Goal: Task Accomplishment & Management: Complete application form

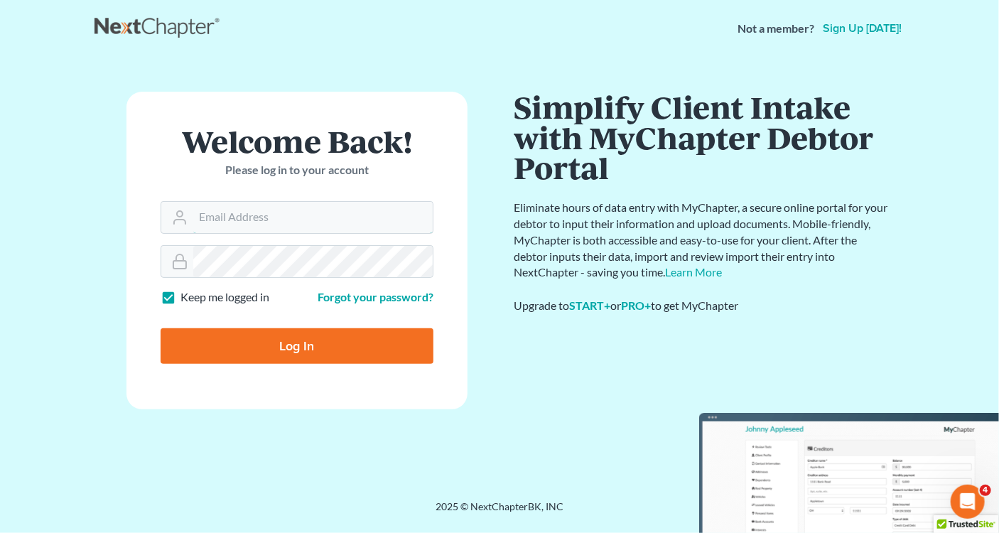
type input "[PERSON_NAME][EMAIL_ADDRESS][DOMAIN_NAME]"
click at [293, 345] on input "Log In" at bounding box center [297, 346] width 273 height 36
type input "Thinking..."
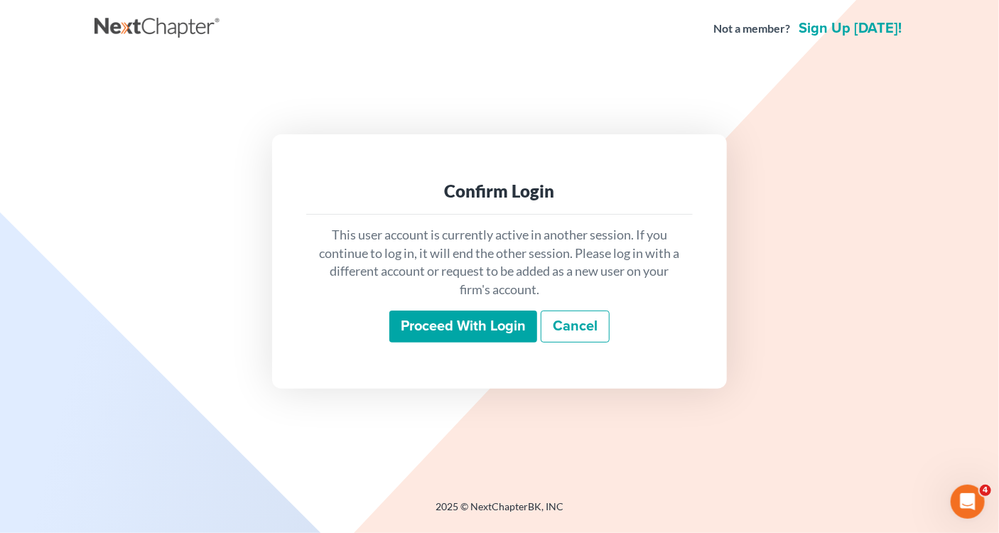
click at [475, 330] on input "Proceed with login" at bounding box center [464, 327] width 148 height 33
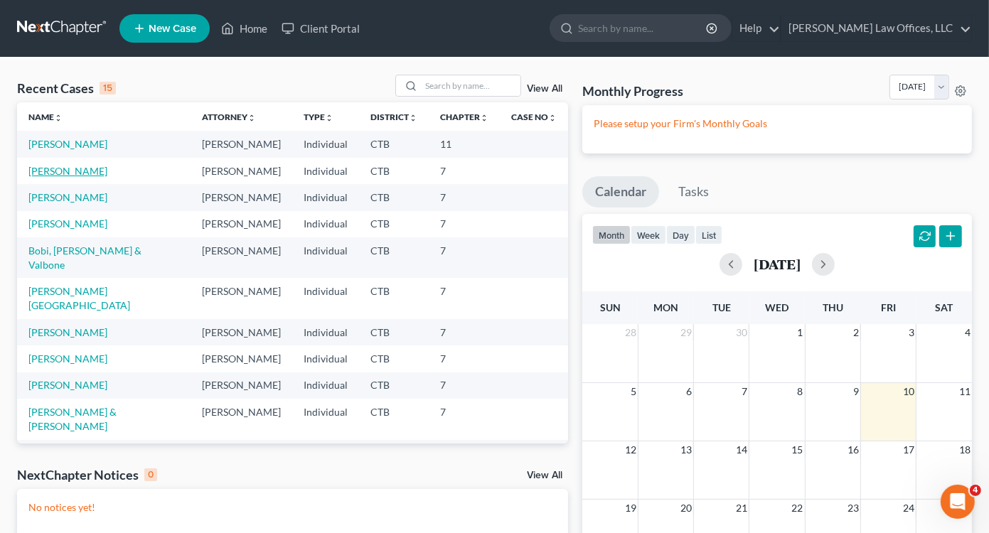
click at [68, 173] on link "[PERSON_NAME]" at bounding box center [67, 171] width 79 height 12
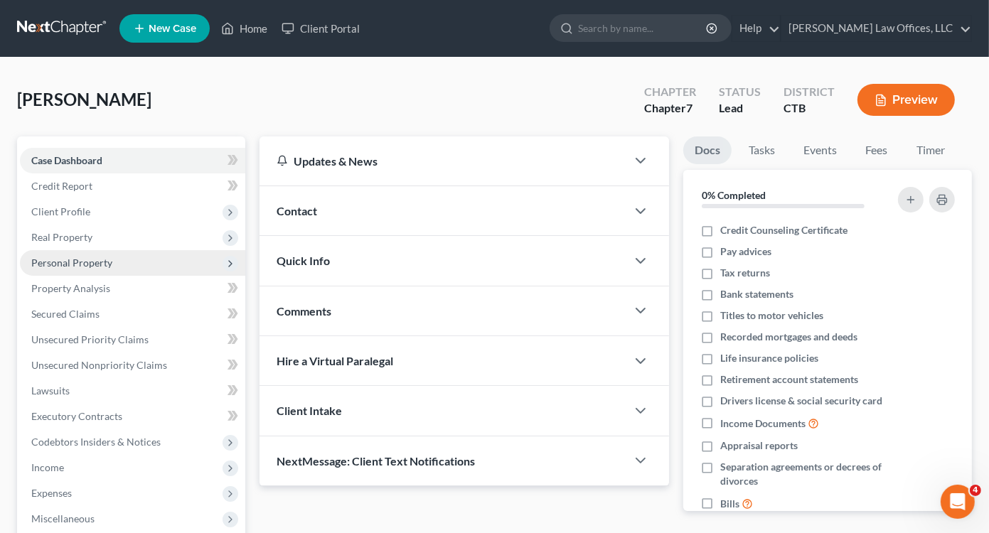
click at [69, 262] on span "Personal Property" at bounding box center [71, 263] width 81 height 12
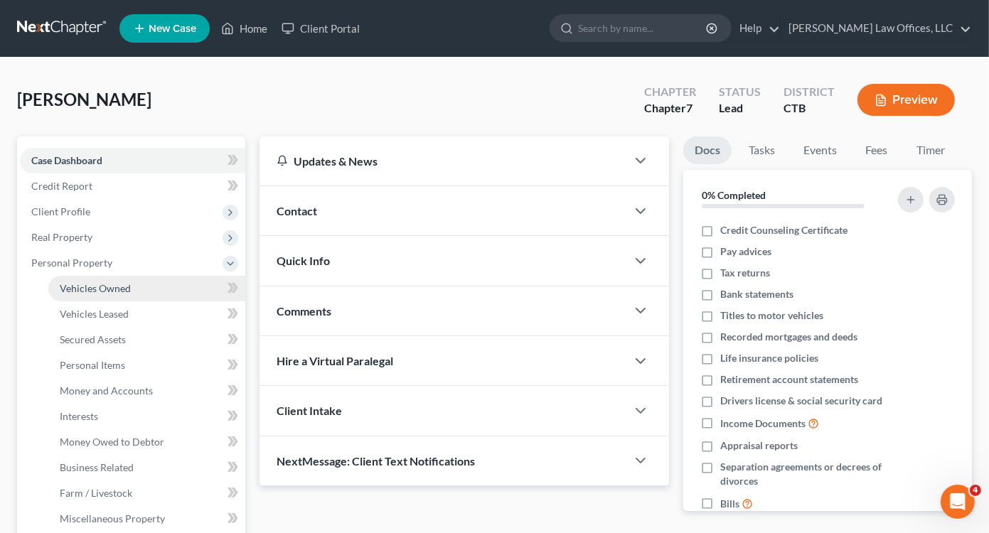
click at [102, 291] on span "Vehicles Owned" at bounding box center [95, 288] width 71 height 12
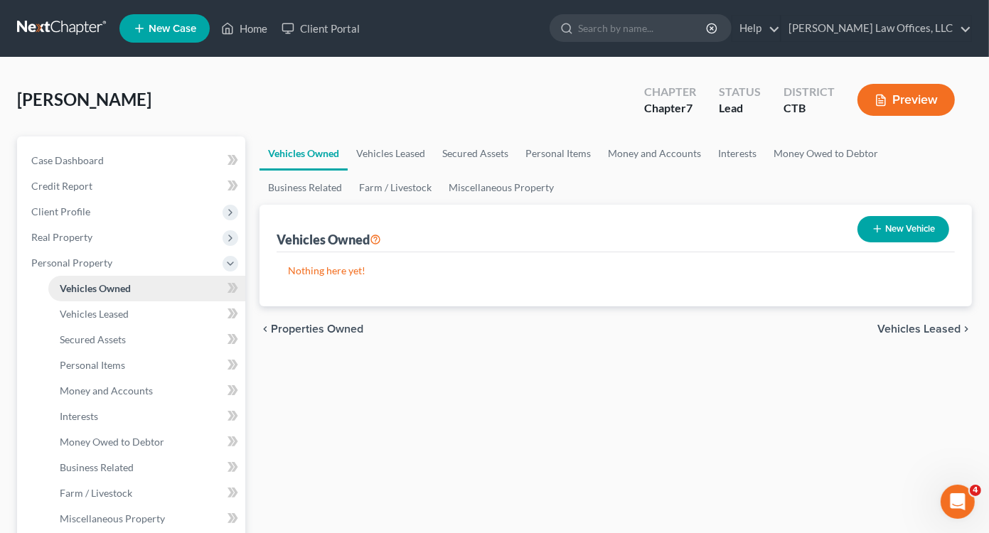
click at [102, 291] on span "Vehicles Owned" at bounding box center [95, 288] width 71 height 12
click at [894, 225] on button "New Vehicle" at bounding box center [903, 229] width 92 height 26
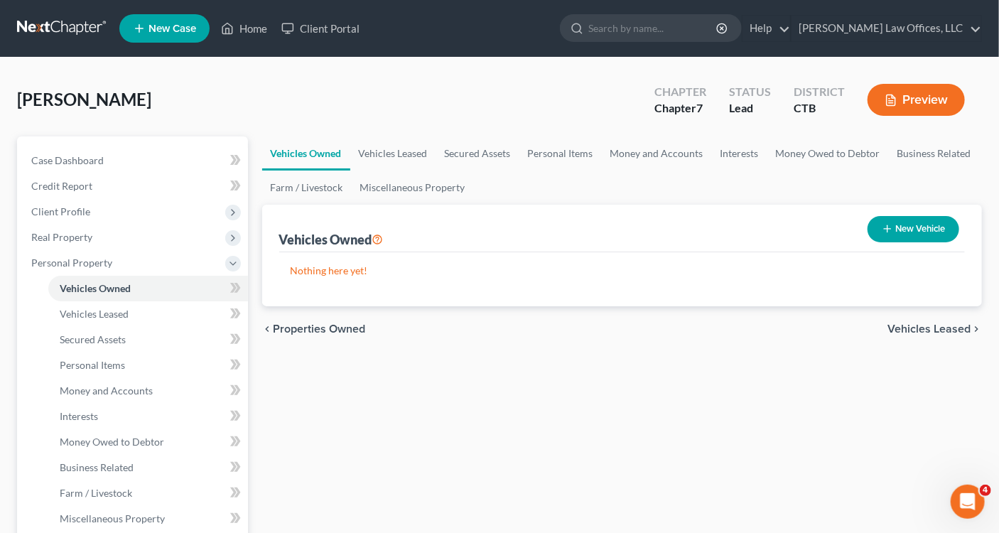
select select "0"
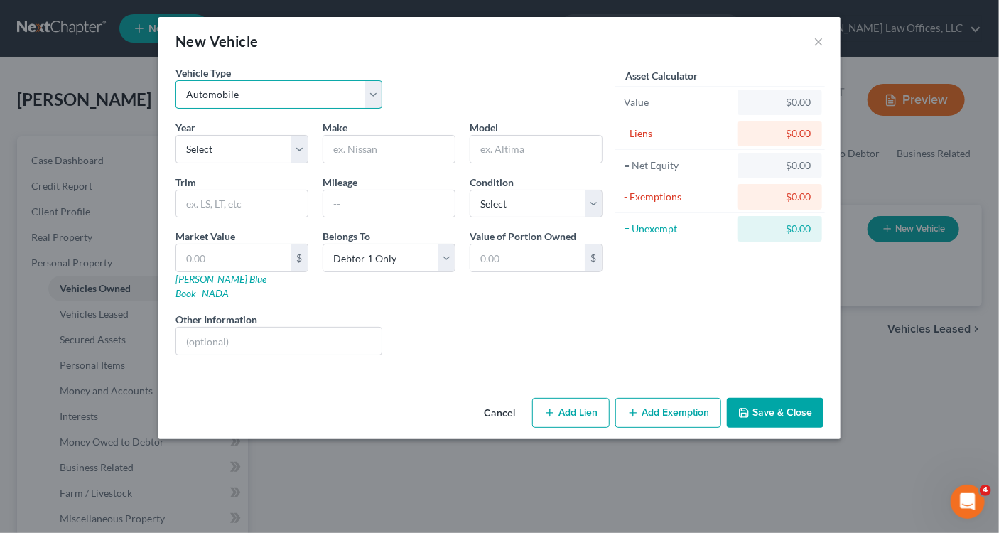
click at [262, 95] on select "Select Automobile Truck Trailer Watercraft Aircraft Motor Home Atv Other Vehicle" at bounding box center [279, 94] width 207 height 28
click at [176, 80] on select "Select Automobile Truck Trailer Watercraft Aircraft Motor Home Atv Other Vehicle" at bounding box center [279, 94] width 207 height 28
click at [238, 157] on select "Select 2026 2025 2024 2023 2022 2021 2020 2019 2018 2017 2016 2015 2014 2013 20…" at bounding box center [242, 149] width 133 height 28
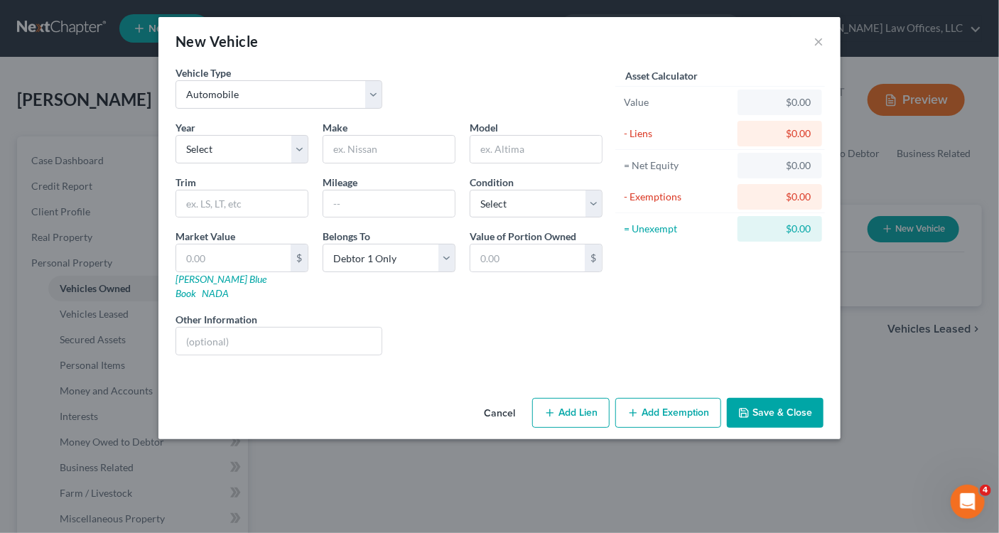
click at [382, 478] on div "New Vehicle × Vehicle Type Select Automobile Truck Trailer Watercraft Aircraft …" at bounding box center [499, 266] width 999 height 533
click at [294, 154] on select "Select 2026 2025 2024 2023 2022 2021 2020 2019 2018 2017 2016 2015 2014 2013 20…" at bounding box center [242, 149] width 133 height 28
select select "16"
click at [176, 135] on select "Select 2026 2025 2024 2023 2022 2021 2020 2019 2018 2017 2016 2015 2014 2013 20…" at bounding box center [242, 149] width 133 height 28
click at [368, 146] on input "text" at bounding box center [389, 149] width 132 height 27
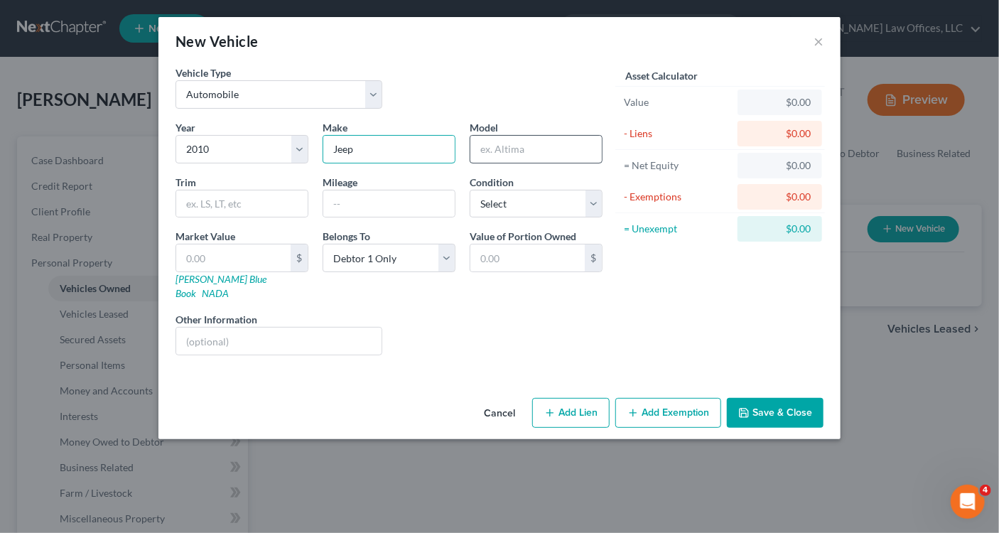
type input "Jeep"
click at [503, 145] on input "text" at bounding box center [537, 149] width 132 height 27
type input "Liberty"
click at [361, 200] on input "text" at bounding box center [389, 204] width 132 height 27
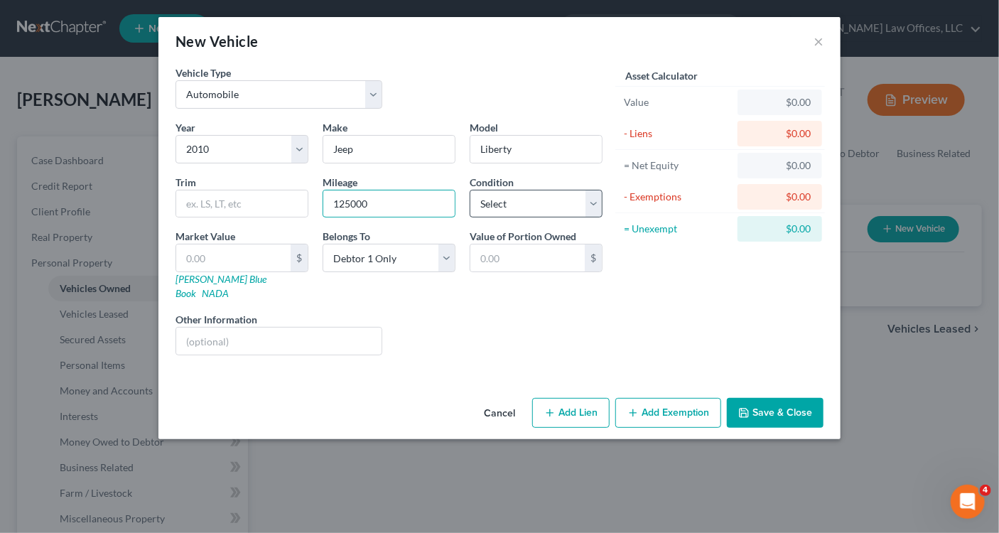
type input "125000"
click at [599, 210] on select "Select Excellent Very Good Good Fair Poor" at bounding box center [536, 204] width 133 height 28
select select "3"
click at [470, 190] on select "Select Excellent Very Good Good Fair Poor" at bounding box center [536, 204] width 133 height 28
drag, startPoint x: 584, startPoint y: 216, endPoint x: 532, endPoint y: 302, distance: 100.1
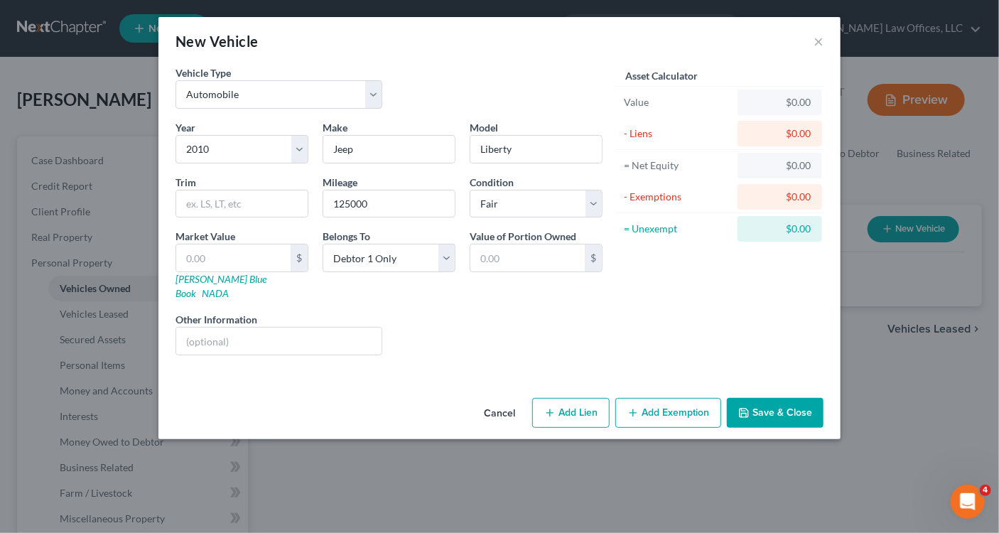
click at [532, 312] on div "Liens Select" at bounding box center [500, 333] width 221 height 43
click at [232, 262] on input "text" at bounding box center [233, 258] width 114 height 27
type input "1"
type input "1.00"
type input "16"
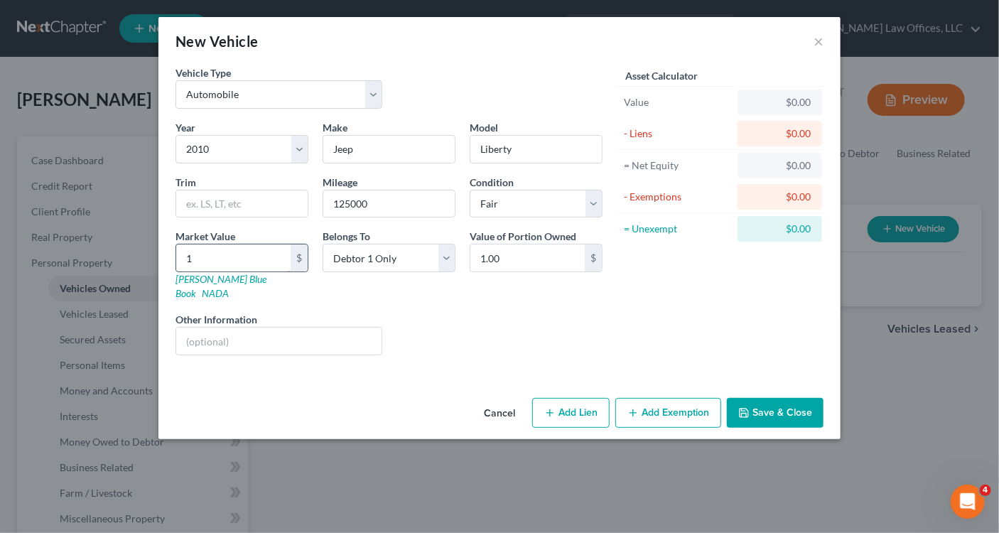
type input "16.00"
type input "163"
type input "163.00"
type input "1634"
type input "1,634.00"
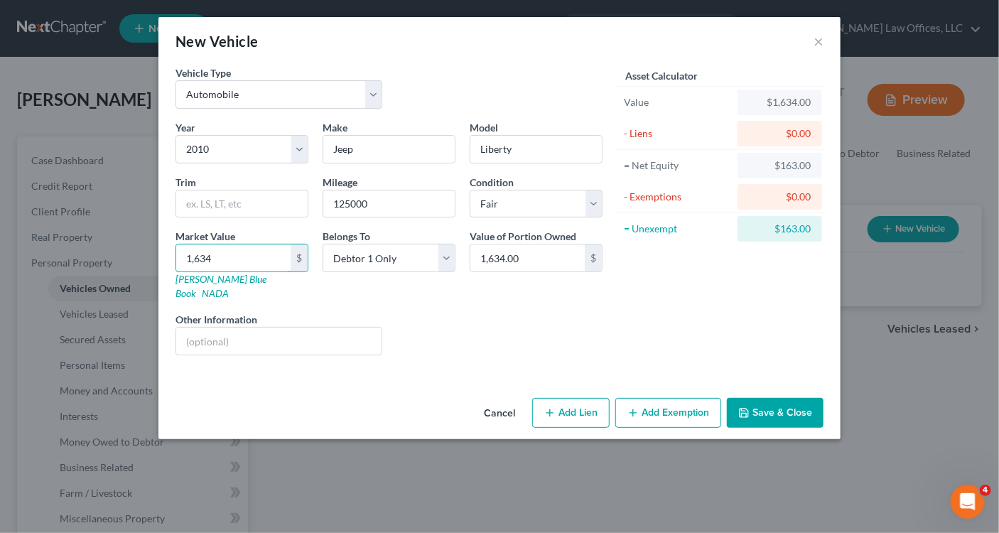
type input "1,634"
click at [651, 404] on button "Add Exemption" at bounding box center [669, 413] width 106 height 30
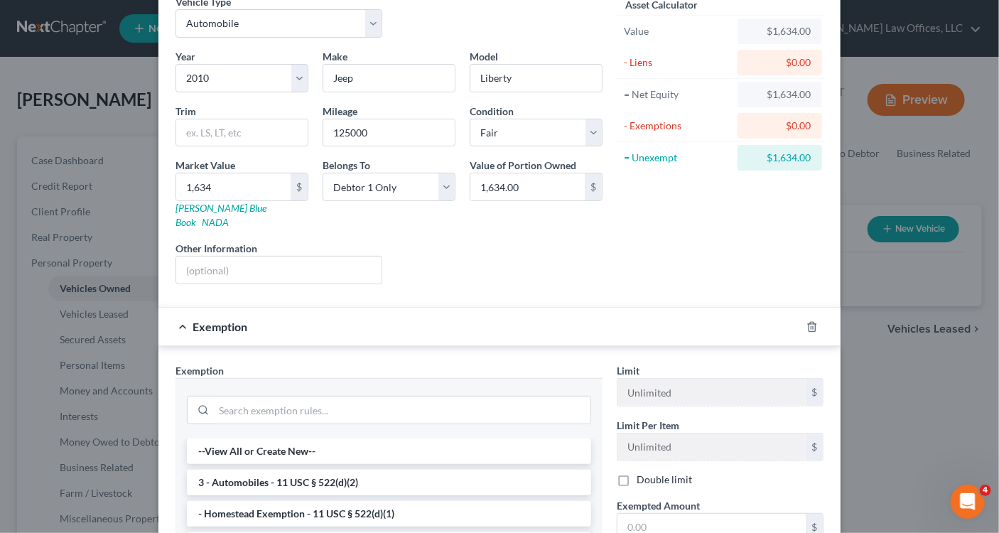
scroll to position [142, 0]
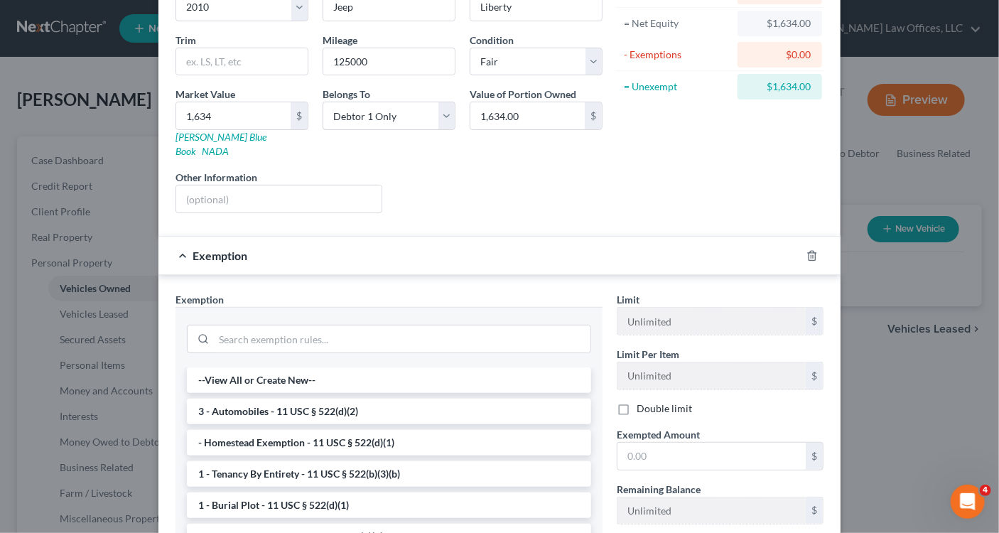
click at [284, 400] on li "3 - Automobiles - 11 USC § 522(d)(2)" at bounding box center [389, 412] width 404 height 26
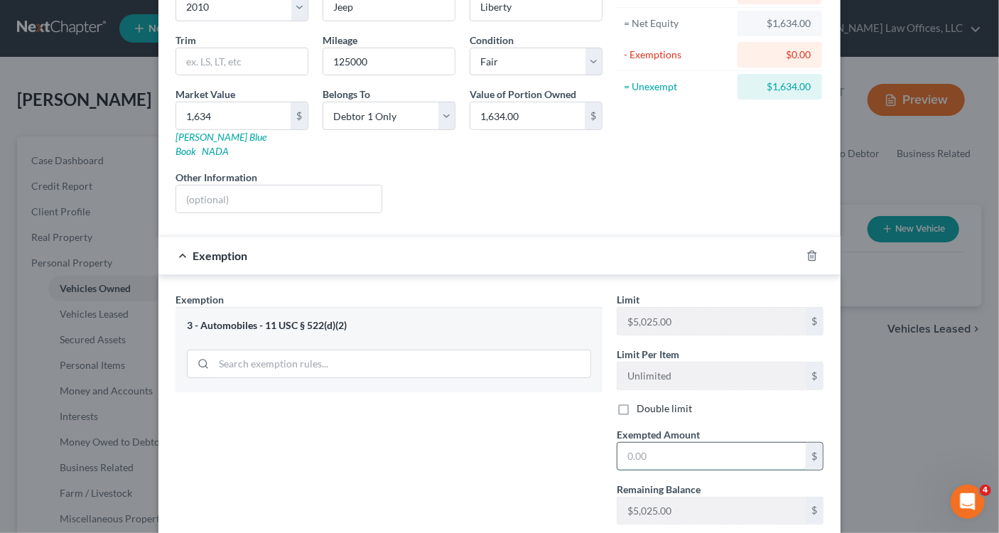
click at [628, 443] on input "text" at bounding box center [712, 456] width 188 height 27
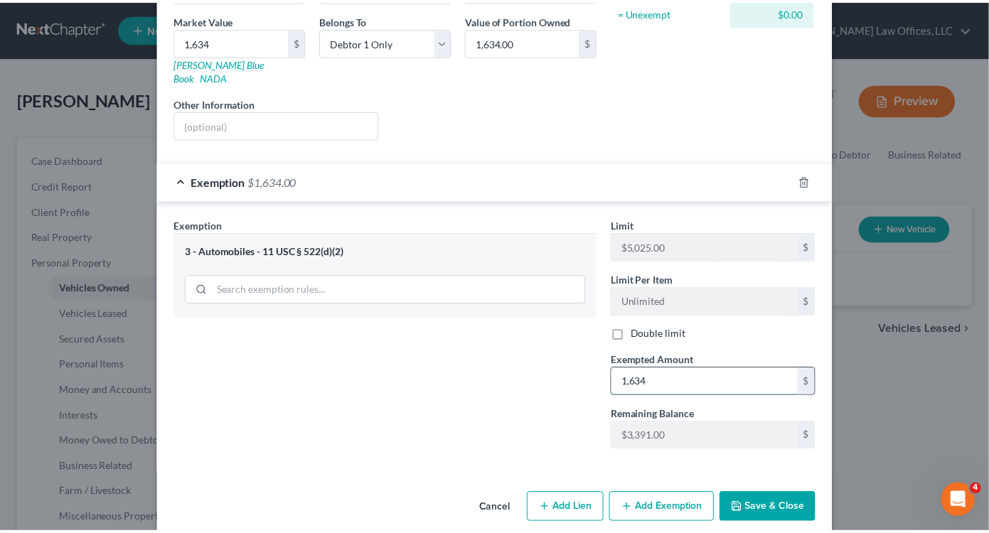
scroll to position [218, 0]
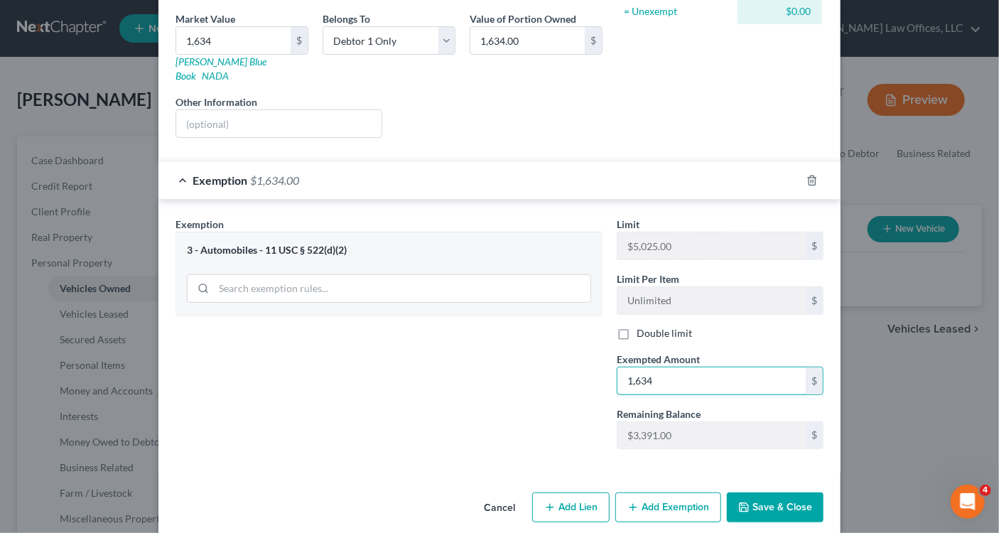
type input "1,634"
click at [768, 493] on button "Save & Close" at bounding box center [775, 508] width 97 height 30
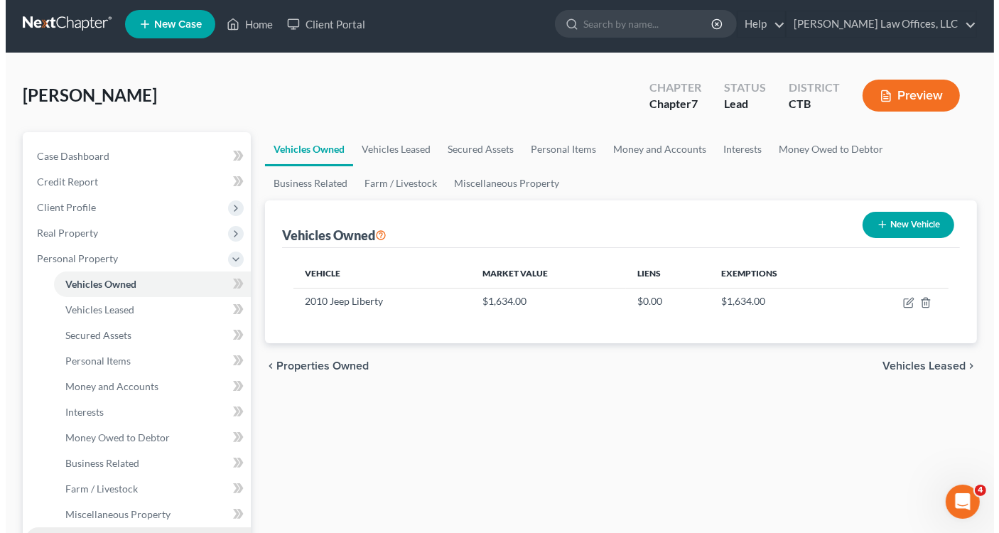
scroll to position [0, 0]
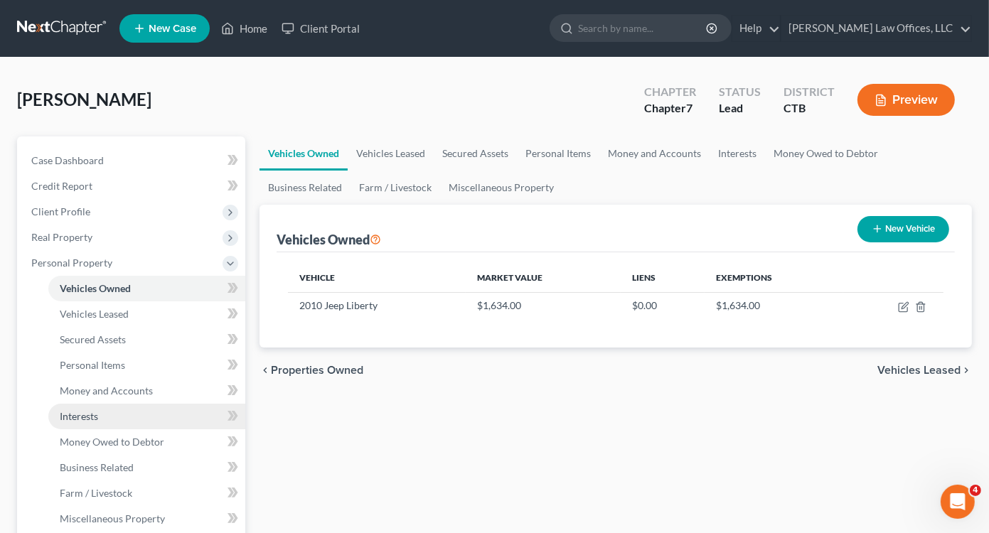
click at [87, 416] on span "Interests" at bounding box center [79, 416] width 38 height 12
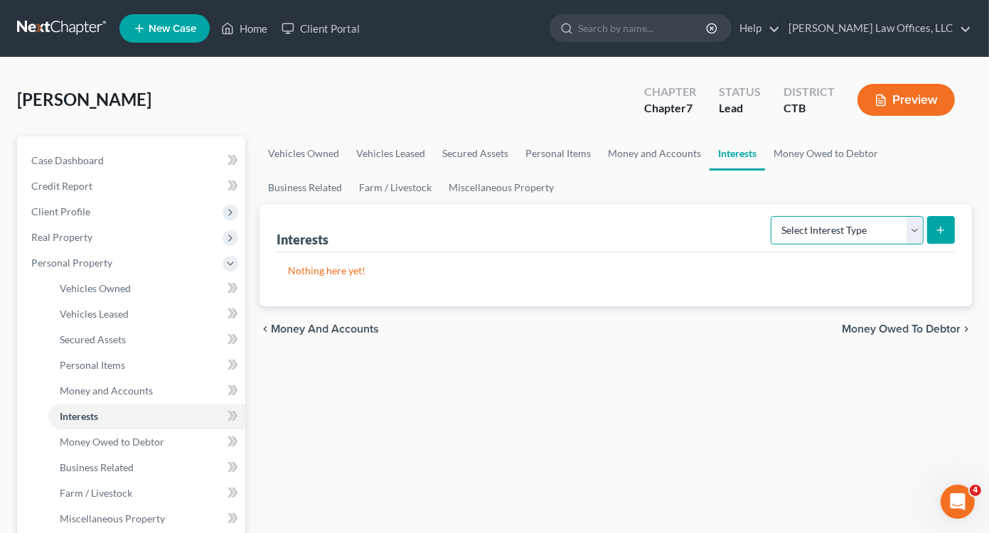
click at [916, 231] on select "Select Interest Type 401K Annuity Bond Education IRA Government Bond Government…" at bounding box center [847, 230] width 153 height 28
select select "ira"
click at [773, 216] on select "Select Interest Type 401K Annuity Bond Education IRA Government Bond Government…" at bounding box center [847, 230] width 153 height 28
click at [938, 222] on button "submit" at bounding box center [941, 230] width 28 height 28
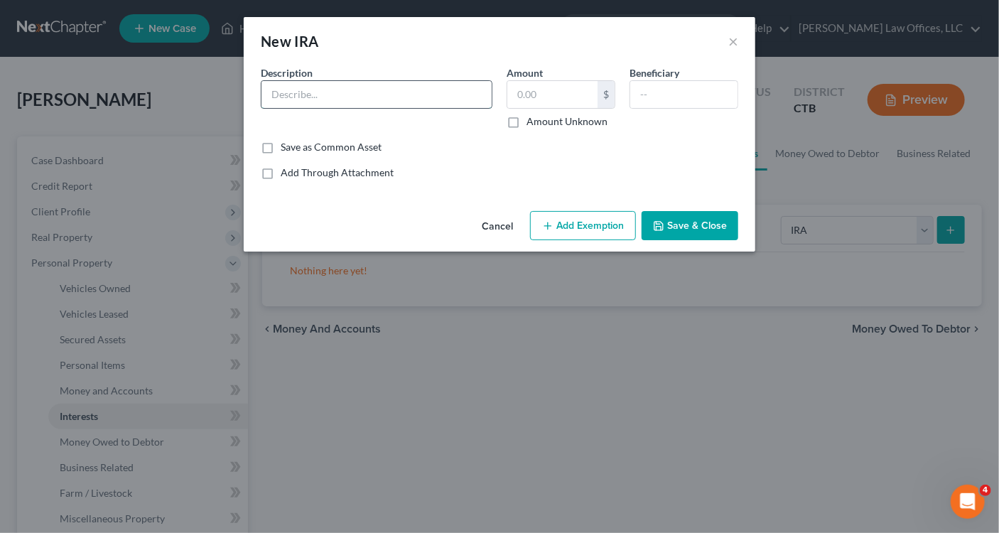
click at [407, 92] on input "text" at bounding box center [377, 94] width 230 height 27
type input "403b"
click at [559, 174] on div "Add Through Attachment" at bounding box center [500, 173] width 478 height 14
click at [540, 100] on input "text" at bounding box center [553, 94] width 90 height 27
type input "39,287.52"
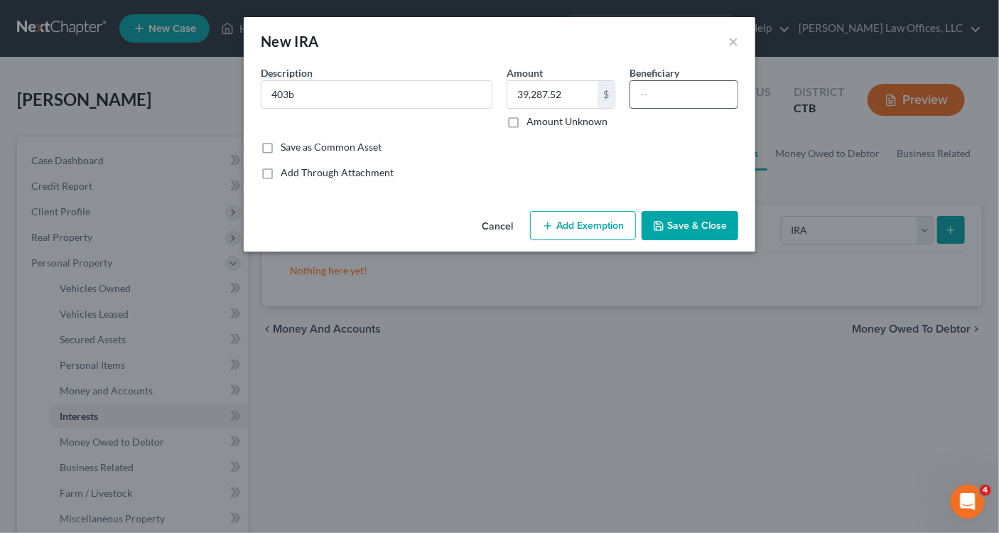
click at [685, 89] on input "text" at bounding box center [684, 94] width 107 height 27
type input "self"
click at [586, 227] on button "Add Exemption" at bounding box center [583, 226] width 106 height 30
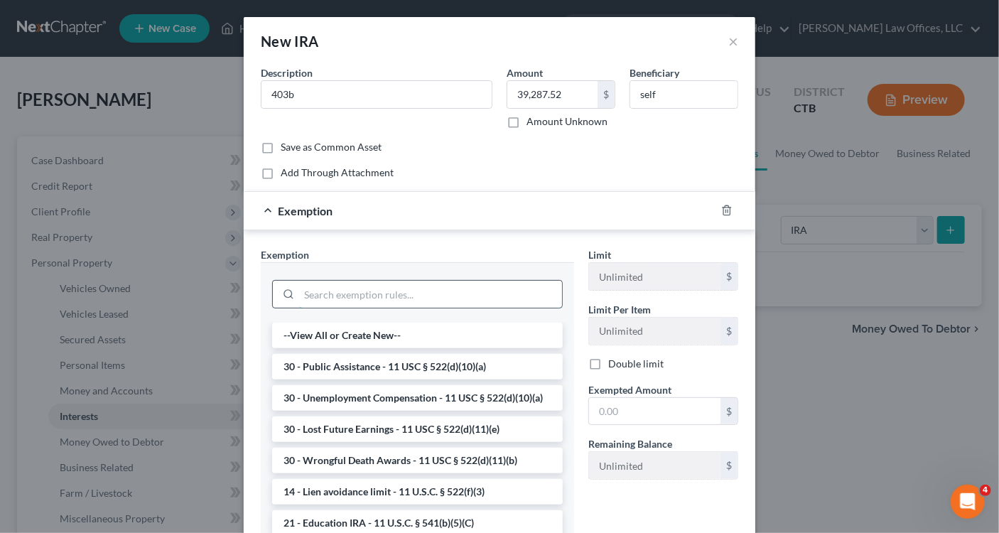
click at [338, 291] on input "search" at bounding box center [430, 294] width 263 height 27
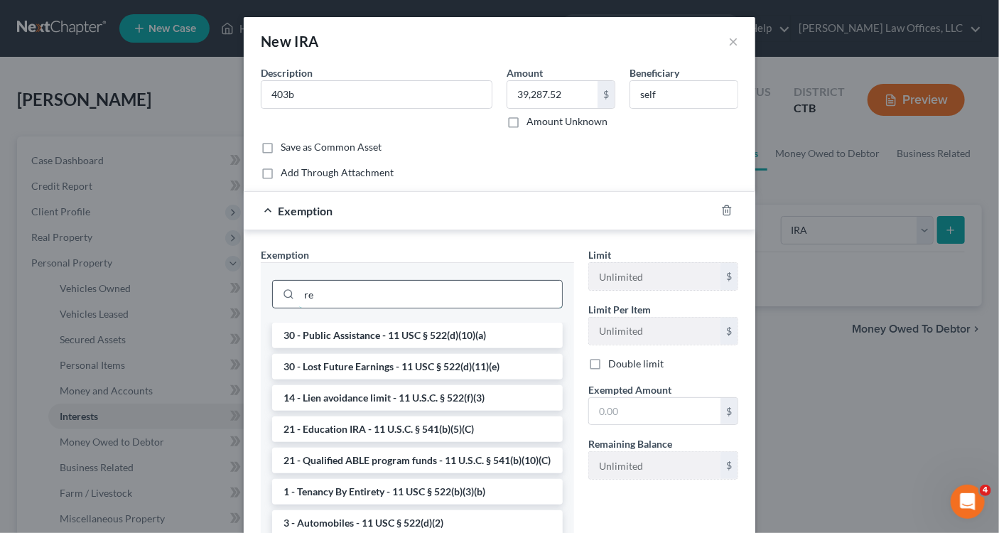
type input "r"
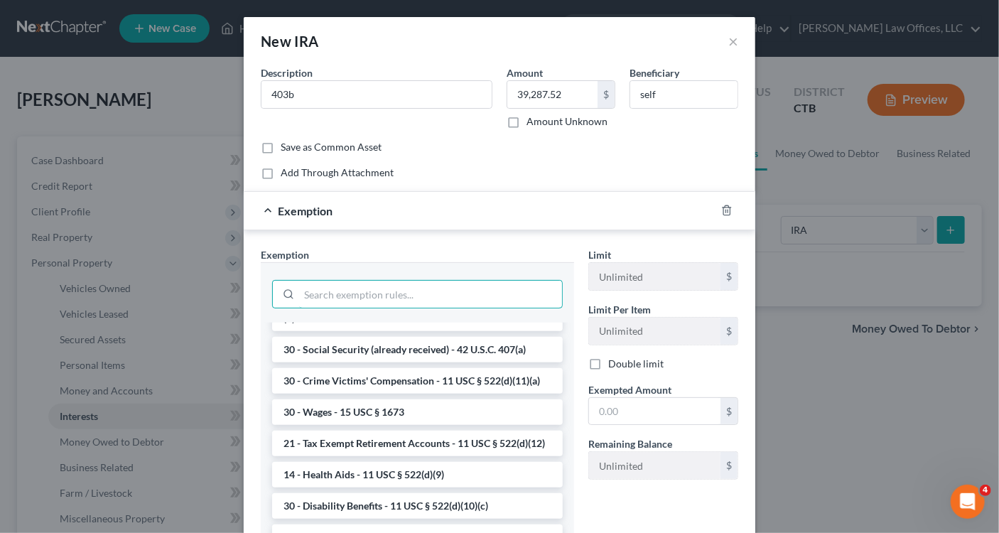
scroll to position [640, 0]
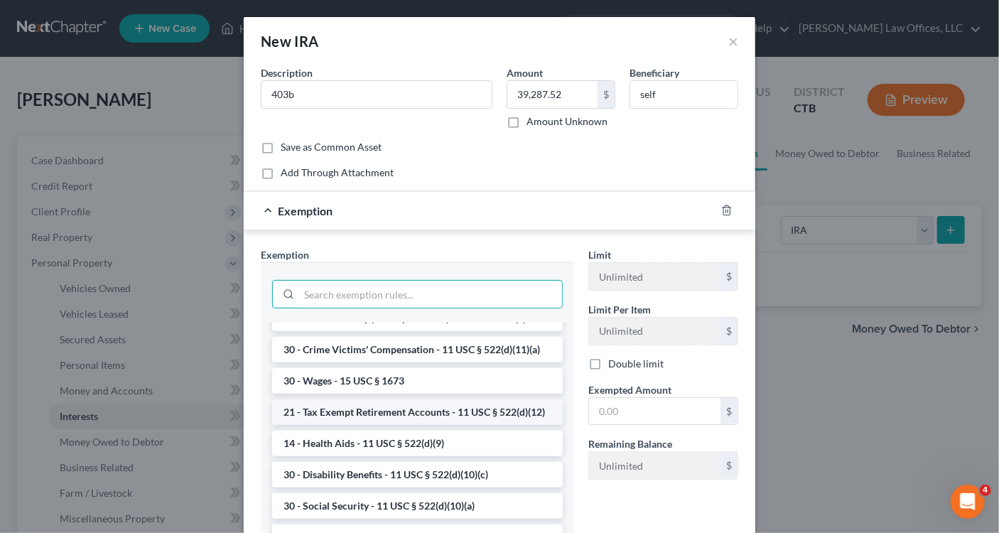
click at [382, 425] on li "21 - Tax Exempt Retirement Accounts - 11 USC § 522(d)(12)" at bounding box center [417, 412] width 291 height 26
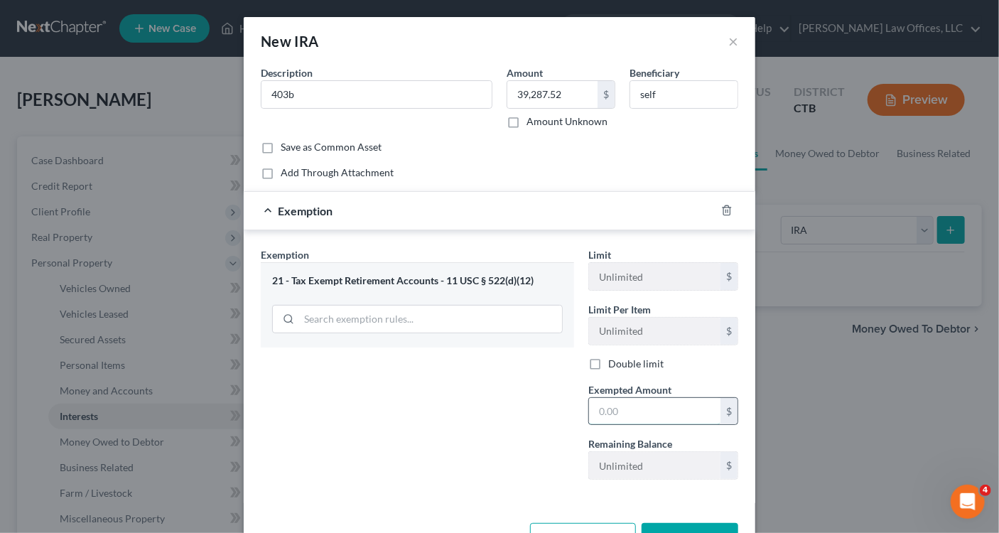
click at [597, 410] on input "text" at bounding box center [655, 411] width 132 height 27
click at [598, 406] on input "text" at bounding box center [655, 411] width 132 height 27
paste input "39,287.52"
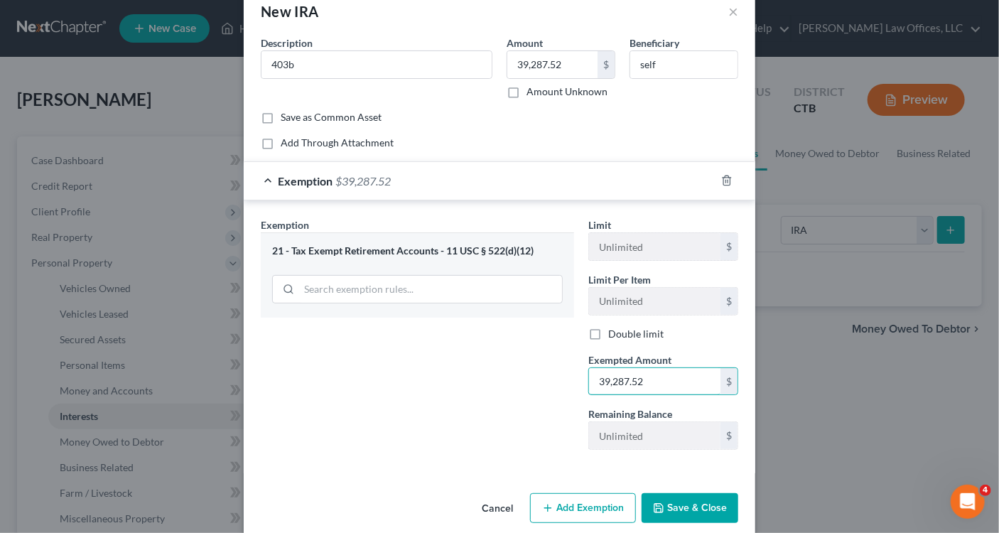
scroll to position [45, 0]
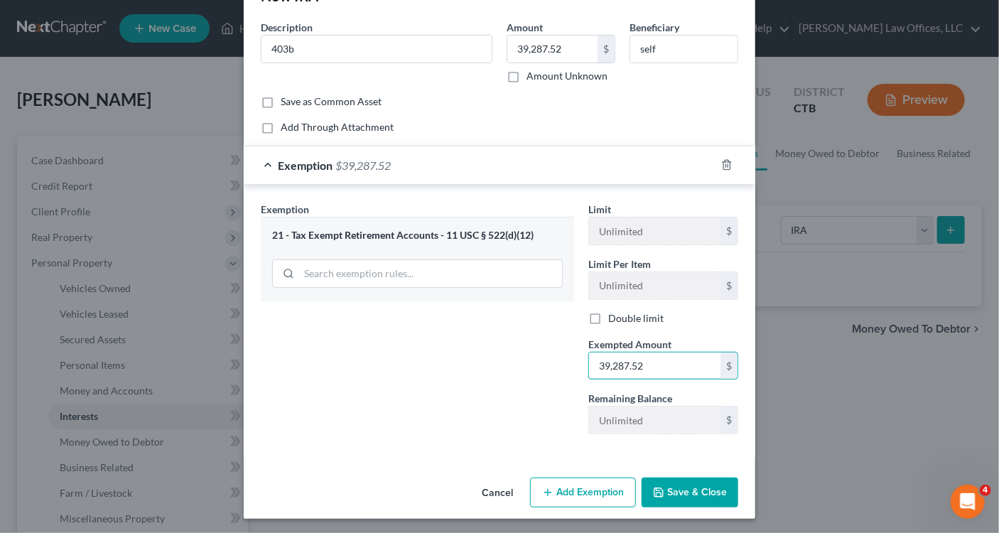
type input "39,287.52"
click at [677, 488] on button "Save & Close" at bounding box center [690, 493] width 97 height 30
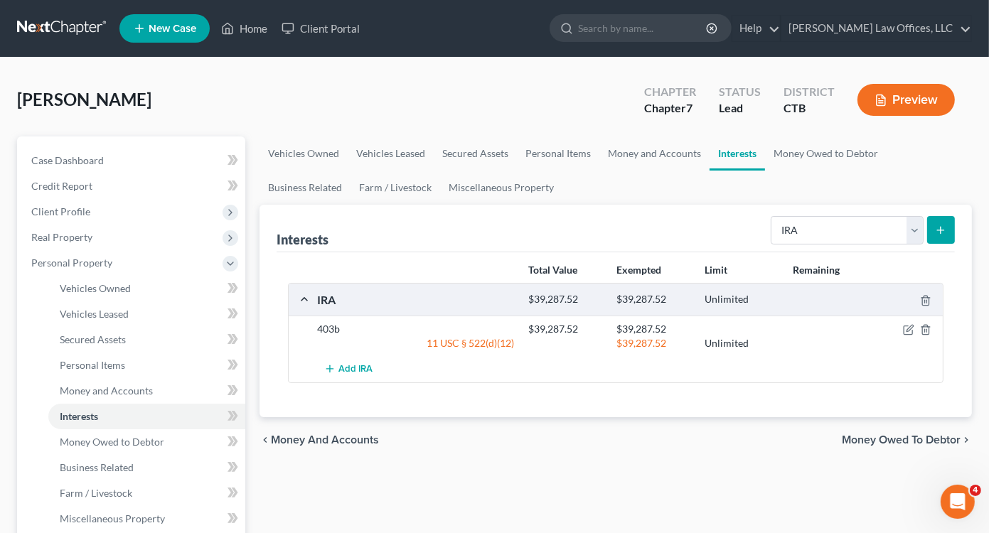
click at [935, 229] on icon "submit" at bounding box center [940, 230] width 11 height 11
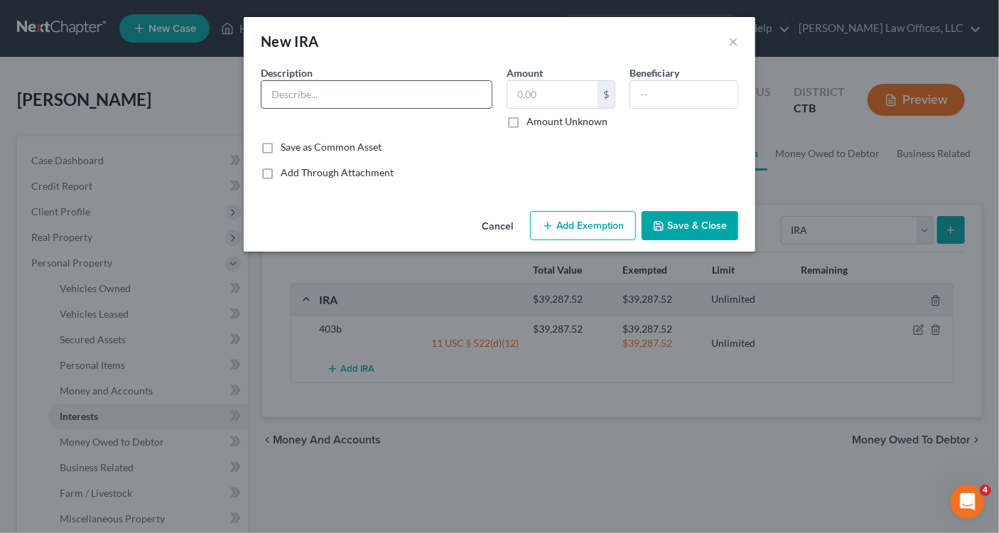
click at [438, 93] on input "text" at bounding box center [377, 94] width 230 height 27
type input "403b"
click at [541, 96] on input "text" at bounding box center [553, 94] width 90 height 27
type input "176,020.96"
click at [569, 230] on button "Add Exemption" at bounding box center [583, 226] width 106 height 30
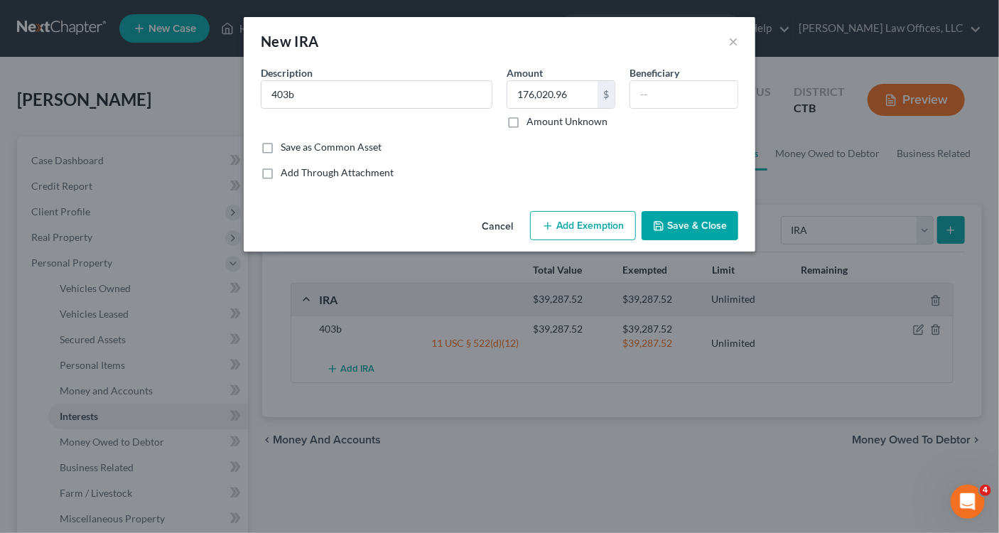
click at [569, 205] on div "An exemption set must first be selected from the Filing Information section. Co…" at bounding box center [500, 135] width 512 height 140
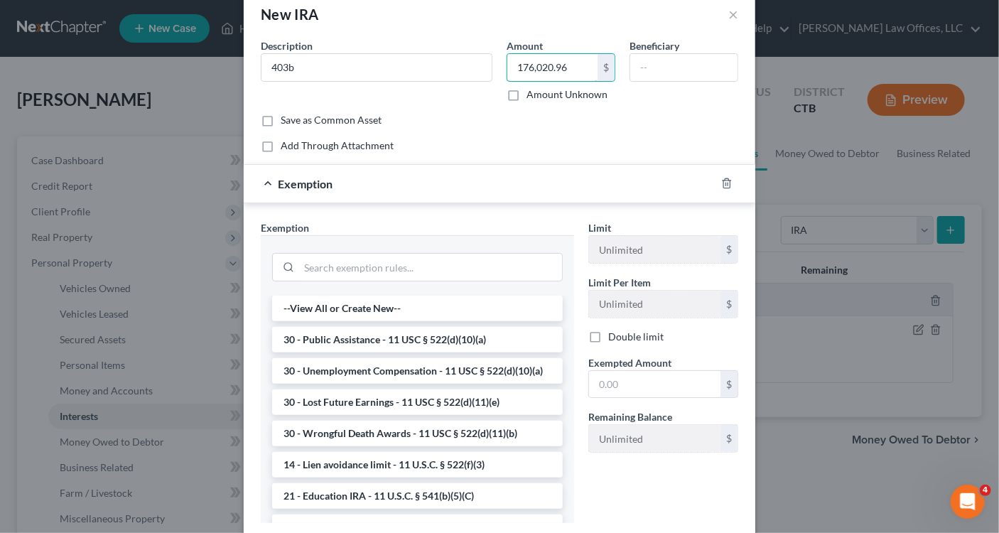
scroll to position [71, 0]
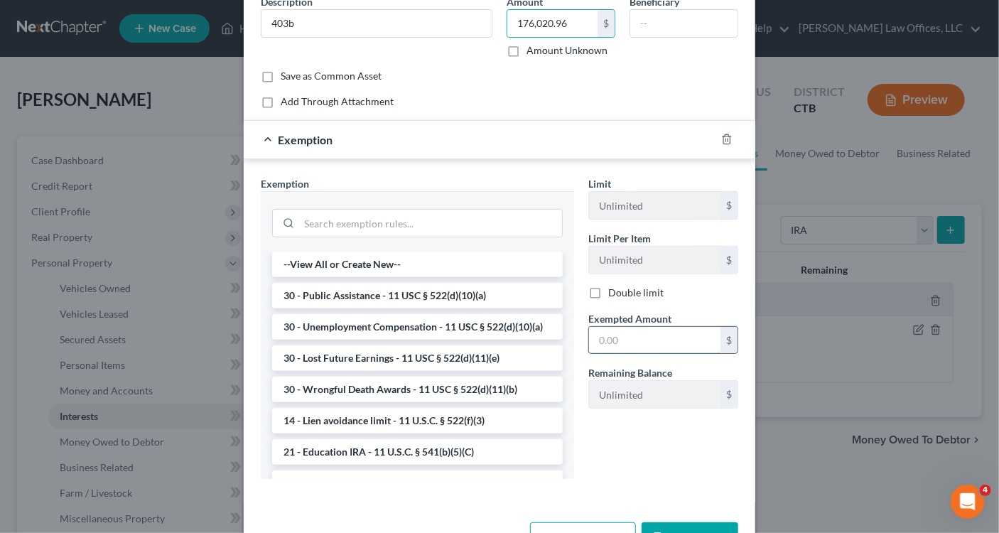
click at [594, 338] on input "text" at bounding box center [655, 340] width 132 height 27
paste input "39,287.52"
type input "3"
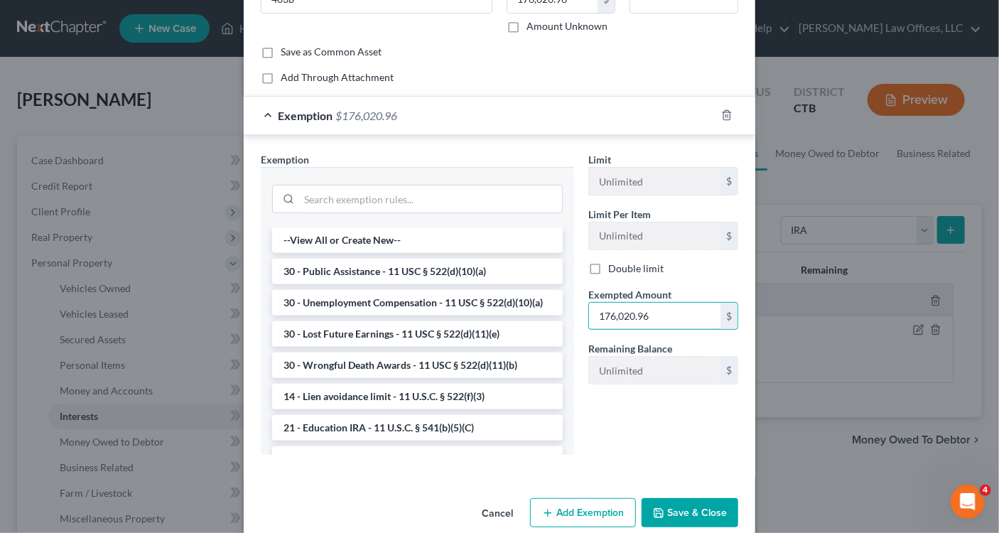
scroll to position [117, 0]
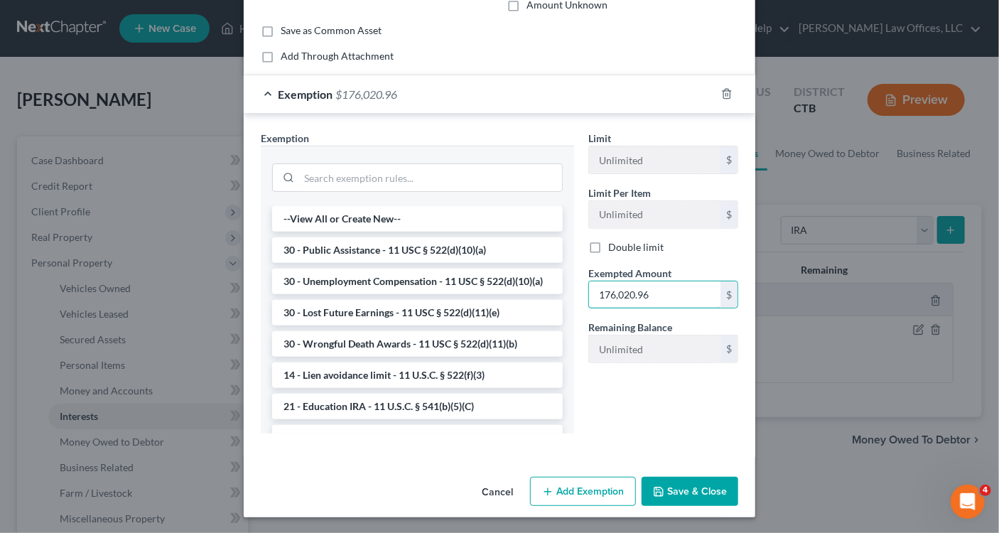
type input "176,020.96"
click at [586, 494] on button "Add Exemption" at bounding box center [583, 492] width 106 height 30
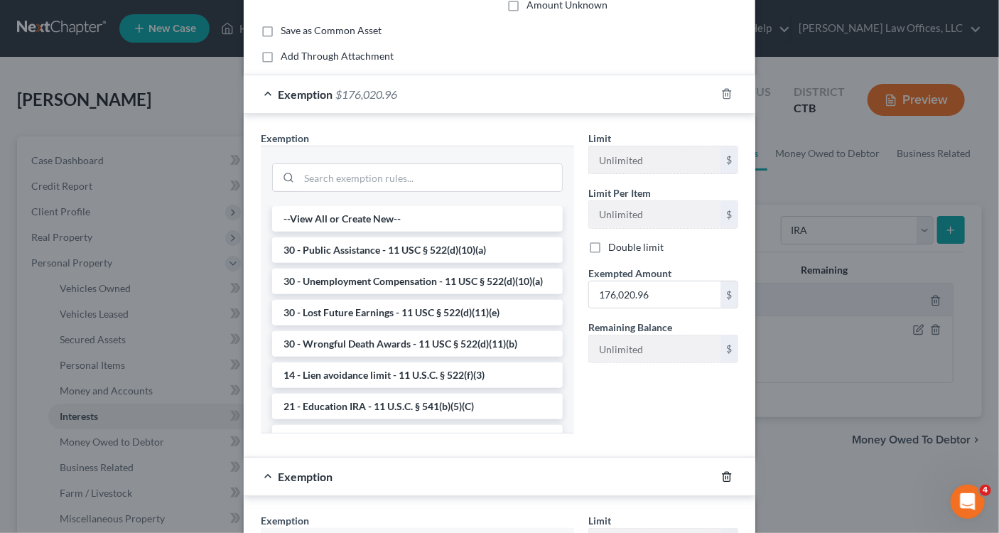
click at [723, 471] on icon "button" at bounding box center [726, 476] width 11 height 11
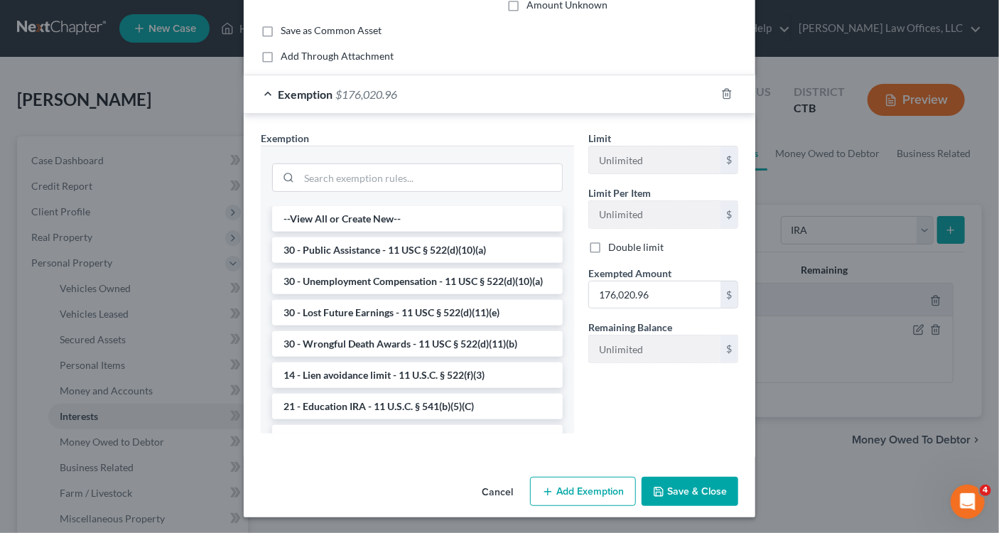
click at [690, 495] on button "Save & Close" at bounding box center [690, 492] width 97 height 30
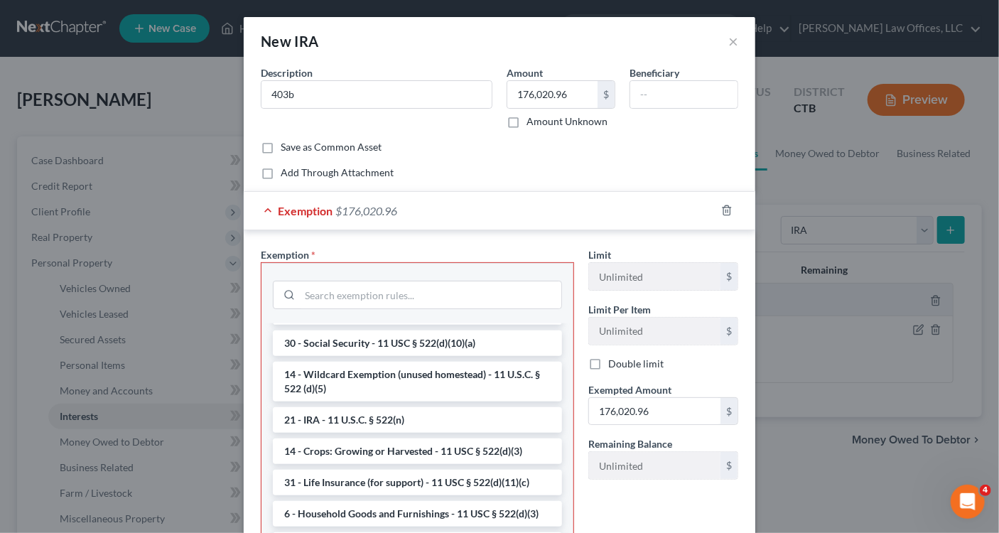
scroll to position [853, 0]
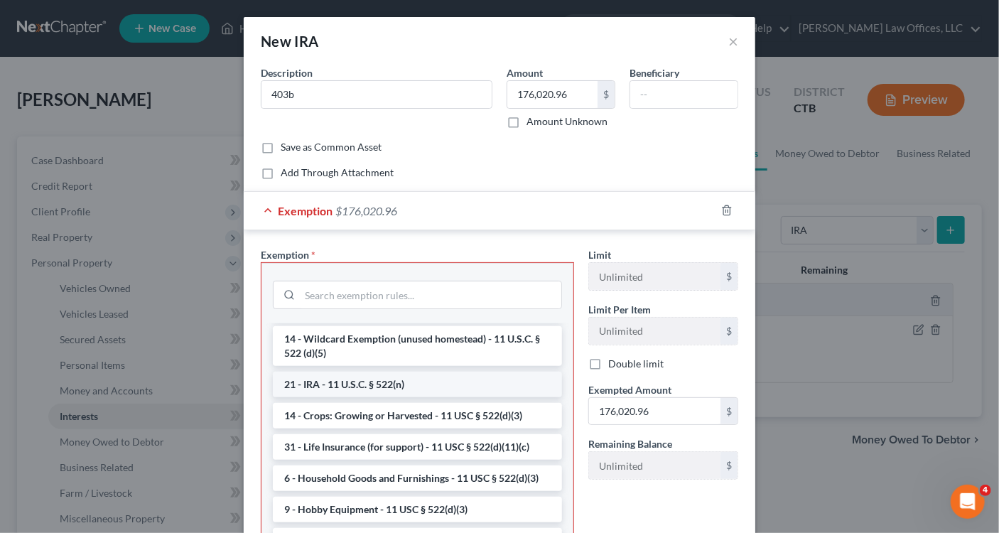
click at [401, 397] on li "21 - IRA - 11 U.S.C. § 522(n)" at bounding box center [417, 385] width 289 height 26
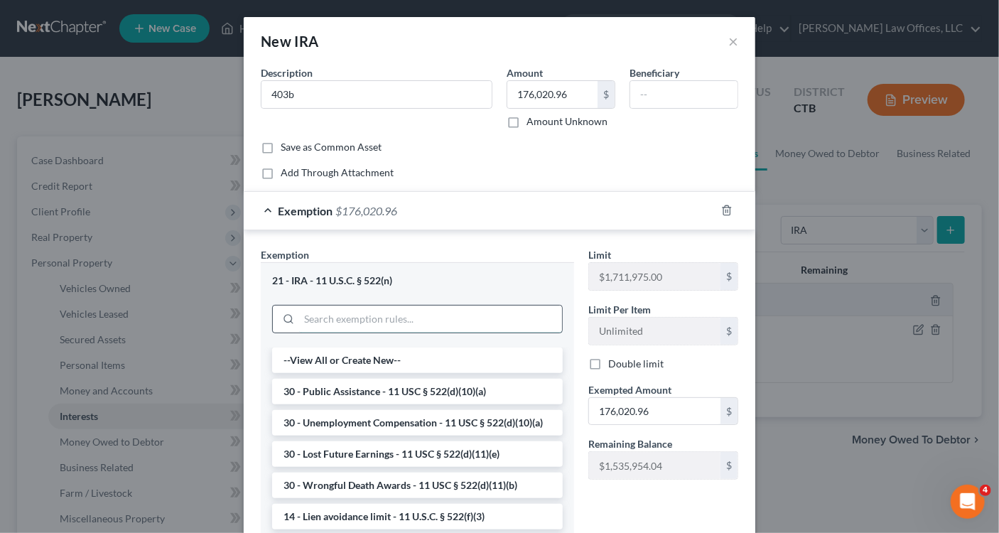
click at [381, 314] on input "search" at bounding box center [430, 319] width 263 height 27
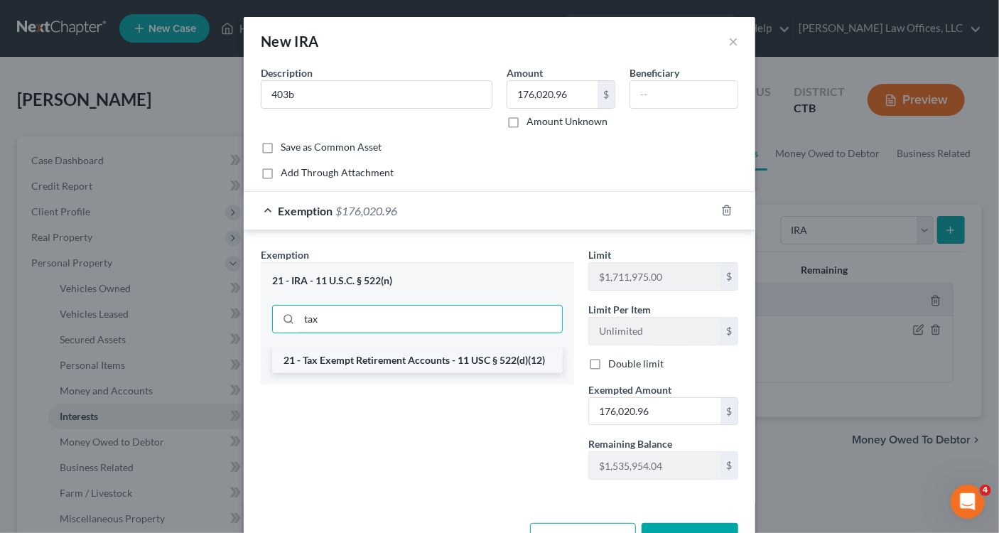
type input "tax"
click at [395, 361] on li "21 - Tax Exempt Retirement Accounts - 11 USC § 522(d)(12)" at bounding box center [417, 361] width 291 height 26
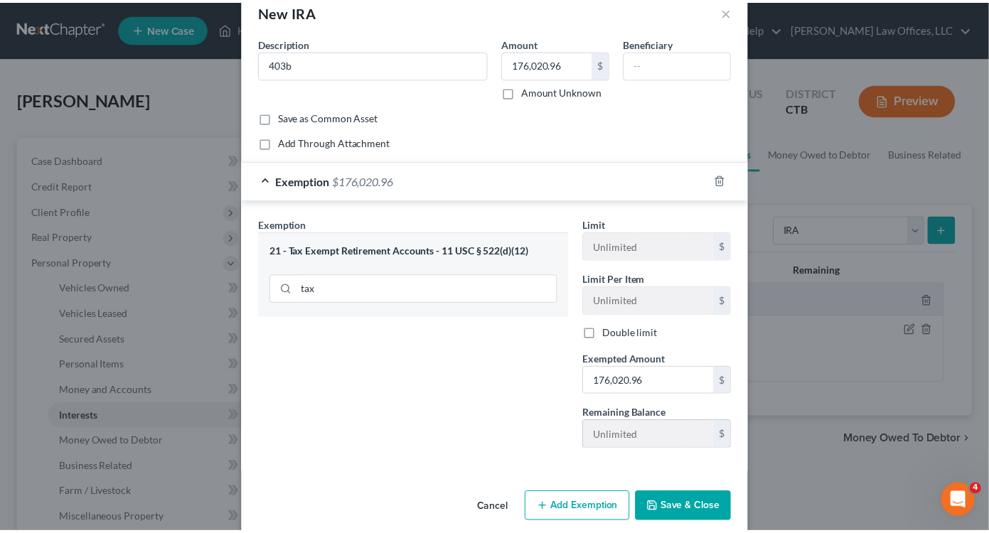
scroll to position [45, 0]
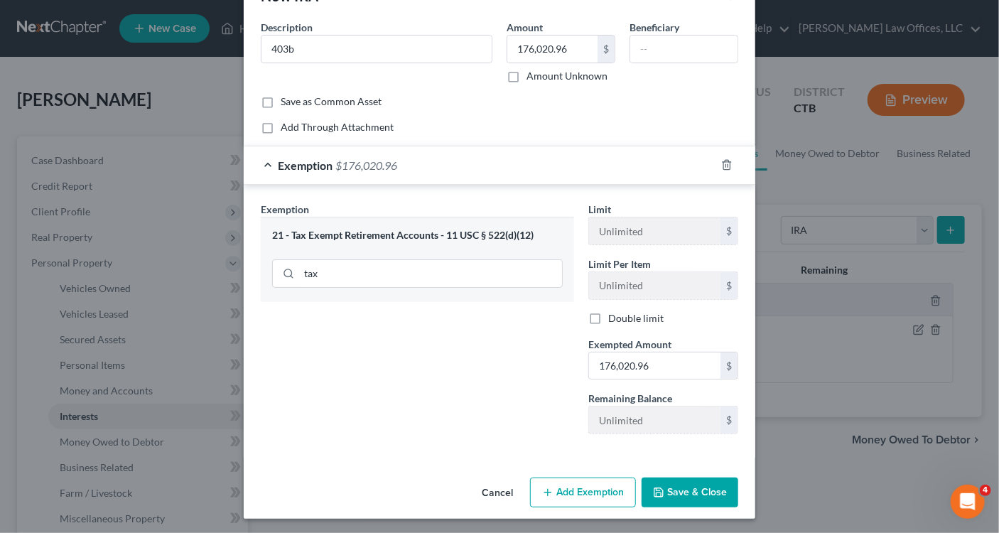
click at [705, 497] on button "Save & Close" at bounding box center [690, 493] width 97 height 30
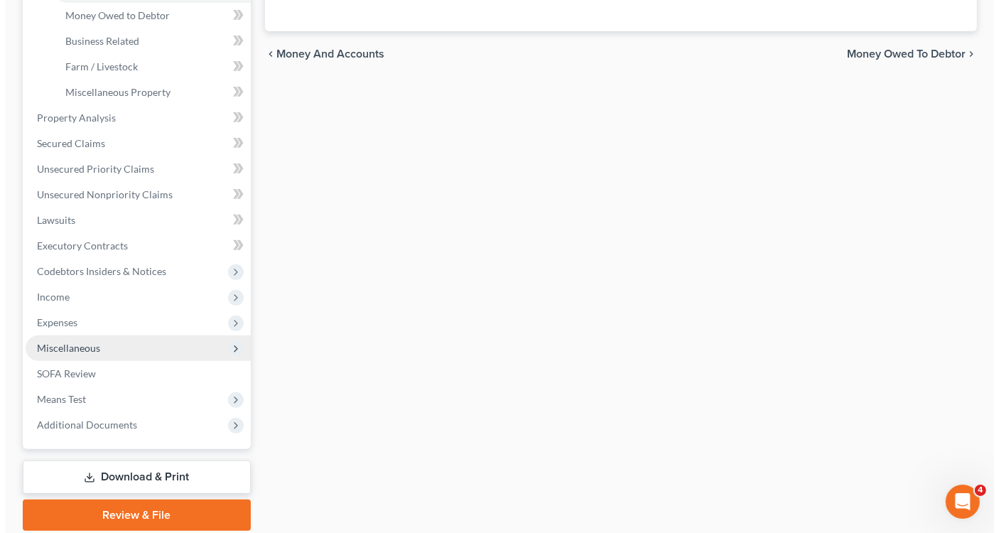
scroll to position [0, 0]
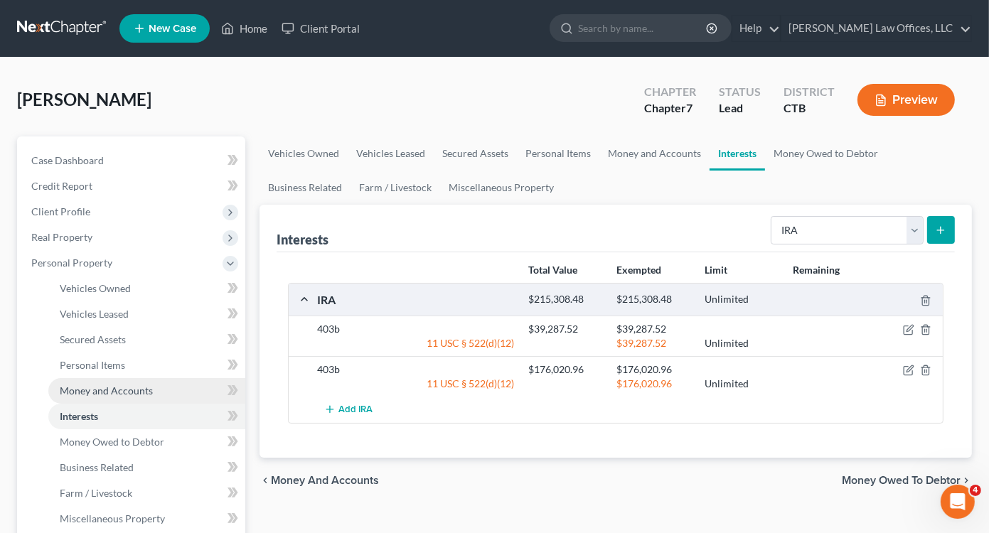
click at [109, 387] on span "Money and Accounts" at bounding box center [106, 391] width 93 height 12
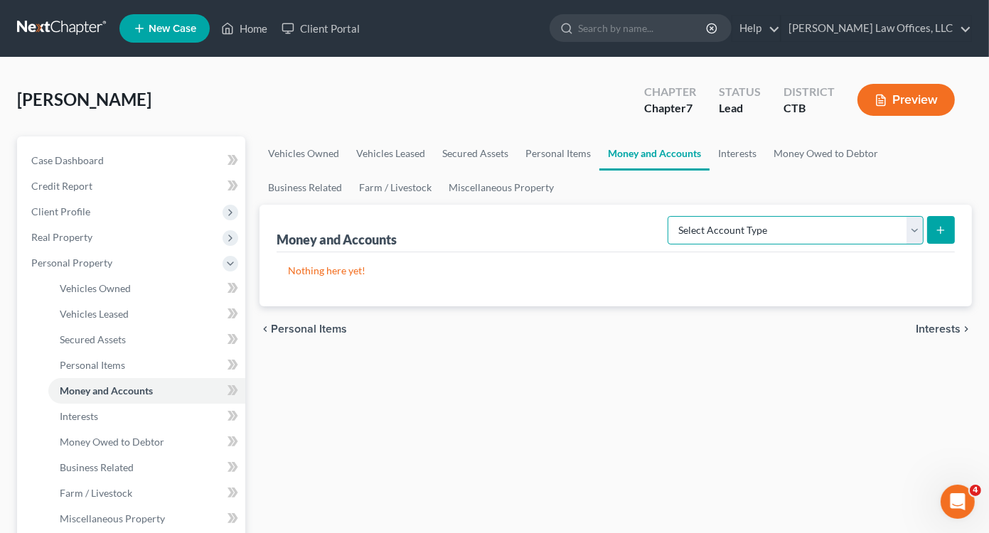
click at [913, 225] on select "Select Account Type Brokerage Cash on Hand Certificates of Deposit Checking Acc…" at bounding box center [795, 230] width 256 height 28
click at [912, 225] on select "Select Account Type Brokerage Cash on Hand Certificates of Deposit Checking Acc…" at bounding box center [795, 230] width 256 height 28
select select "checking"
click at [670, 216] on select "Select Account Type Brokerage Cash on Hand Certificates of Deposit Checking Acc…" at bounding box center [795, 230] width 256 height 28
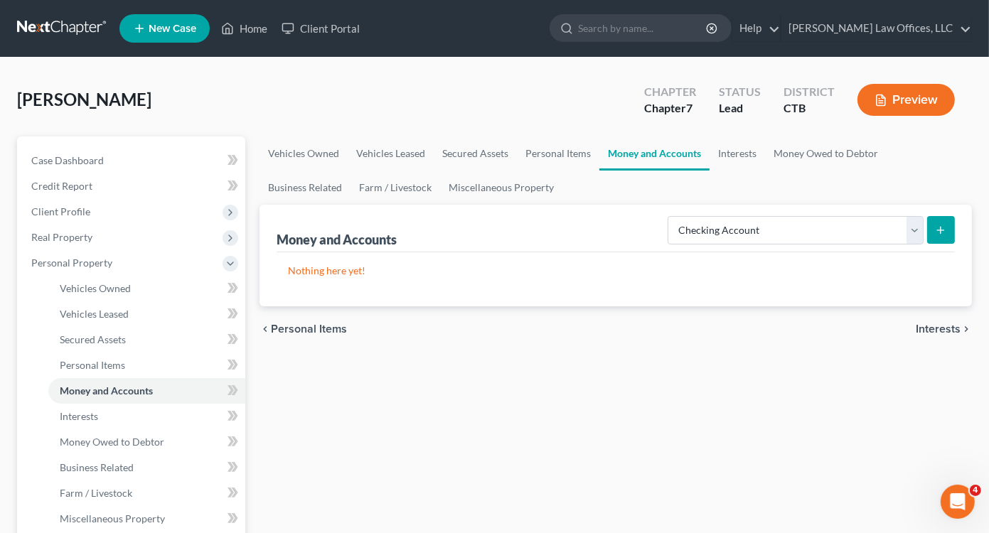
click at [939, 225] on icon "submit" at bounding box center [940, 230] width 11 height 11
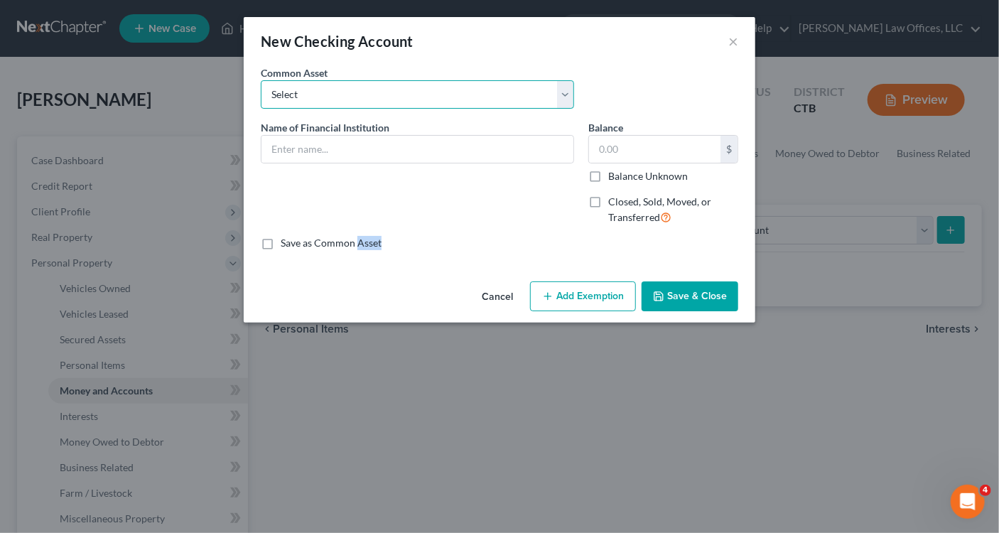
click at [339, 83] on select "Select Bank of America_Joint checking_2845 Checking Account" at bounding box center [417, 94] width 313 height 28
select select "1"
click at [261, 80] on select "Select Bank of America_Joint checking_2845 Checking Account" at bounding box center [417, 94] width 313 height 28
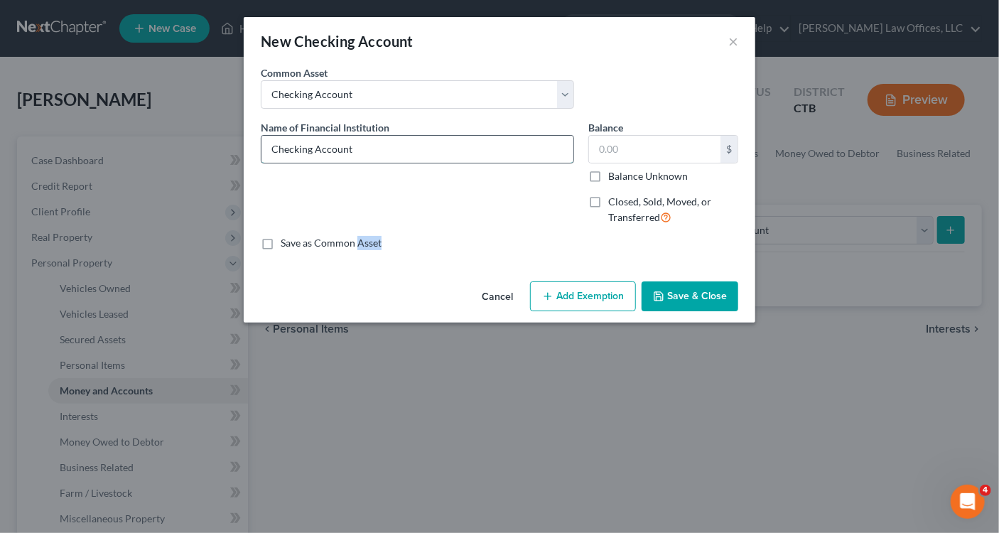
click at [272, 144] on input "Checking Account" at bounding box center [418, 149] width 312 height 27
click at [441, 149] on input "Wells Fargo 3491 Checking Account" at bounding box center [418, 149] width 312 height 27
type input "Wells Fargo 3491"
click at [600, 149] on input "text" at bounding box center [655, 149] width 132 height 27
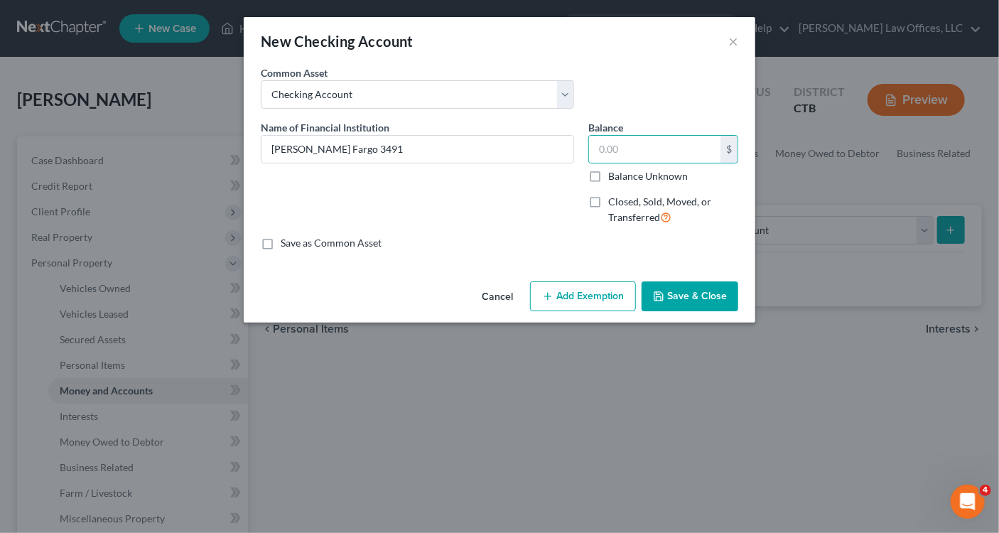
click at [687, 296] on button "Save & Close" at bounding box center [690, 296] width 97 height 30
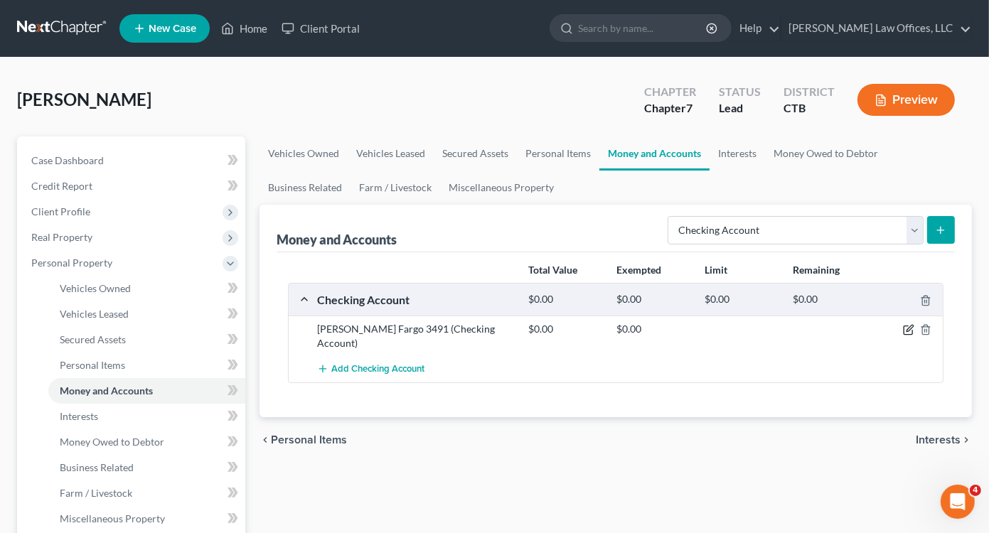
click at [908, 327] on icon "button" at bounding box center [908, 329] width 11 height 11
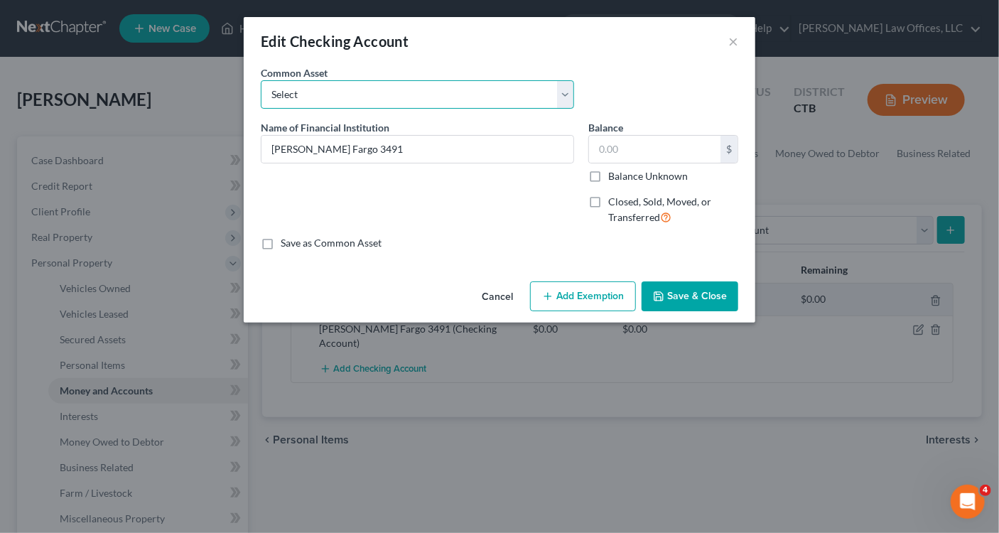
click at [363, 87] on select "Select Bank of America_Joint checking_2845 Checking Account" at bounding box center [417, 94] width 313 height 28
click at [635, 38] on div "Edit Checking Account ×" at bounding box center [500, 41] width 512 height 48
click at [565, 97] on select "Select Bank of America_Joint checking_2845 Checking Account" at bounding box center [417, 94] width 313 height 28
select select "0"
click at [261, 80] on select "Select Bank of America_Joint checking_2845 Checking Account" at bounding box center [417, 94] width 313 height 28
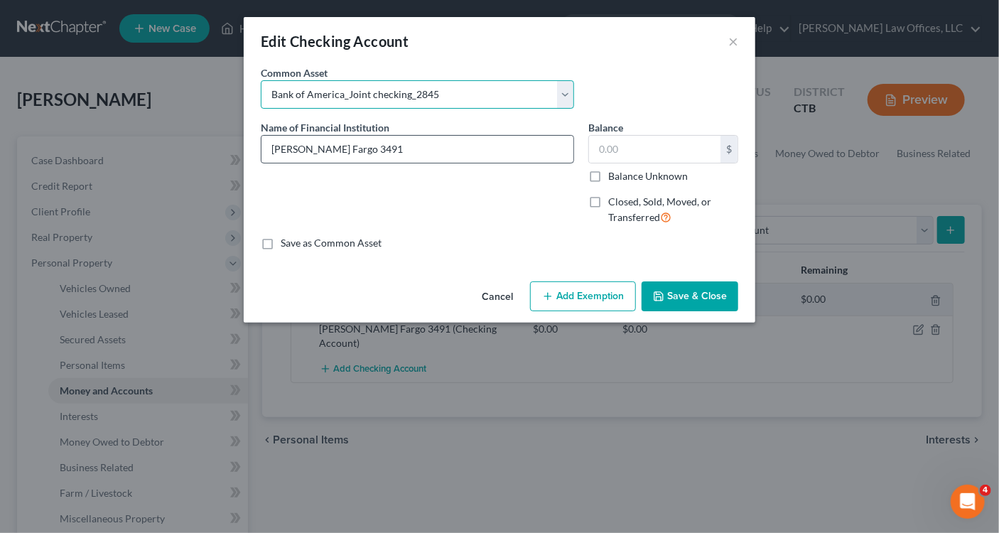
type input "Bank of America_Joint checking_2845"
type input "1,018.91"
click at [349, 93] on select "Select Bank of America_Joint checking_2845 Checking Account" at bounding box center [417, 94] width 313 height 28
click at [446, 92] on select "Select Bank of America_Joint checking_2845 Checking Account" at bounding box center [417, 94] width 313 height 28
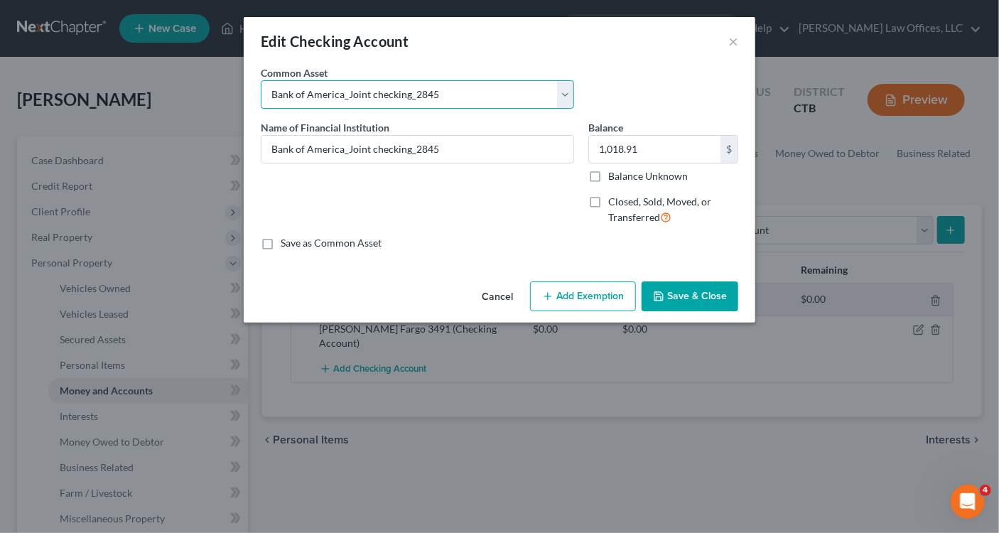
click at [446, 92] on select "Select Bank of America_Joint checking_2845 Checking Account" at bounding box center [417, 94] width 313 height 28
click at [733, 45] on button "×" at bounding box center [734, 41] width 10 height 17
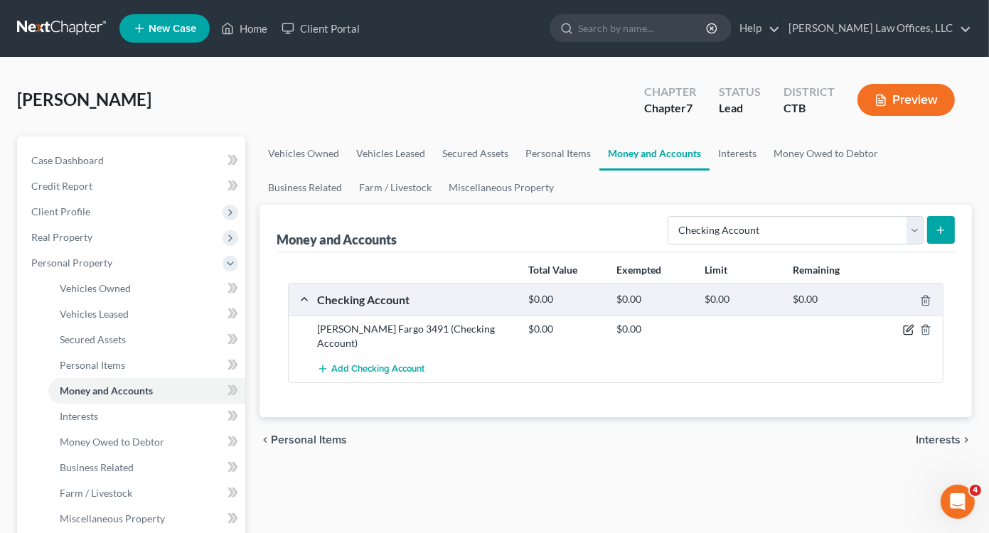
click at [907, 328] on icon "button" at bounding box center [908, 329] width 11 height 11
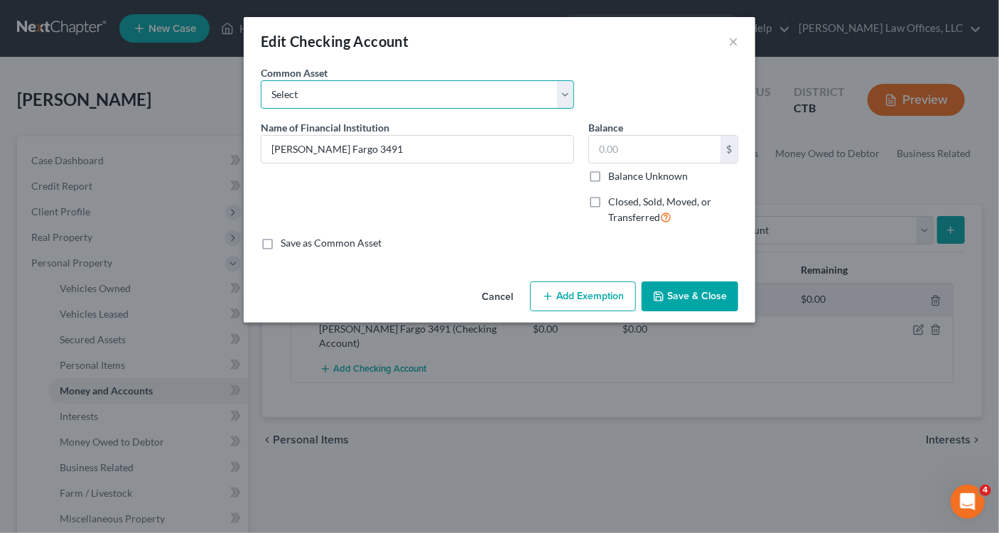
click at [569, 103] on select "Select Bank of America_Joint checking_2845 Checking Account" at bounding box center [417, 94] width 313 height 28
select select "1"
click at [261, 80] on select "Select Bank of America_Joint checking_2845 Checking Account" at bounding box center [417, 94] width 313 height 28
type input "Checking Account"
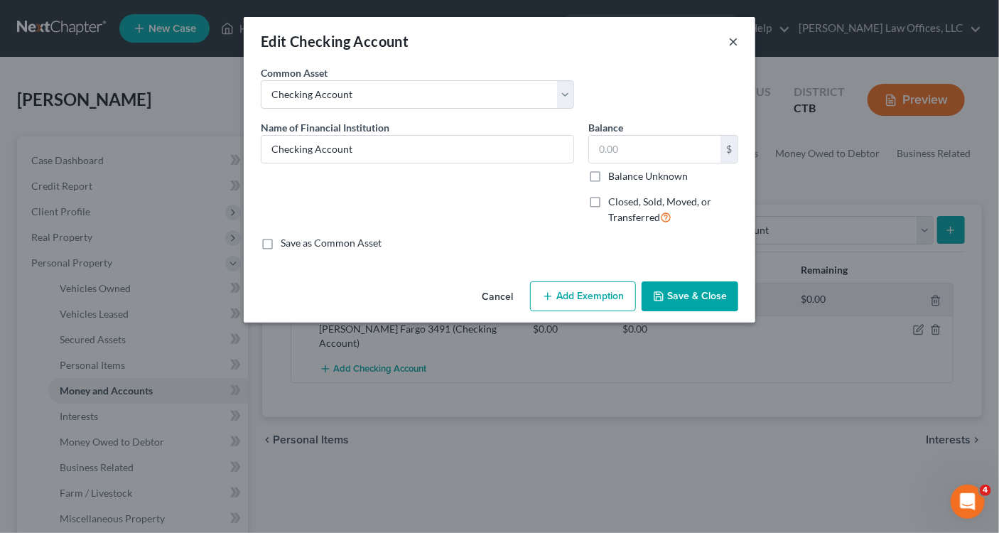
click at [734, 41] on button "×" at bounding box center [734, 41] width 10 height 17
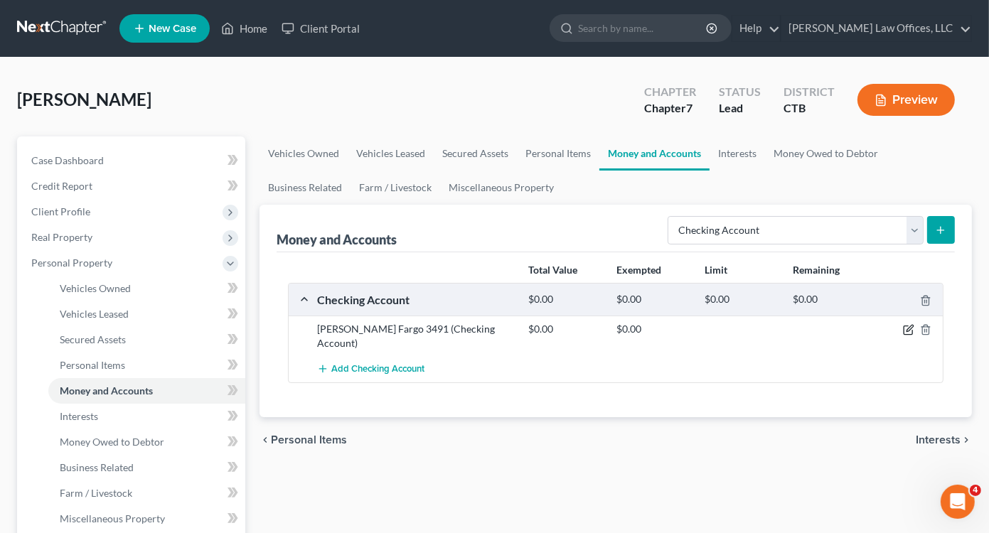
click at [908, 328] on icon "button" at bounding box center [909, 329] width 6 height 6
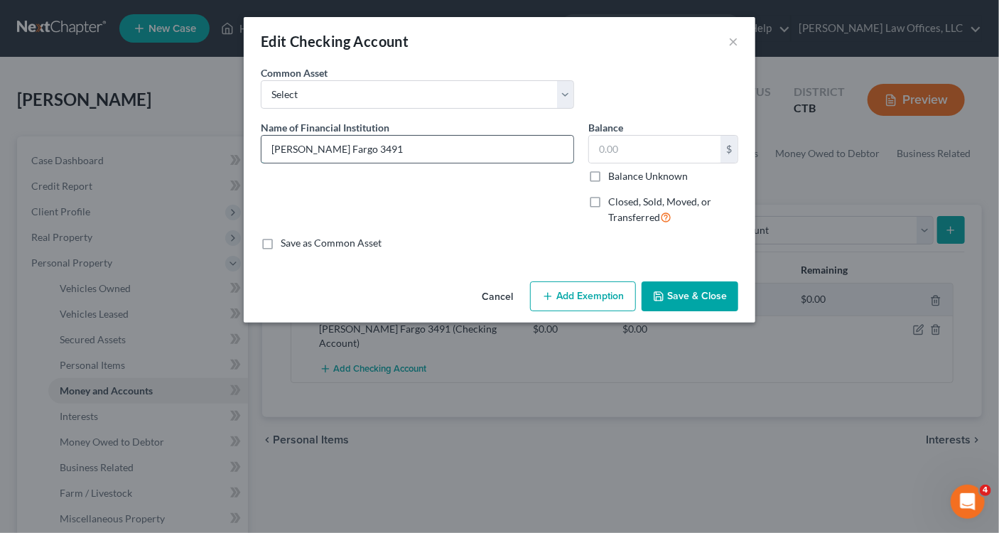
click at [355, 147] on input "Wells Fargo 3491" at bounding box center [418, 149] width 312 height 27
type input "Wells Fargo 3491 - Joint with Husband"
click at [616, 150] on input "text" at bounding box center [655, 149] width 132 height 27
click at [729, 42] on button "×" at bounding box center [734, 41] width 10 height 17
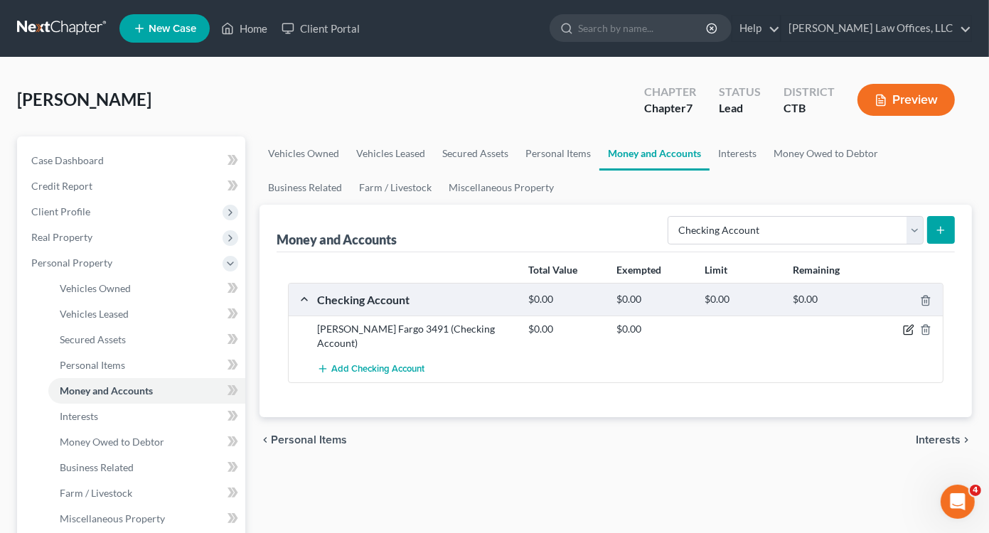
click at [907, 328] on icon "button" at bounding box center [908, 329] width 11 height 11
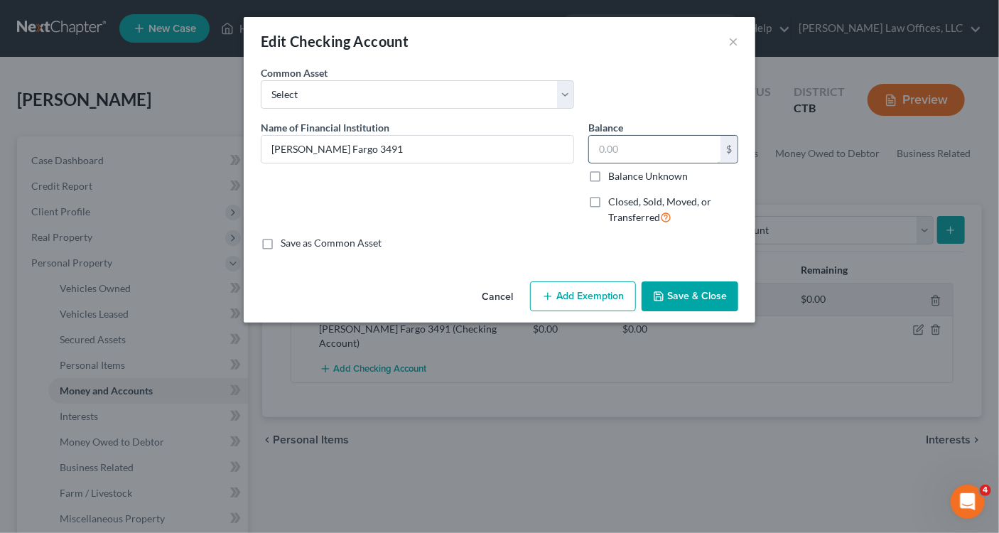
click at [610, 151] on input "text" at bounding box center [655, 149] width 132 height 27
type input "174.79"
click at [581, 301] on button "Add Exemption" at bounding box center [583, 296] width 106 height 30
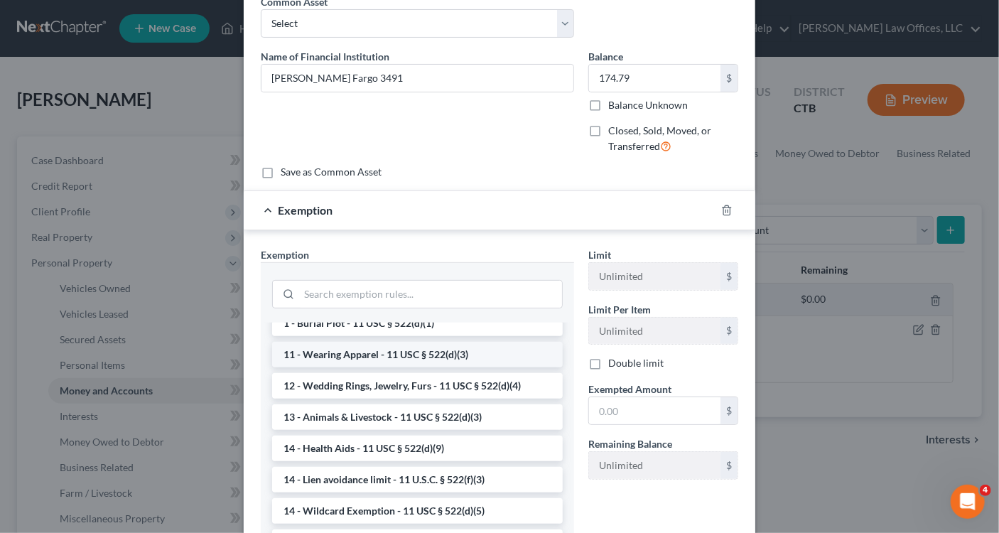
scroll to position [284, 0]
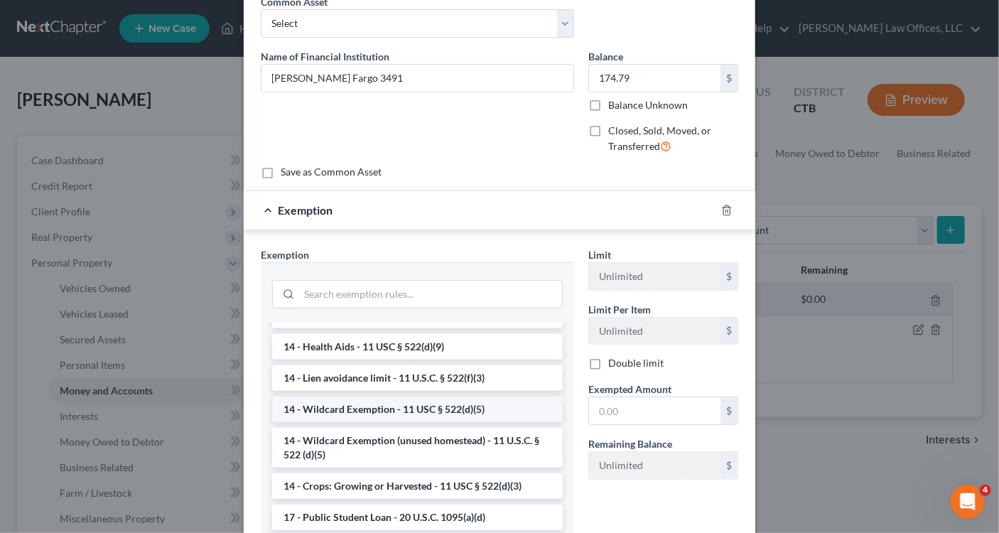
click at [390, 411] on li "14 - Wildcard Exemption - 11 USC § 522(d)(5)" at bounding box center [417, 410] width 291 height 26
click at [390, 411] on div "Exemption Set must be selected for CA. Exemption * --View All or Create New-- 1…" at bounding box center [418, 404] width 328 height 314
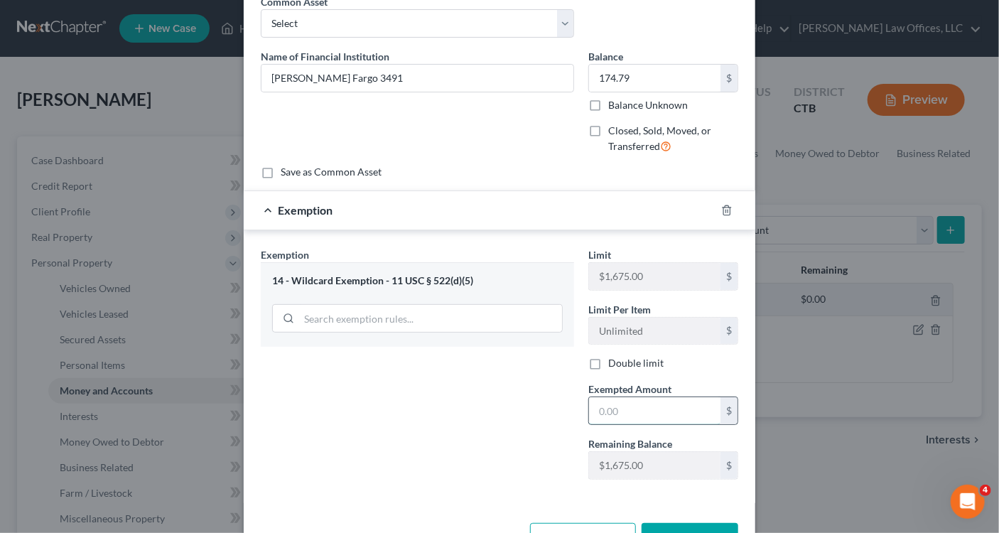
click at [597, 404] on input "text" at bounding box center [655, 410] width 132 height 27
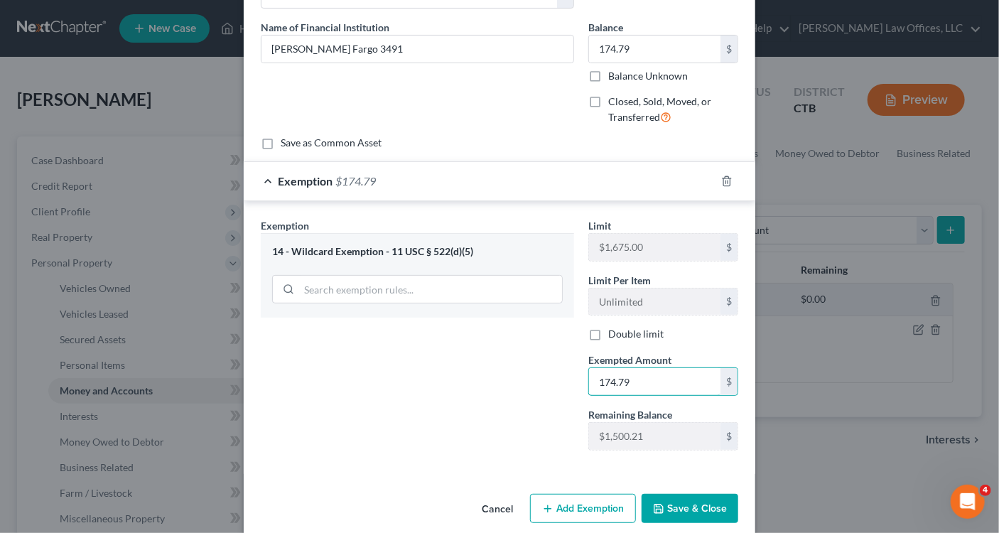
scroll to position [117, 0]
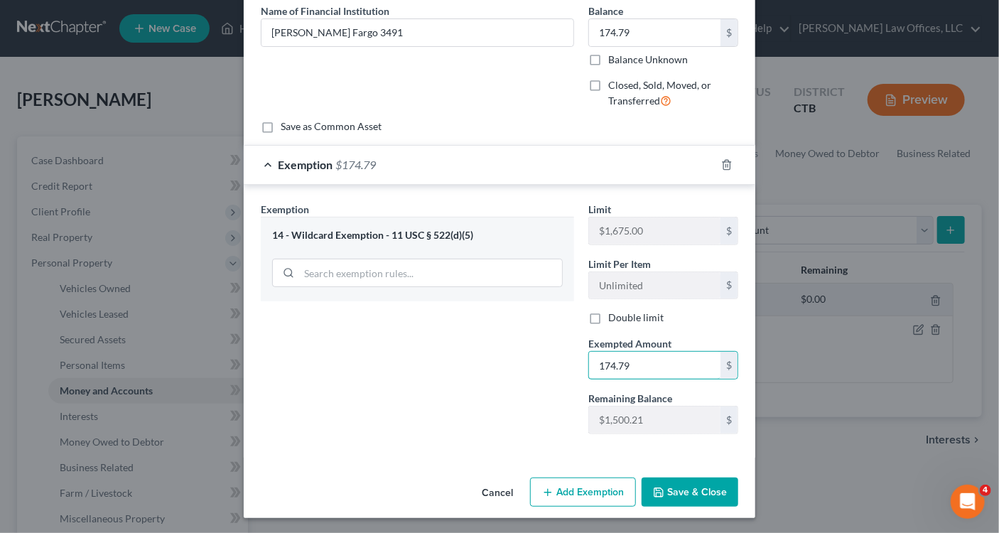
type input "174.79"
click at [685, 493] on button "Save & Close" at bounding box center [690, 493] width 97 height 30
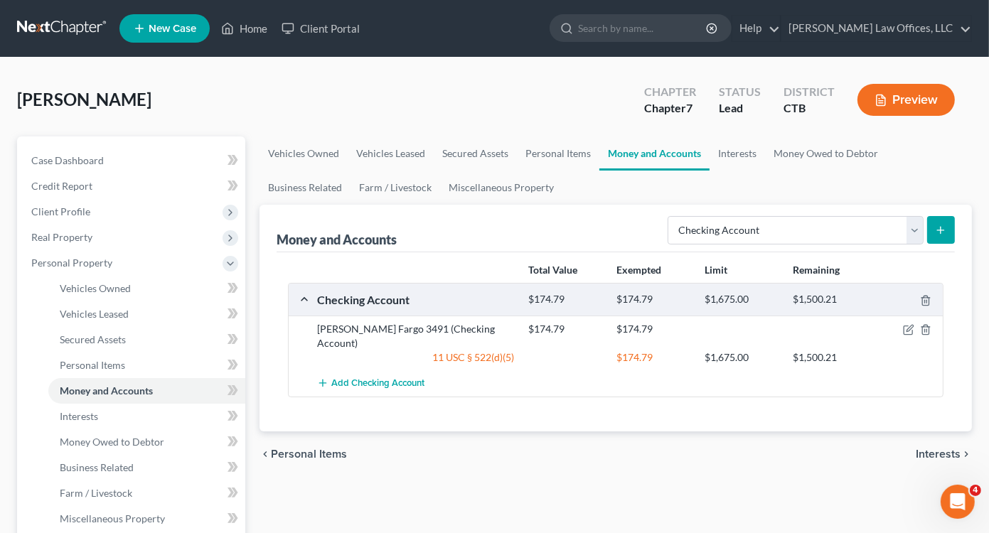
click at [947, 231] on button "submit" at bounding box center [941, 230] width 28 height 28
click at [943, 230] on icon "submit" at bounding box center [940, 230] width 11 height 11
click at [913, 234] on select "Select Account Type Brokerage Cash on Hand Certificates of Deposit Checking Acc…" at bounding box center [795, 230] width 256 height 28
click at [944, 227] on icon "submit" at bounding box center [940, 230] width 11 height 11
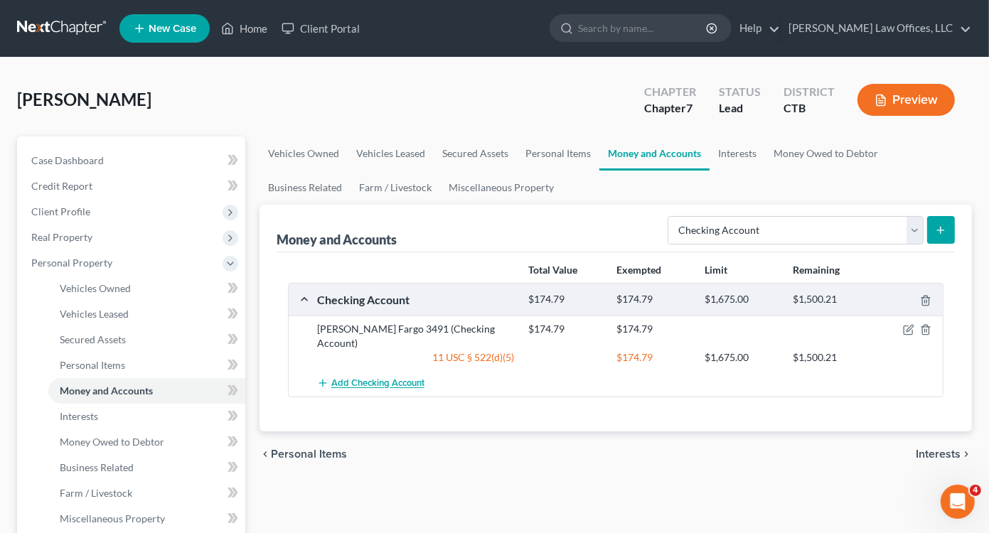
click at [380, 378] on span "Add Checking Account" at bounding box center [377, 383] width 93 height 11
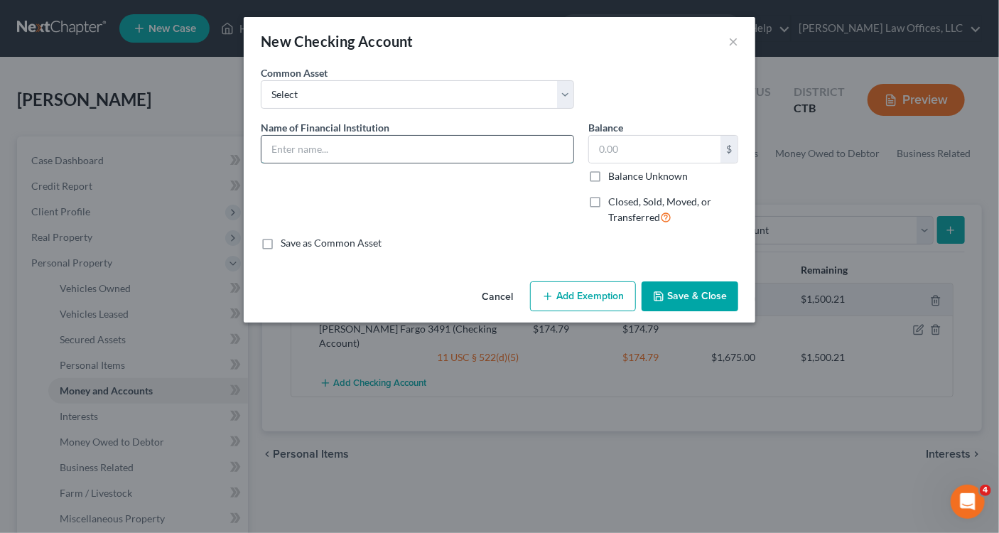
click at [340, 149] on input "text" at bounding box center [418, 149] width 312 height 27
click at [291, 150] on input "Weels Fargo 010l" at bounding box center [418, 149] width 312 height 27
click at [290, 149] on input "Weels Fargo 010l" at bounding box center [418, 149] width 312 height 27
type input "Wells Fargo 010l"
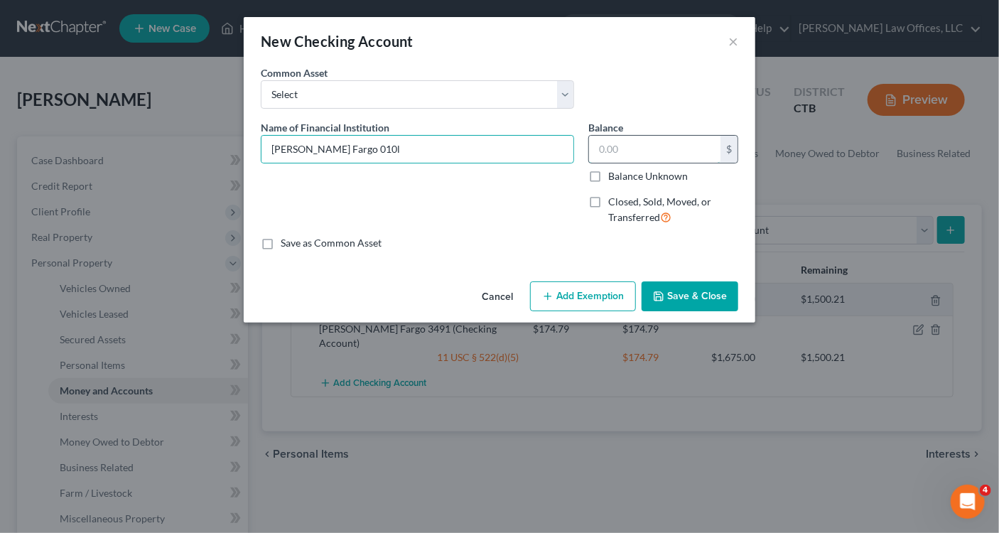
click at [614, 151] on input "text" at bounding box center [655, 149] width 132 height 27
click at [625, 148] on input "196.97" at bounding box center [655, 149] width 132 height 27
type input "196.37"
click at [583, 299] on button "Add Exemption" at bounding box center [583, 296] width 106 height 30
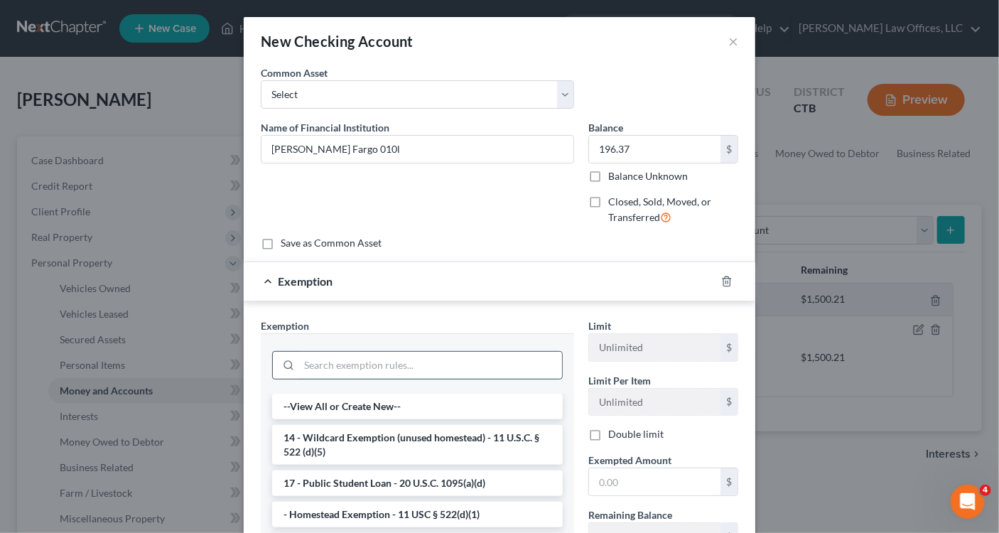
click at [355, 357] on input "search" at bounding box center [430, 365] width 263 height 27
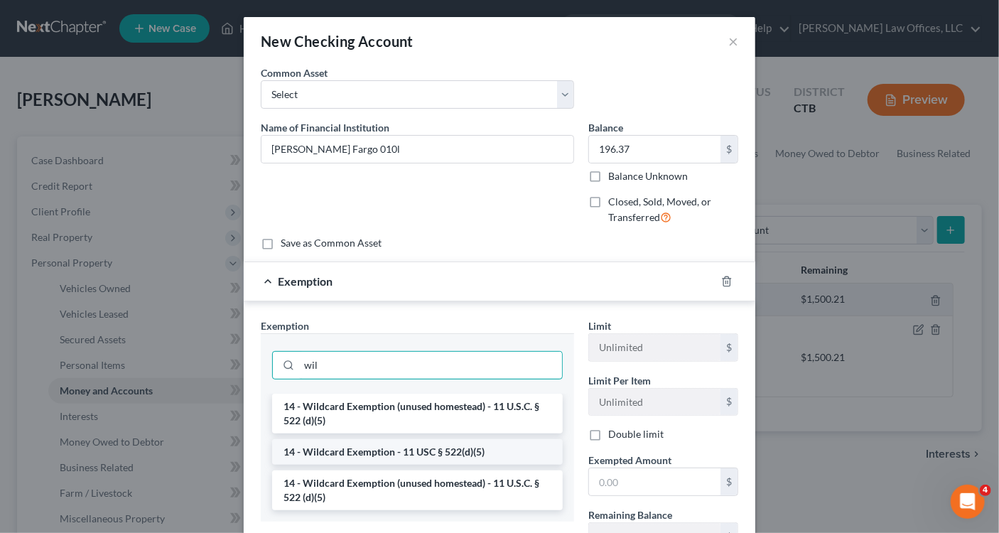
type input "wil"
click at [371, 452] on li "14 - Wildcard Exemption - 11 USC § 522(d)(5)" at bounding box center [417, 452] width 291 height 26
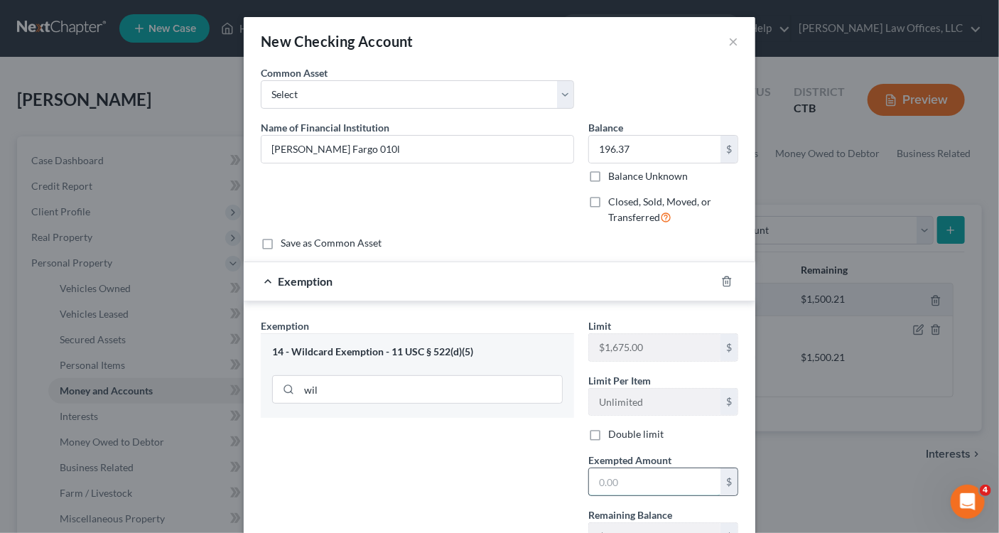
click at [621, 484] on input "text" at bounding box center [655, 481] width 132 height 27
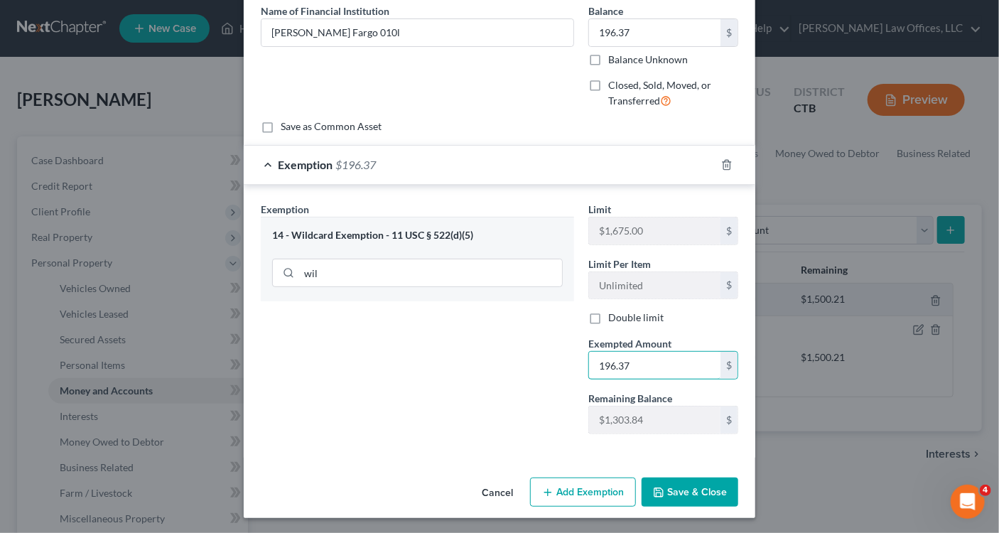
type input "196.37"
click at [694, 488] on button "Save & Close" at bounding box center [690, 493] width 97 height 30
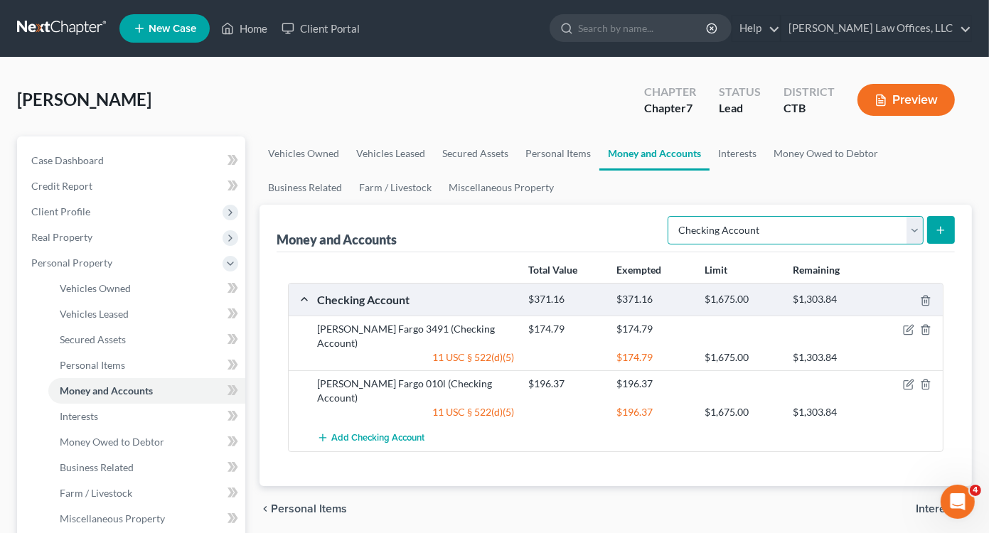
click at [915, 231] on select "Select Account Type Brokerage Cash on Hand Certificates of Deposit Checking Acc…" at bounding box center [795, 230] width 256 height 28
select select "savings"
click at [670, 216] on select "Select Account Type Brokerage Cash on Hand Certificates of Deposit Checking Acc…" at bounding box center [795, 230] width 256 height 28
click at [938, 228] on icon "submit" at bounding box center [940, 230] width 11 height 11
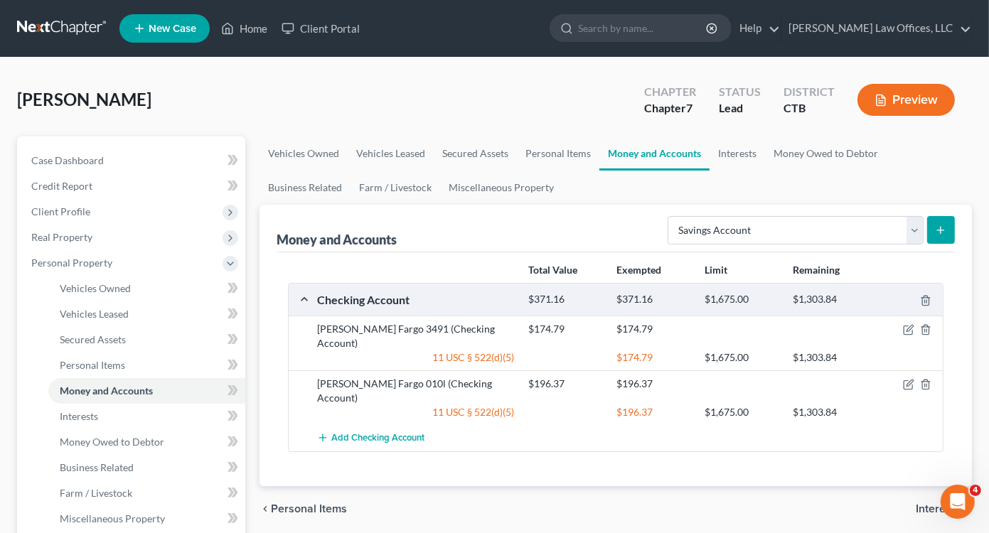
click at [940, 234] on icon "submit" at bounding box center [940, 230] width 11 height 11
click at [940, 228] on icon "submit" at bounding box center [940, 230] width 11 height 11
click at [935, 232] on icon "submit" at bounding box center [940, 230] width 11 height 11
click at [938, 230] on icon "submit" at bounding box center [940, 230] width 11 height 11
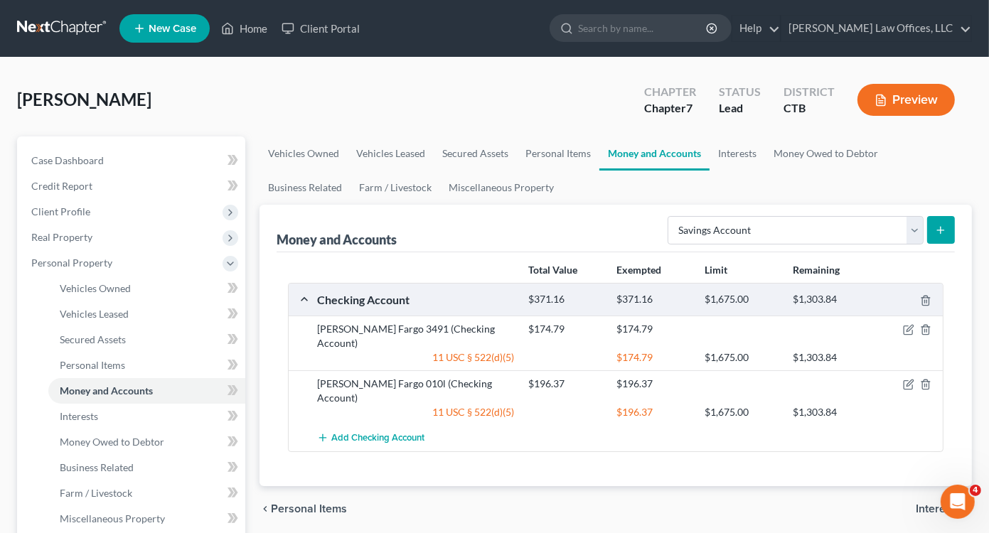
click at [938, 228] on icon "submit" at bounding box center [940, 230] width 11 height 11
click at [940, 227] on icon "submit" at bounding box center [940, 230] width 11 height 11
click at [940, 225] on icon "submit" at bounding box center [940, 230] width 11 height 11
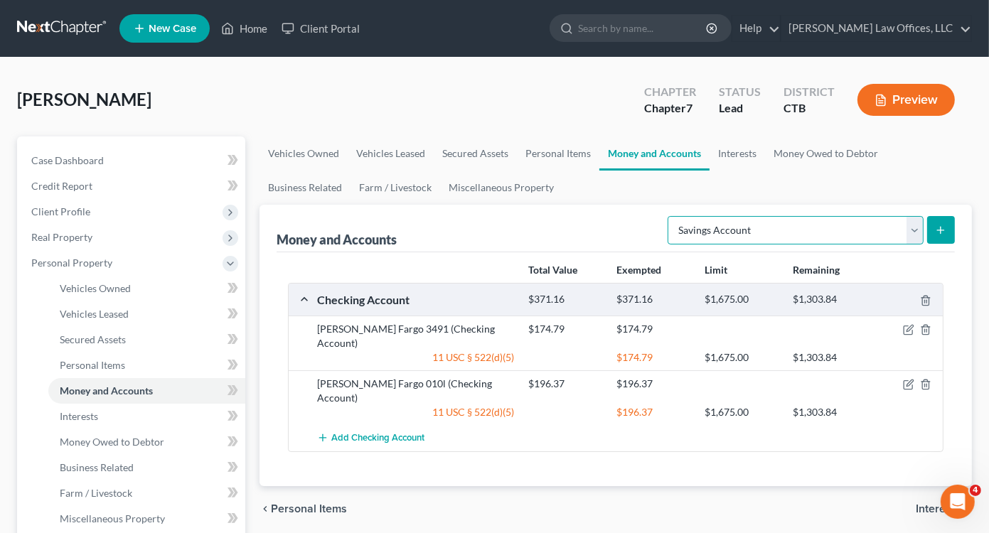
click at [918, 227] on select "Select Account Type Brokerage Cash on Hand Certificates of Deposit Checking Acc…" at bounding box center [795, 230] width 256 height 28
click at [670, 216] on select "Select Account Type Brokerage Cash on Hand Certificates of Deposit Checking Acc…" at bounding box center [795, 230] width 256 height 28
click at [937, 230] on icon "submit" at bounding box center [940, 230] width 11 height 11
click at [937, 228] on icon "submit" at bounding box center [940, 230] width 11 height 11
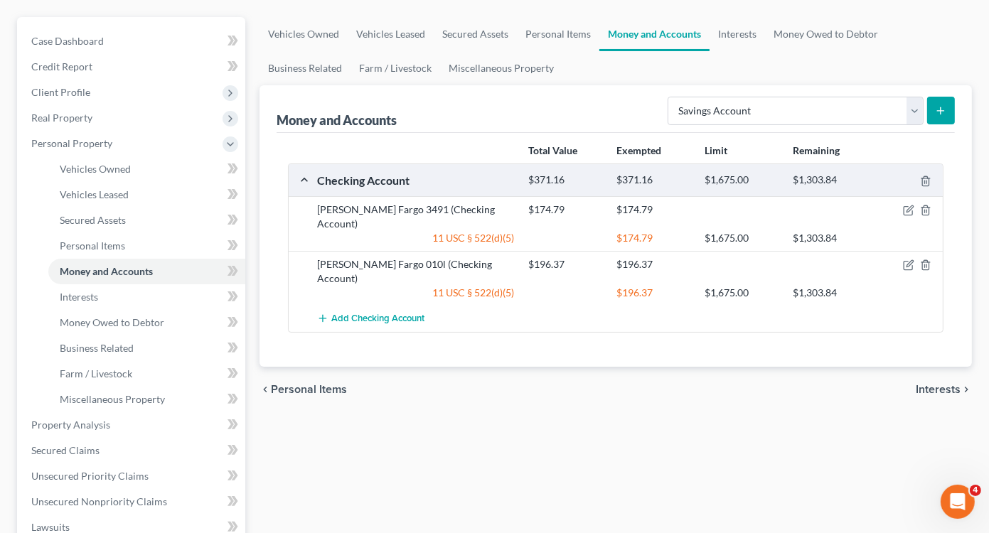
scroll to position [0, 0]
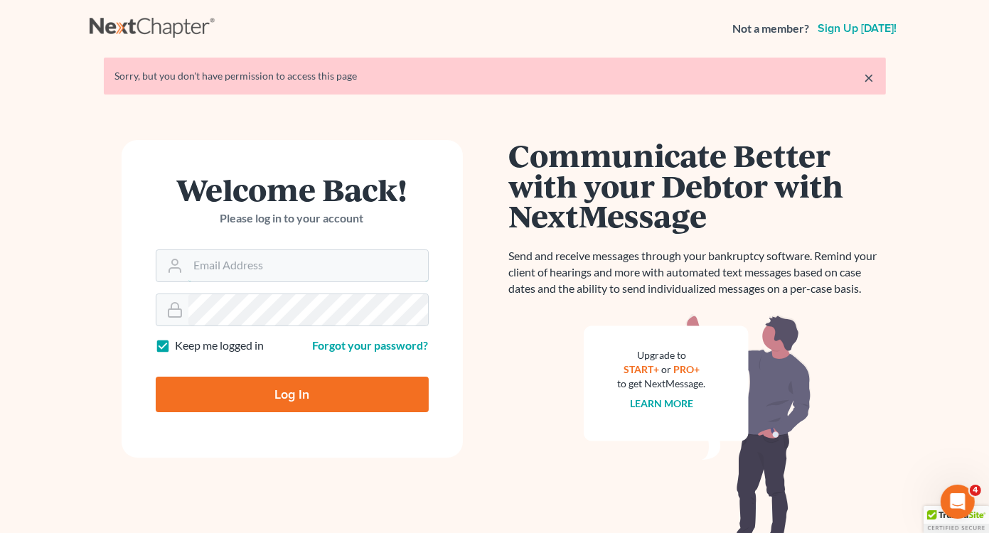
type input "Lisa@lawlisa.com"
click at [292, 395] on input "Log In" at bounding box center [292, 395] width 273 height 36
type input "Thinking..."
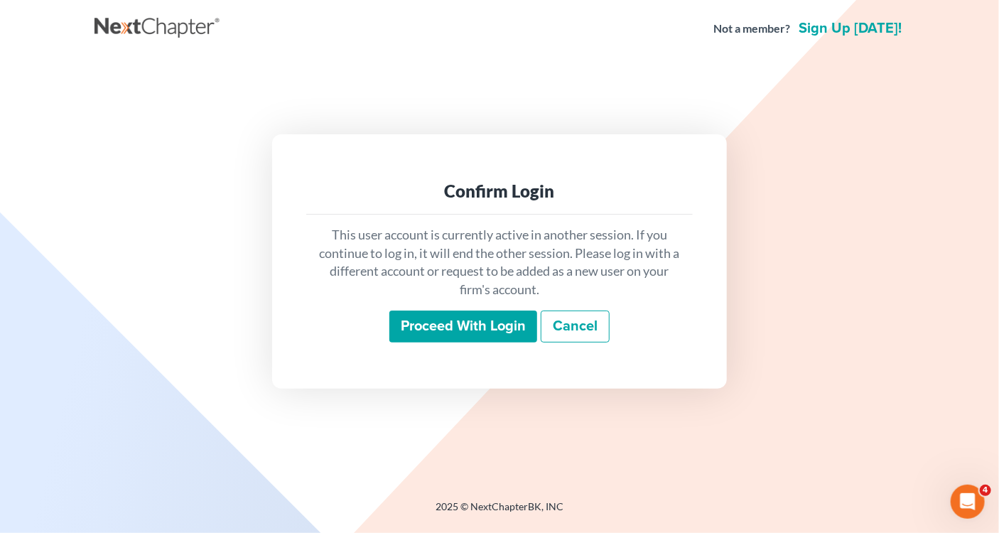
click at [498, 327] on input "Proceed with login" at bounding box center [464, 327] width 148 height 33
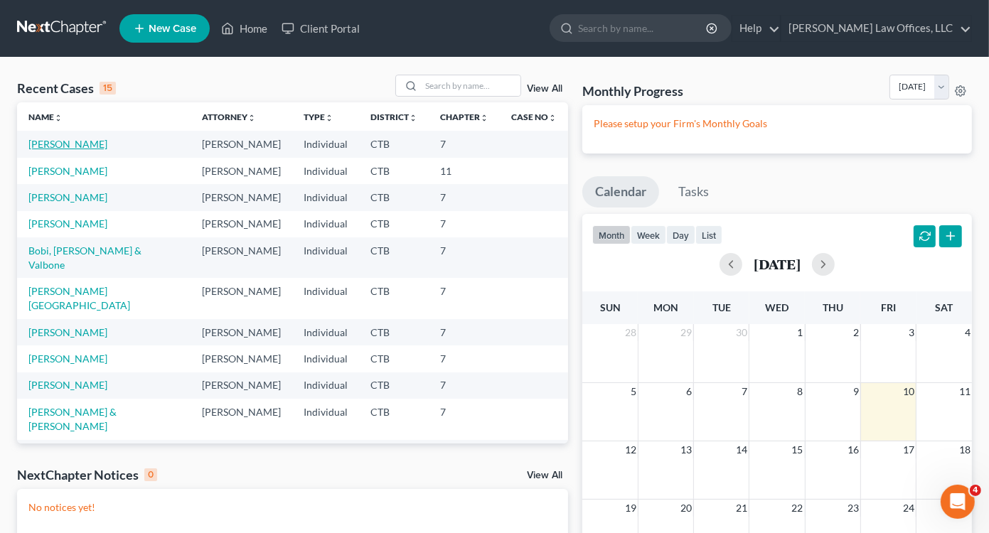
click at [71, 144] on link "[PERSON_NAME]" at bounding box center [67, 144] width 79 height 12
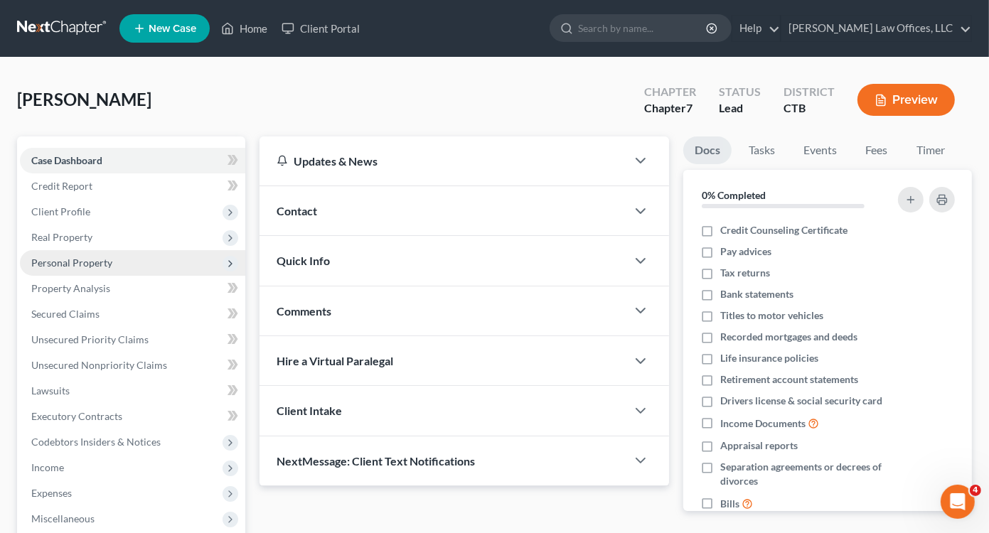
click at [74, 259] on span "Personal Property" at bounding box center [71, 263] width 81 height 12
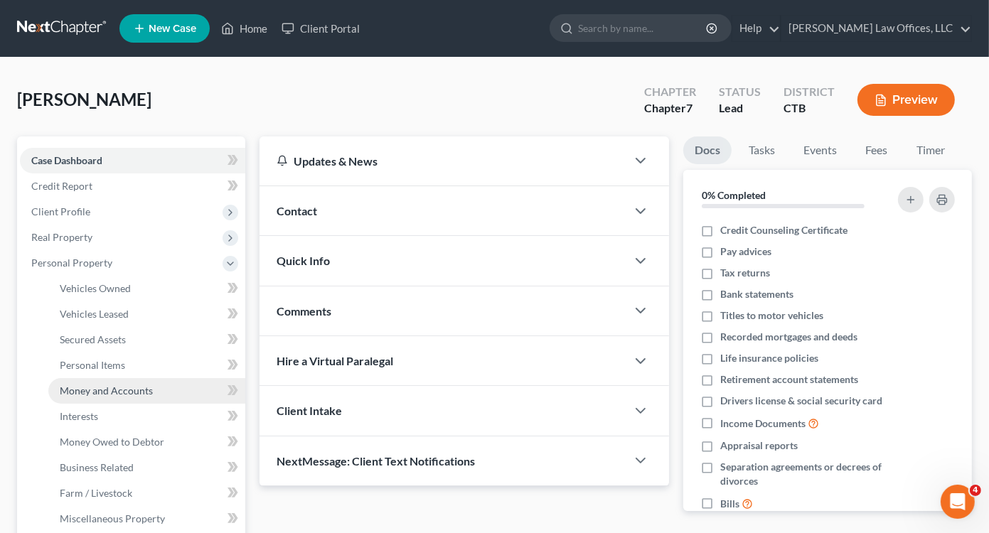
click at [104, 392] on span "Money and Accounts" at bounding box center [106, 391] width 93 height 12
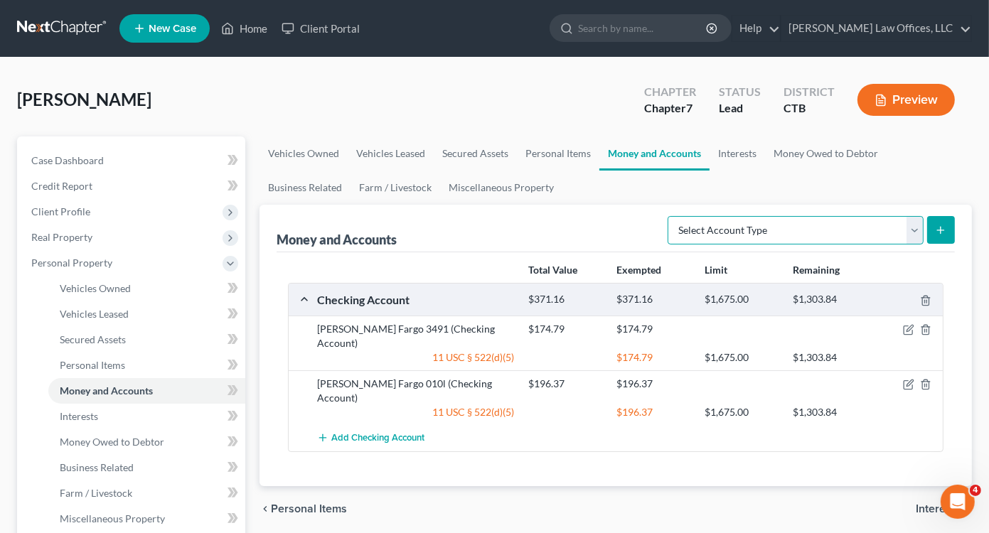
click at [915, 233] on select "Select Account Type Brokerage Cash on Hand Certificates of Deposit Checking Acc…" at bounding box center [795, 230] width 256 height 28
select select "savings"
click at [670, 216] on select "Select Account Type Brokerage Cash on Hand Certificates of Deposit Checking Acc…" at bounding box center [795, 230] width 256 height 28
click at [935, 222] on button "submit" at bounding box center [941, 230] width 28 height 28
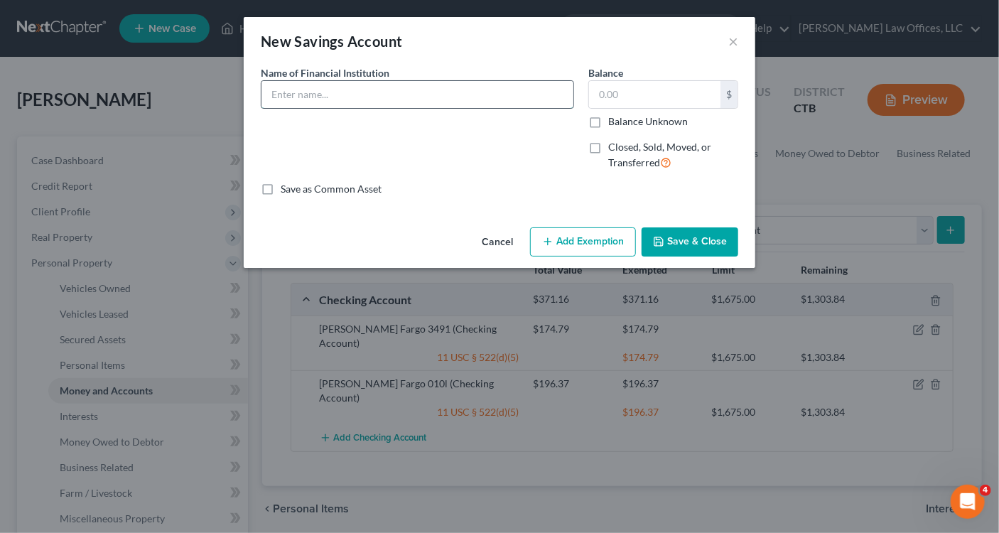
click at [356, 95] on input "text" at bounding box center [418, 94] width 312 height 27
type input "[PERSON_NAME] Fargo 3776"
click at [613, 95] on input "text" at bounding box center [655, 94] width 132 height 27
type input "0.50"
click at [589, 245] on button "Add Exemption" at bounding box center [583, 242] width 106 height 30
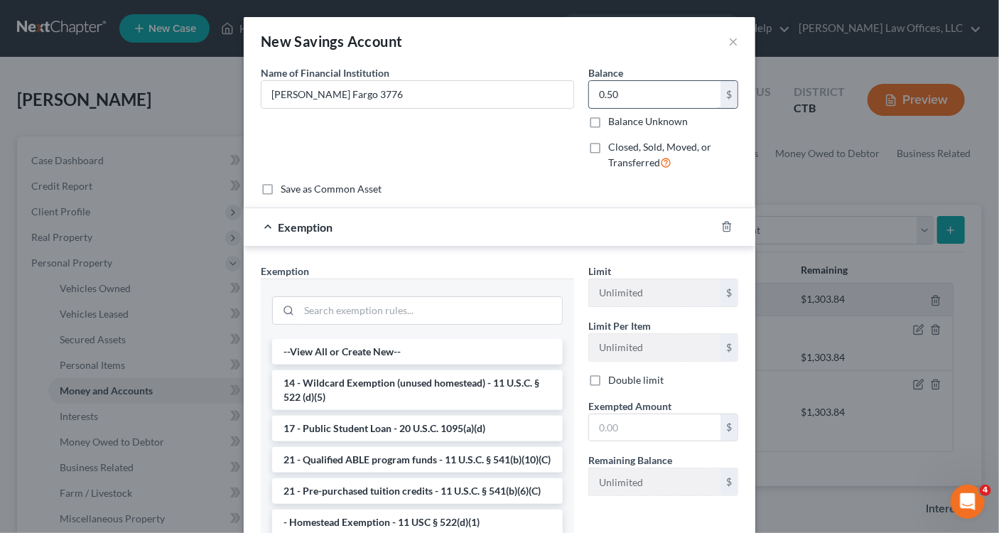
click at [620, 92] on input "0.50" at bounding box center [655, 94] width 132 height 27
type input "5.02"
click at [417, 309] on input "search" at bounding box center [430, 310] width 263 height 27
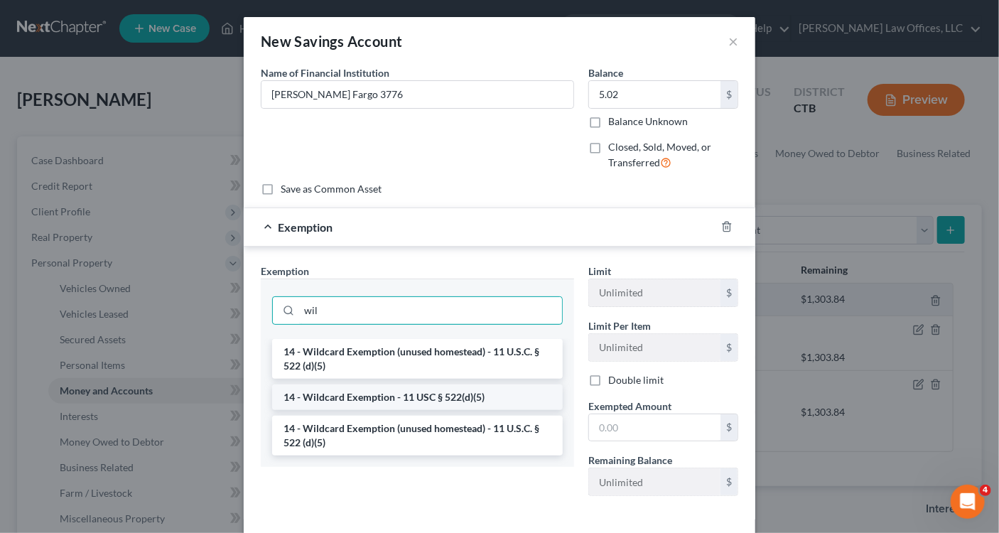
type input "wil"
click at [380, 396] on li "14 - Wildcard Exemption - 11 USC § 522(d)(5)" at bounding box center [417, 398] width 291 height 26
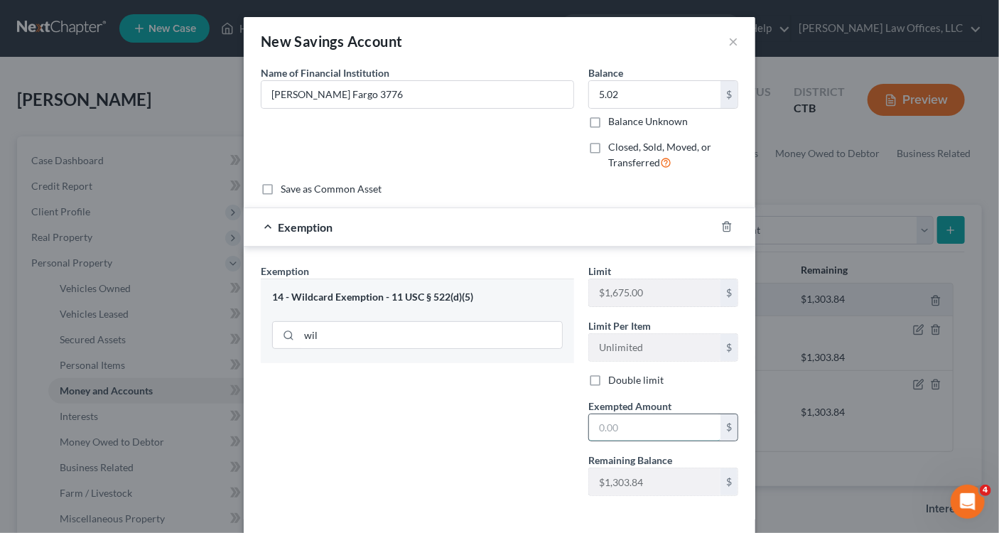
click at [604, 428] on input "text" at bounding box center [655, 427] width 132 height 27
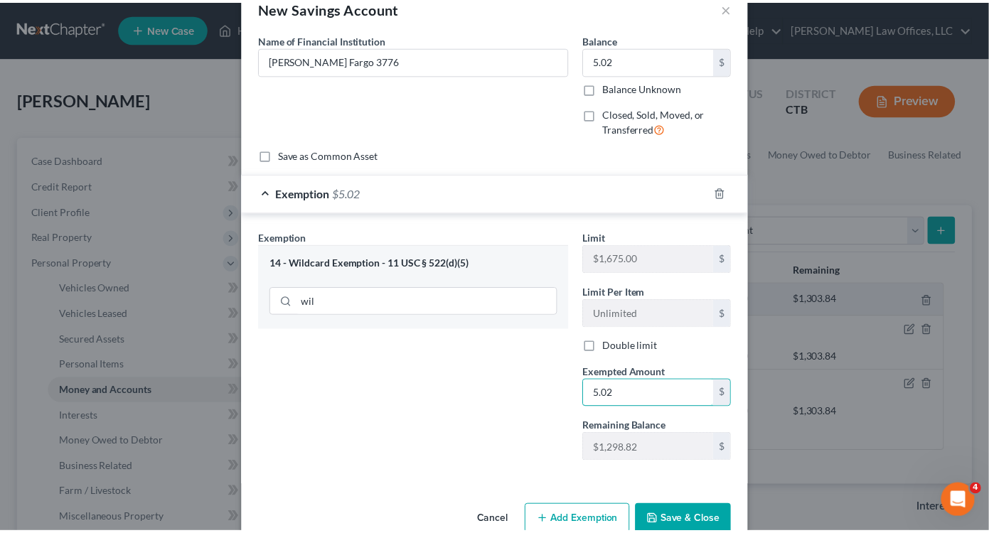
scroll to position [63, 0]
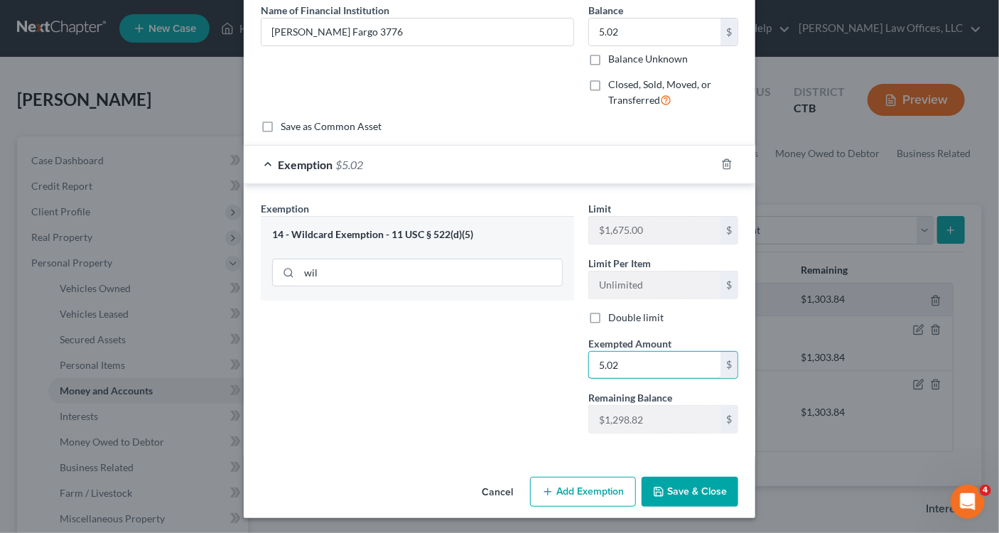
type input "5.02"
click at [682, 488] on button "Save & Close" at bounding box center [690, 492] width 97 height 30
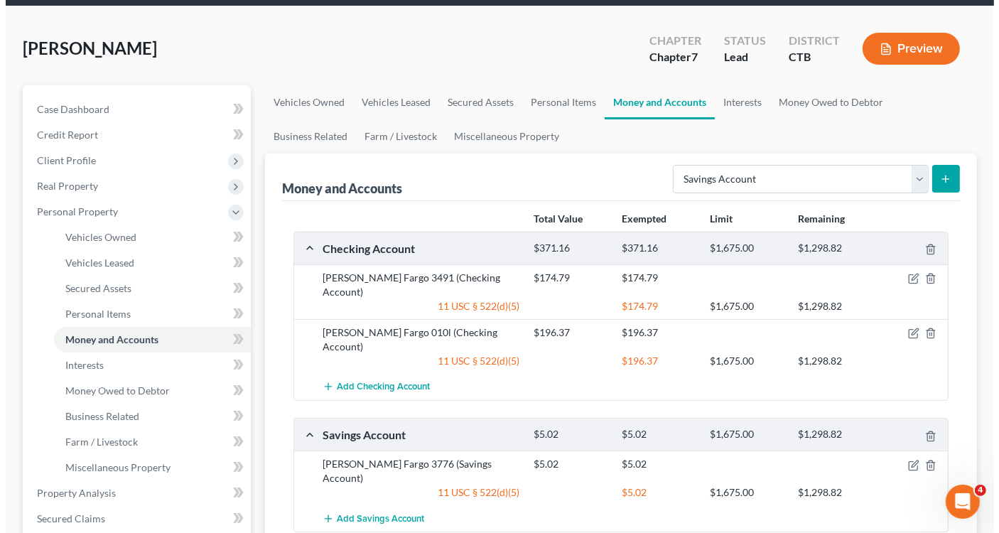
scroll to position [142, 0]
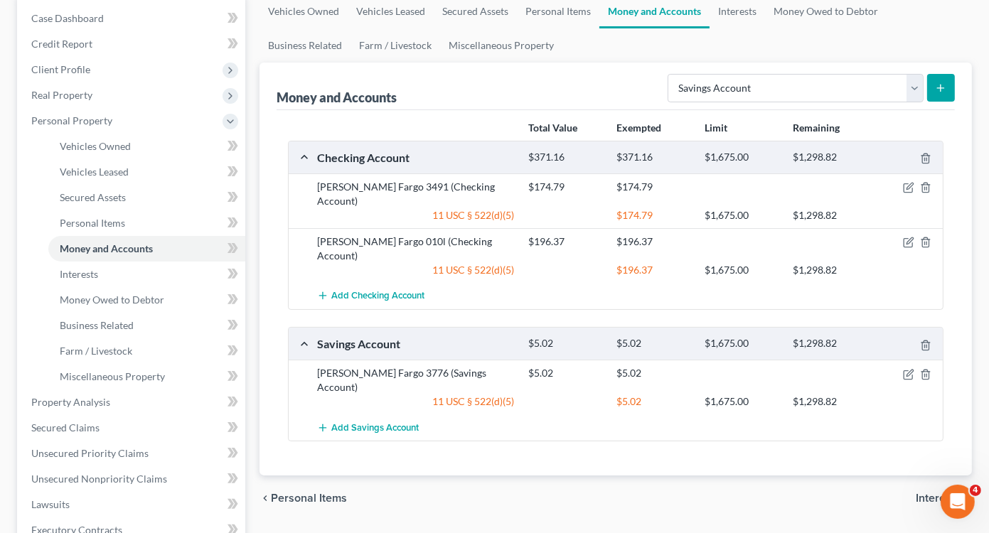
click at [943, 87] on icon "submit" at bounding box center [940, 87] width 11 height 11
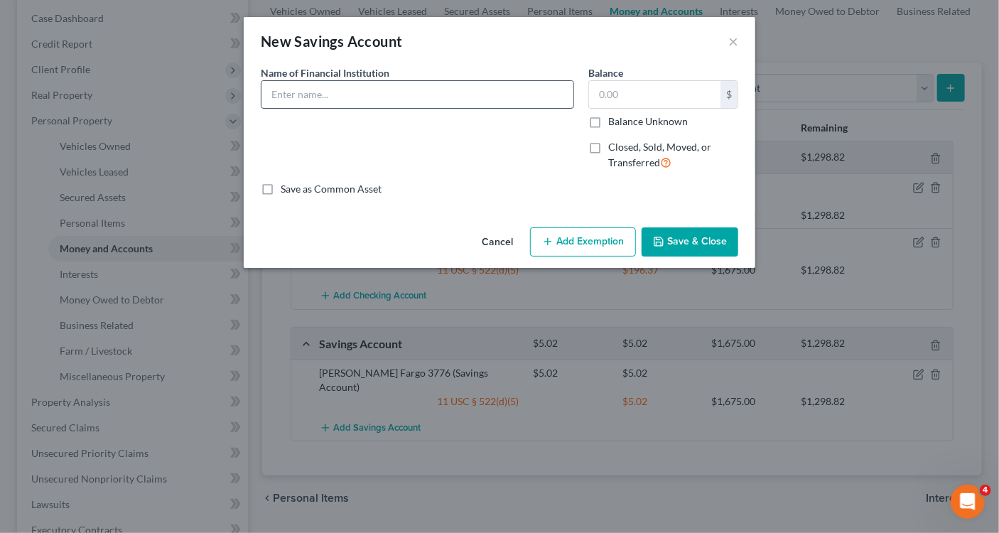
click at [319, 90] on input "text" at bounding box center [418, 94] width 312 height 27
click at [511, 172] on div "Name of Financial Institution * [PERSON_NAME] Fargo" at bounding box center [418, 123] width 328 height 117
click at [356, 102] on input "[PERSON_NAME] Fargo" at bounding box center [418, 94] width 312 height 27
type input "[PERSON_NAME] Fargo 9949"
click at [617, 90] on input "text" at bounding box center [655, 94] width 132 height 27
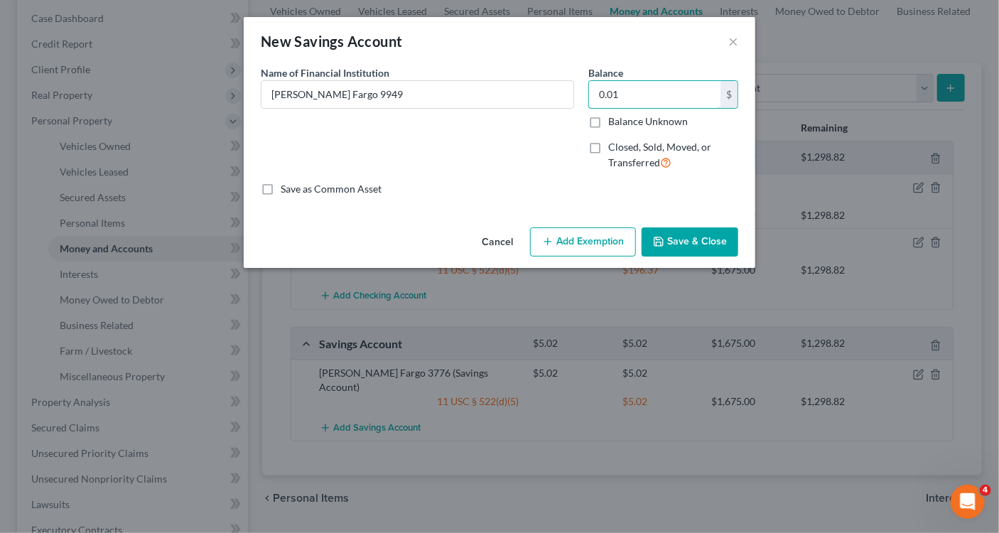
type input "0.01"
click at [579, 246] on button "Add Exemption" at bounding box center [583, 242] width 106 height 30
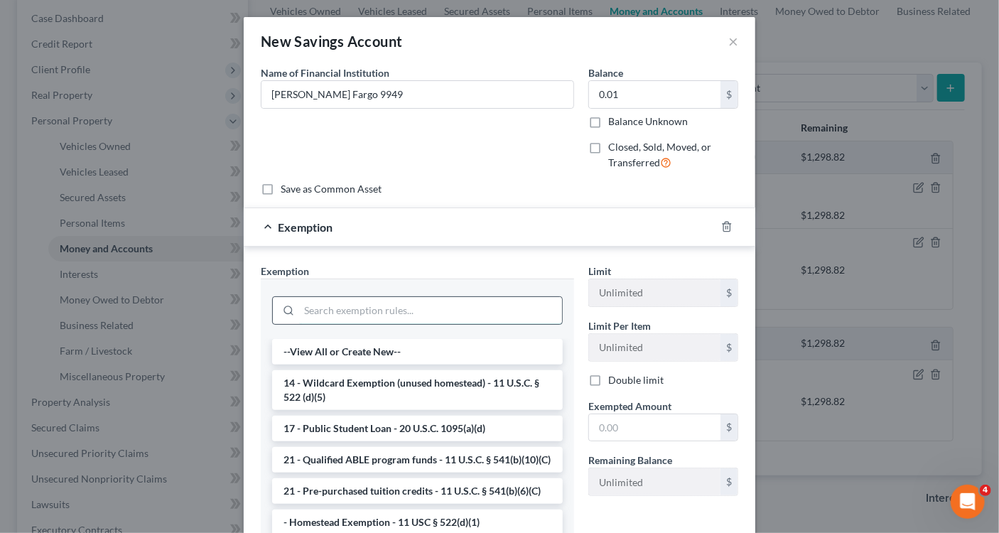
click at [360, 308] on input "search" at bounding box center [430, 310] width 263 height 27
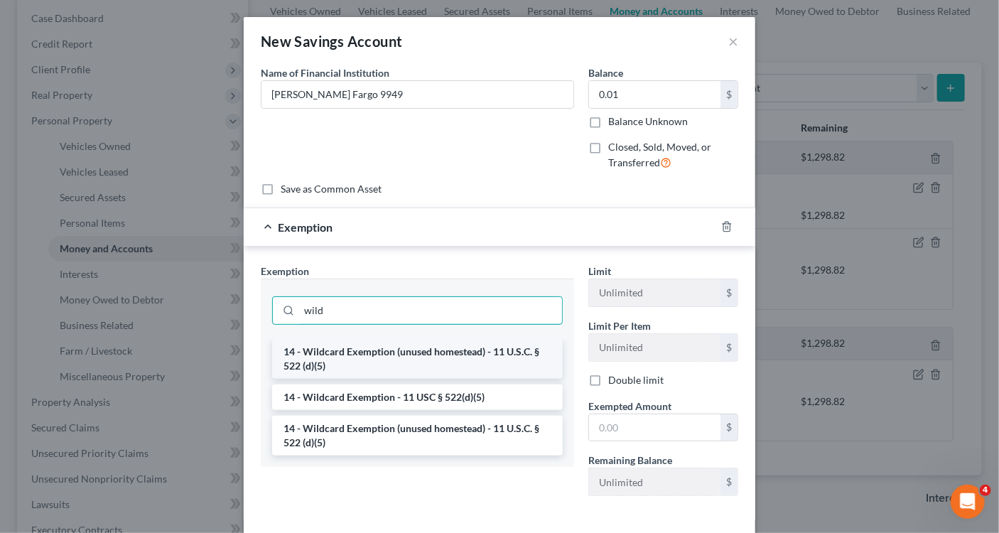
type input "wild"
click at [370, 358] on li "14 - Wildcard Exemption (unused homestead) - 11 U.S.C. § 522 (d)(5)" at bounding box center [417, 359] width 291 height 40
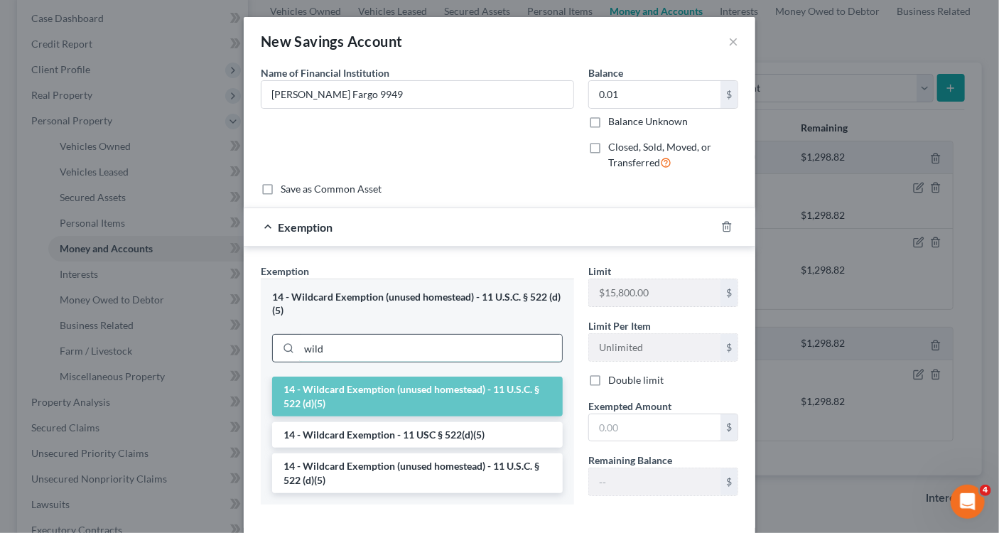
click at [338, 344] on input "wild" at bounding box center [430, 348] width 263 height 27
click at [363, 439] on li "14 - Wildcard Exemption - 11 USC § 522(d)(5)" at bounding box center [417, 435] width 291 height 26
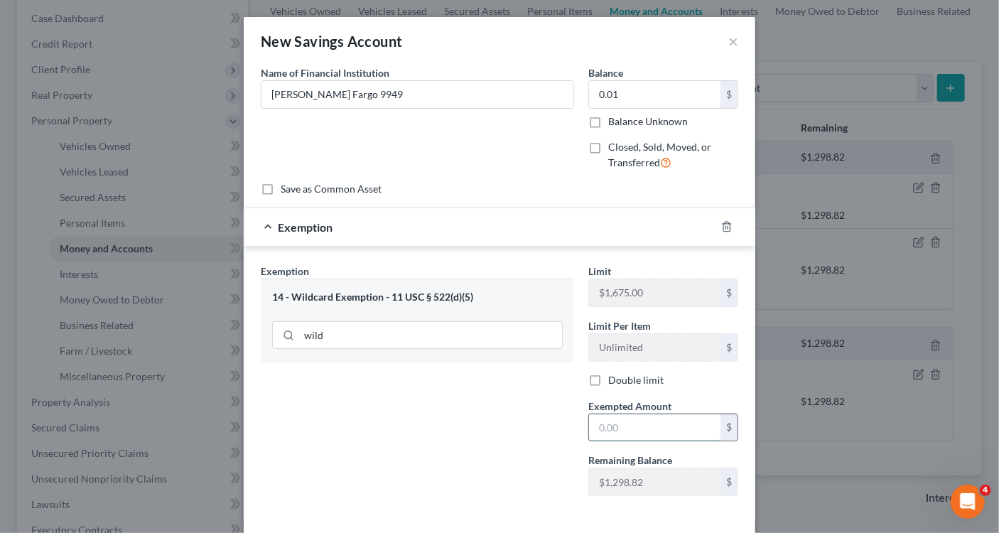
click at [606, 427] on input "text" at bounding box center [655, 427] width 132 height 27
type input "1"
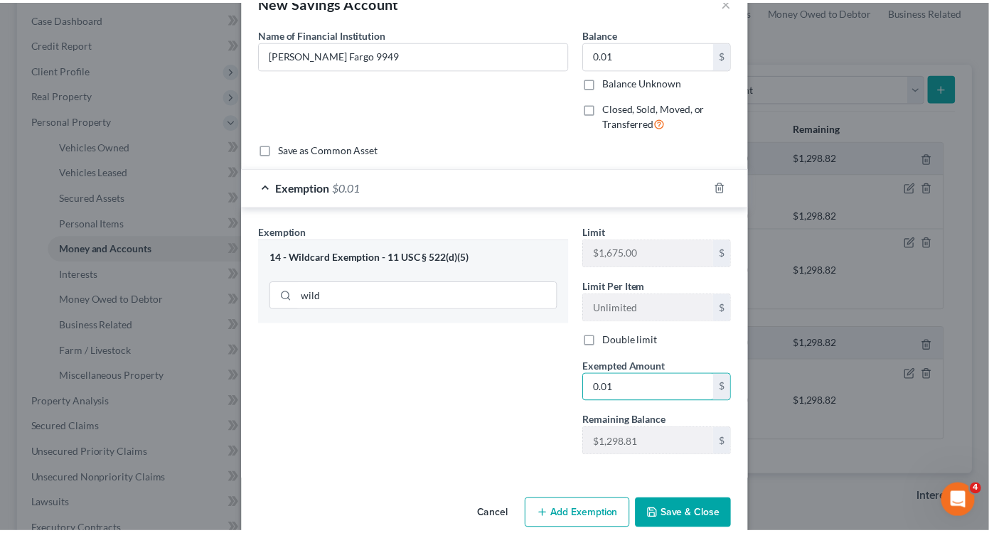
scroll to position [63, 0]
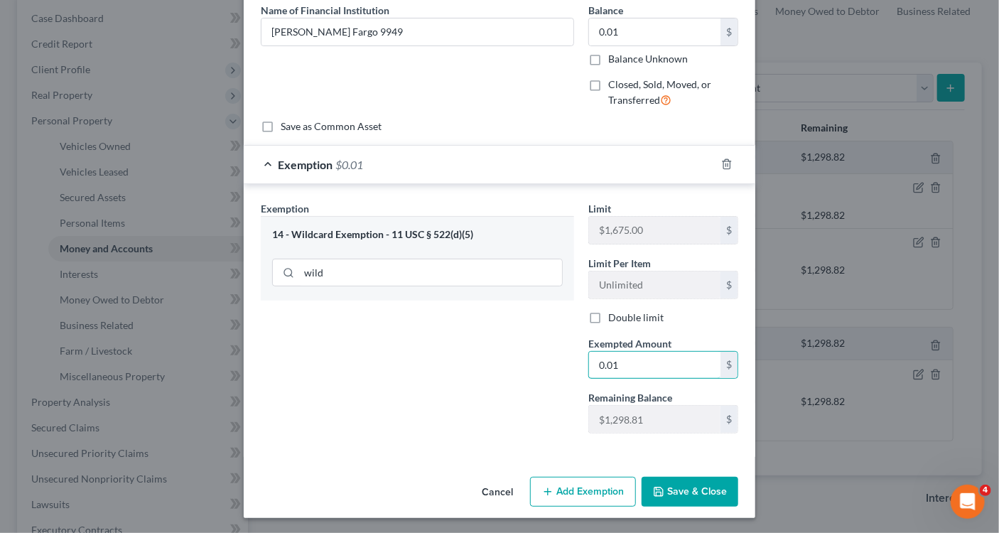
type input "0.01"
click at [676, 494] on button "Save & Close" at bounding box center [690, 492] width 97 height 30
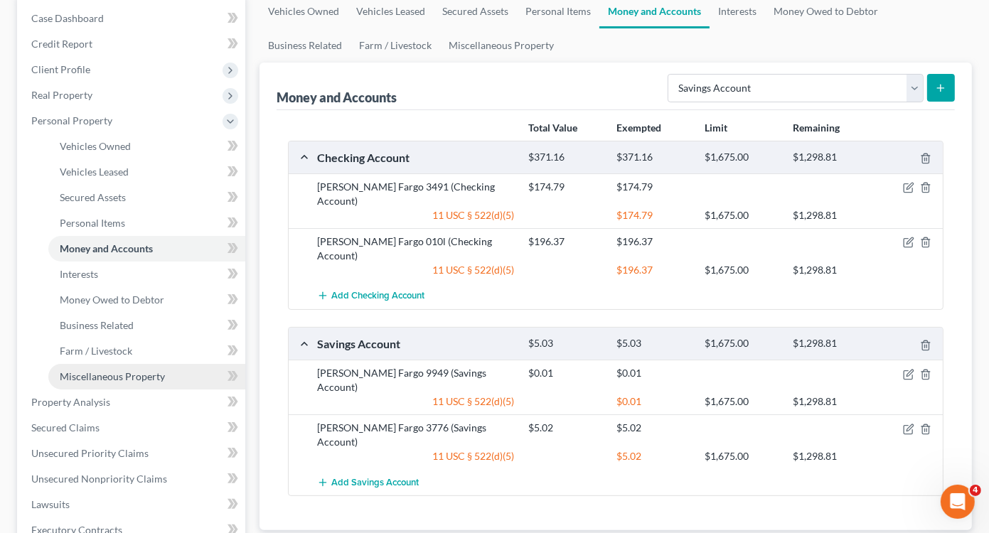
click at [115, 370] on span "Miscellaneous Property" at bounding box center [112, 376] width 105 height 12
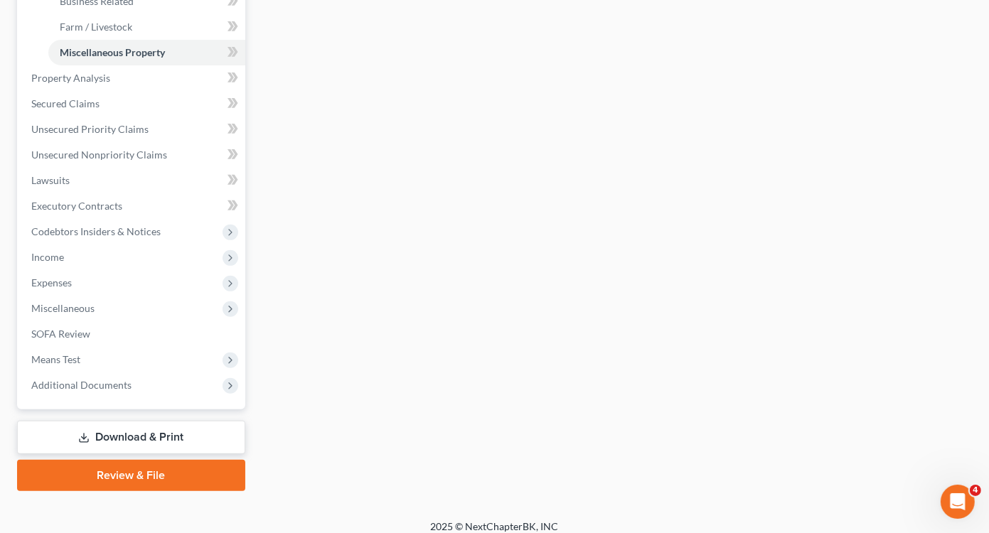
scroll to position [477, 0]
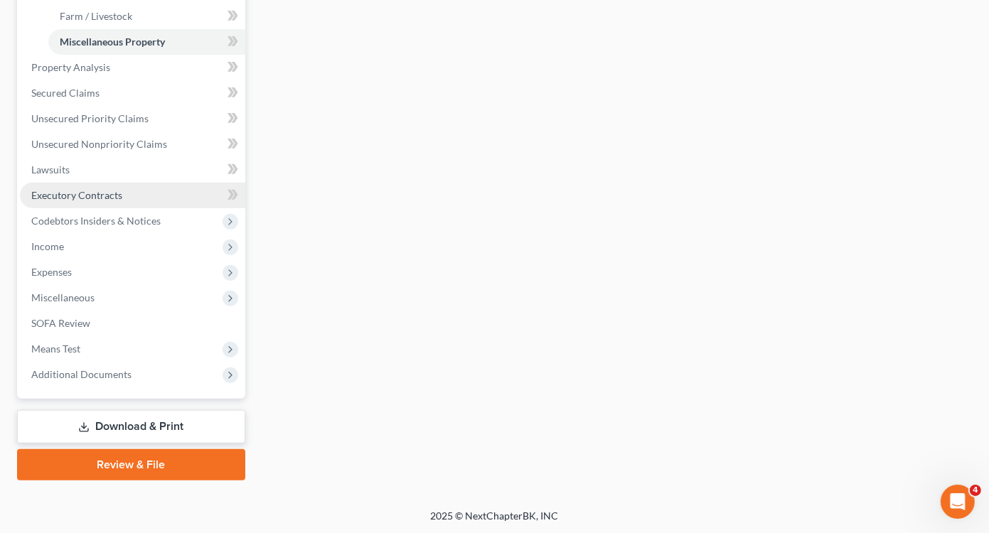
click at [88, 192] on span "Executory Contracts" at bounding box center [76, 195] width 91 height 12
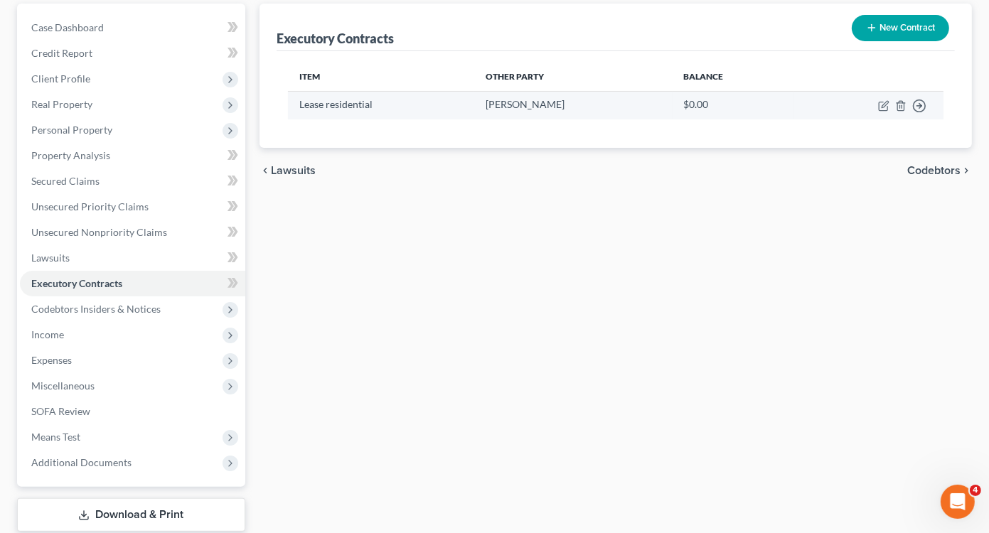
scroll to position [142, 0]
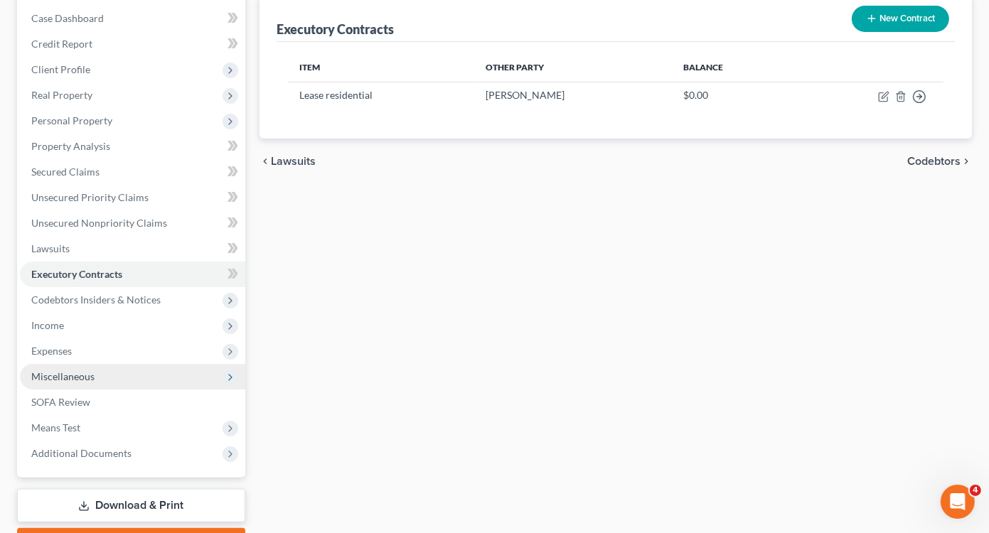
click at [85, 377] on span "Miscellaneous" at bounding box center [62, 376] width 63 height 12
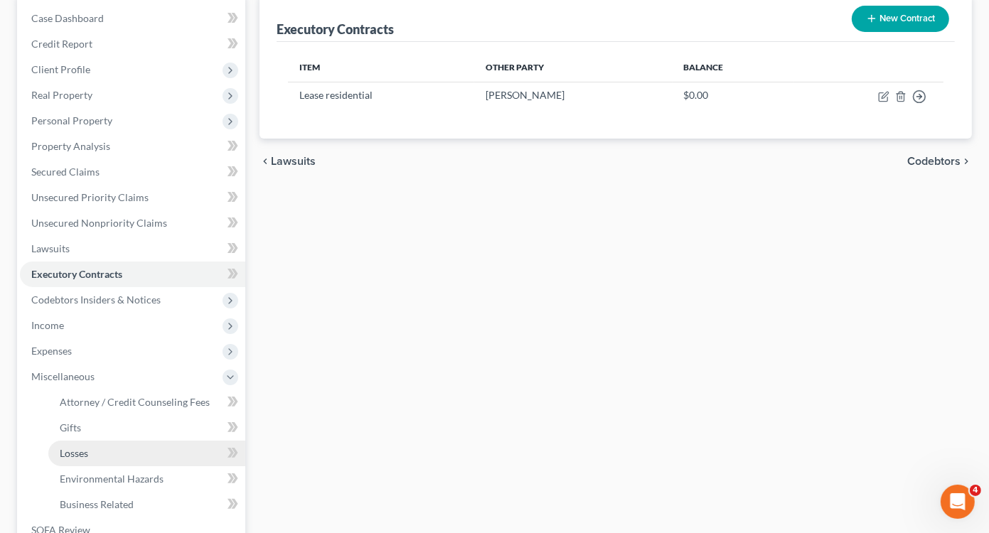
scroll to position [213, 0]
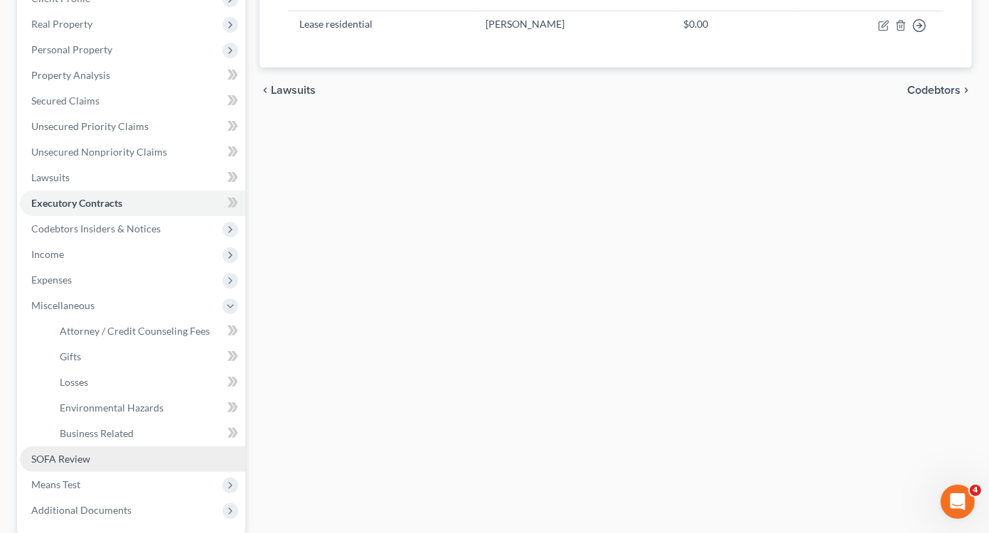
click at [76, 463] on span "SOFA Review" at bounding box center [60, 459] width 59 height 12
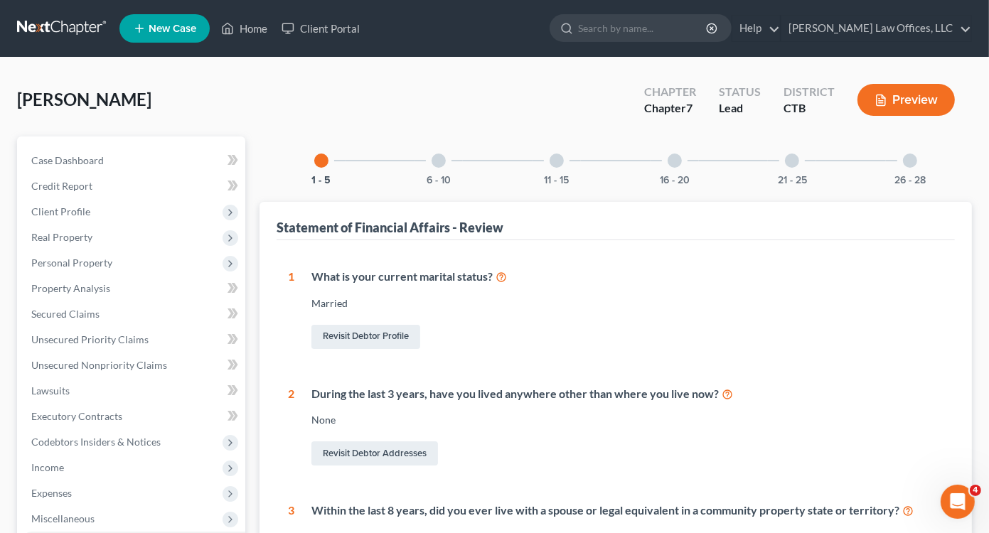
click at [441, 157] on div at bounding box center [438, 161] width 14 height 14
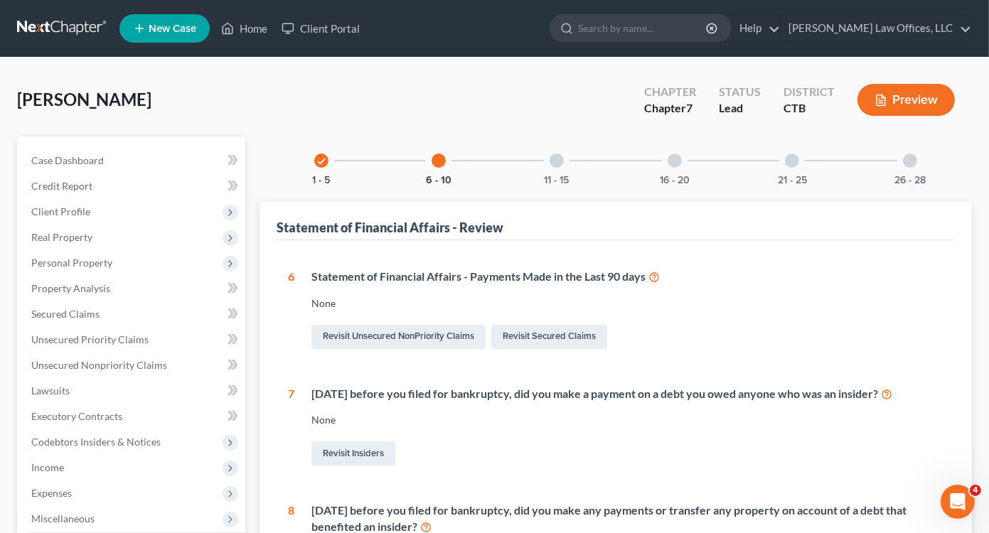
click at [557, 161] on div at bounding box center [556, 161] width 14 height 14
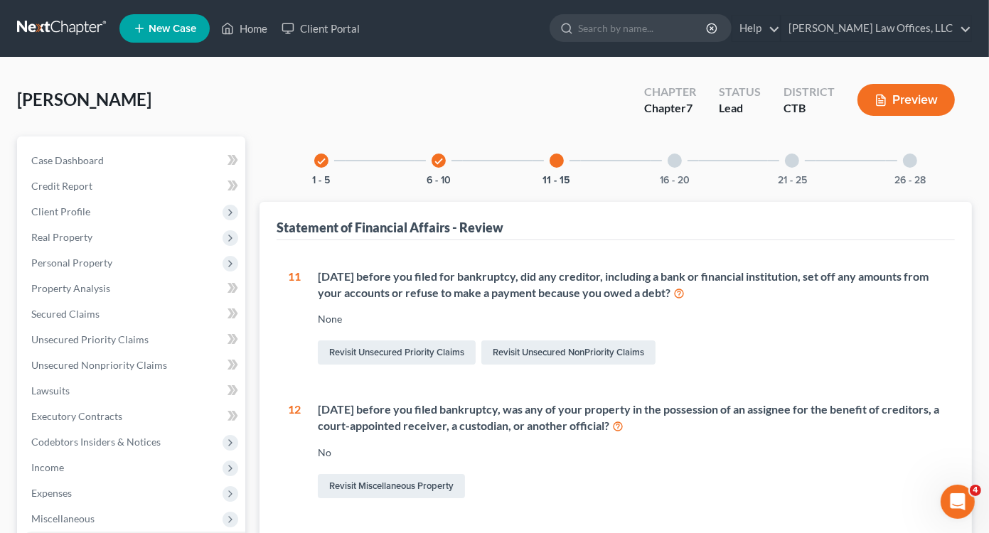
click at [676, 160] on div at bounding box center [674, 161] width 14 height 14
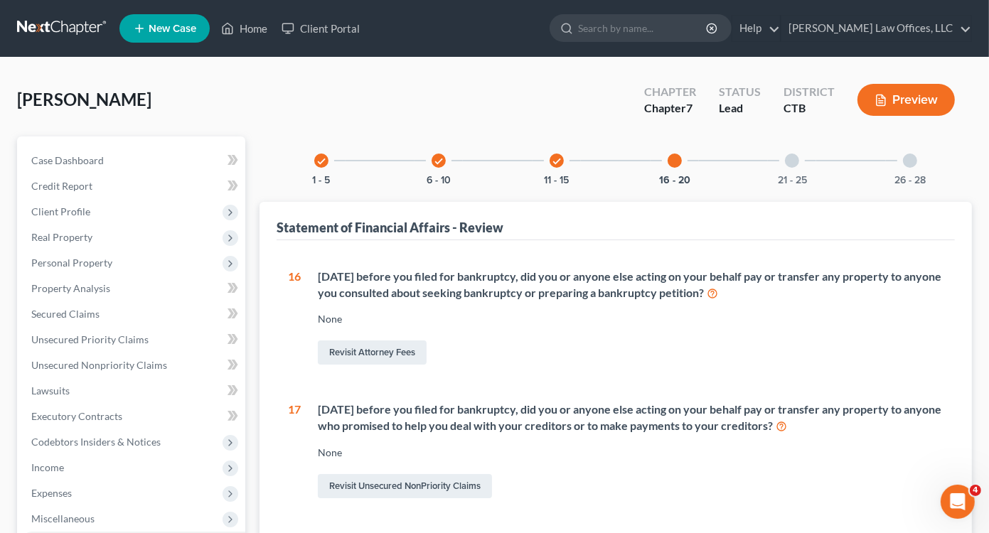
click at [790, 160] on div at bounding box center [792, 161] width 14 height 14
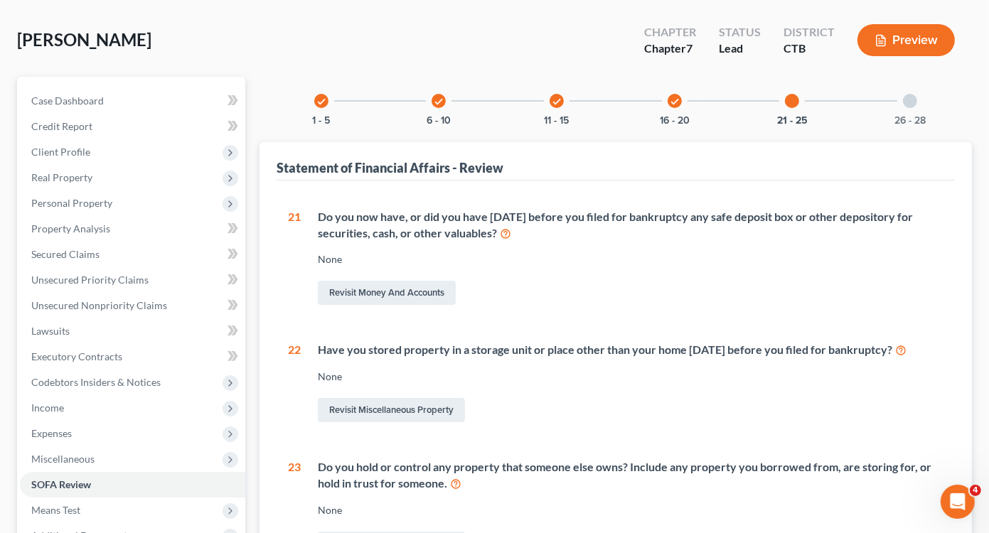
scroll to position [59, 0]
click at [913, 102] on div at bounding box center [910, 102] width 14 height 14
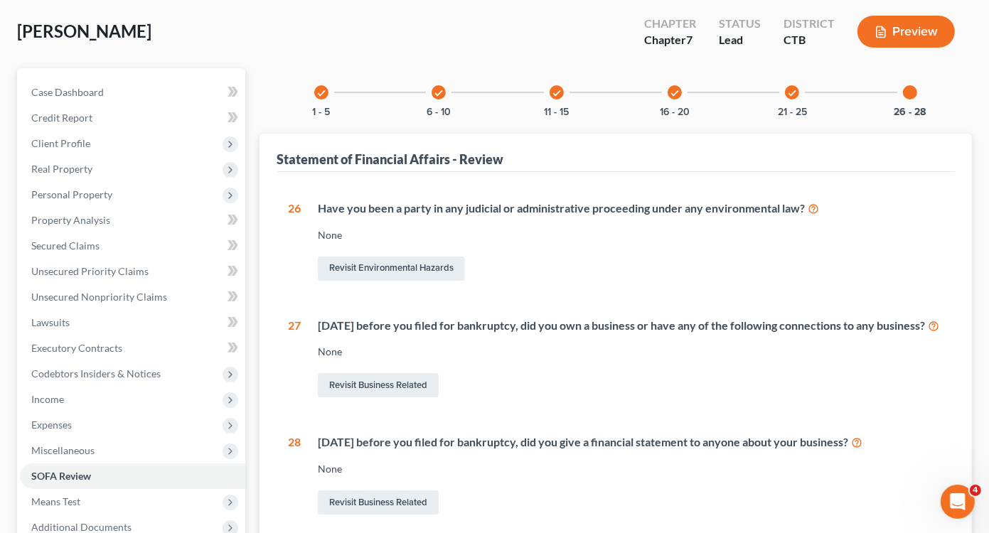
scroll to position [0, 0]
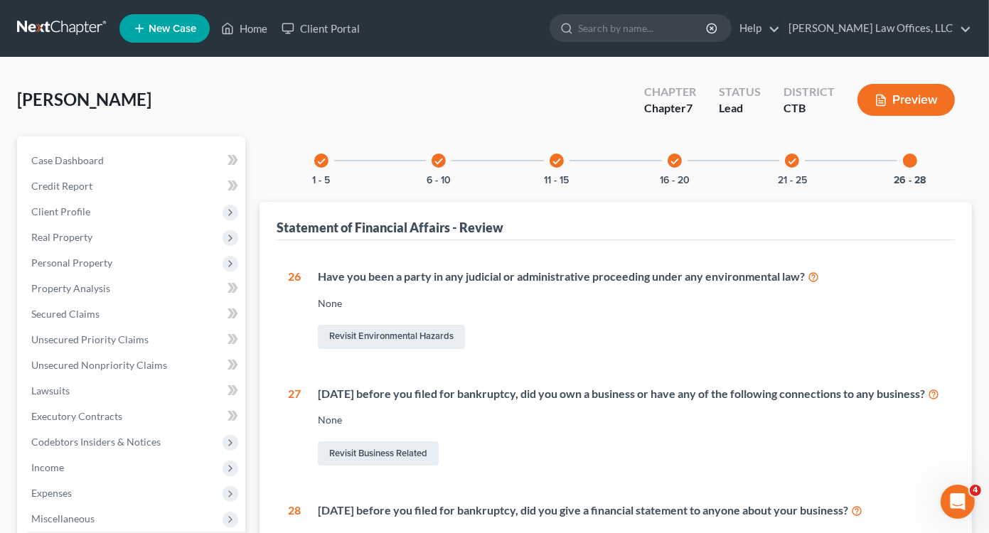
click at [324, 156] on icon "check" at bounding box center [321, 161] width 10 height 10
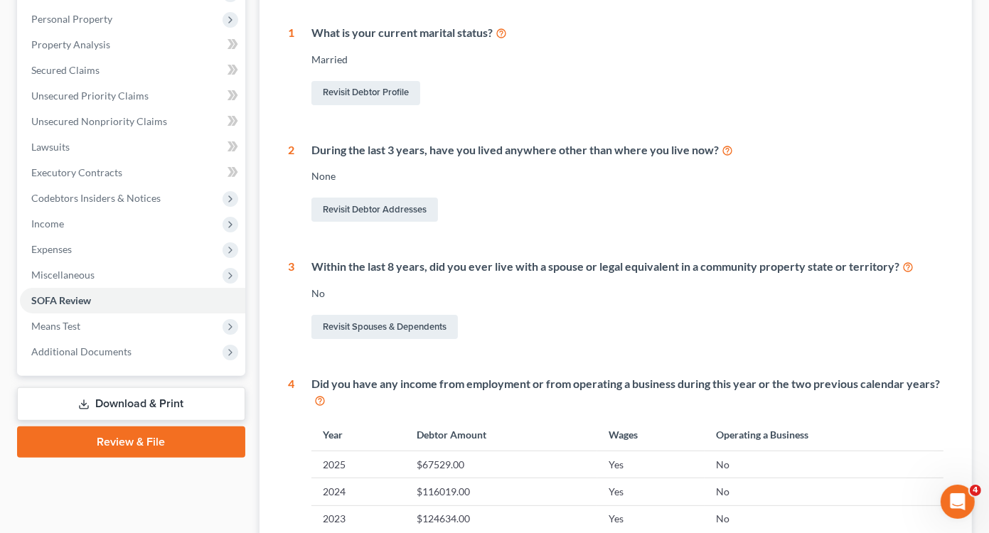
scroll to position [142, 0]
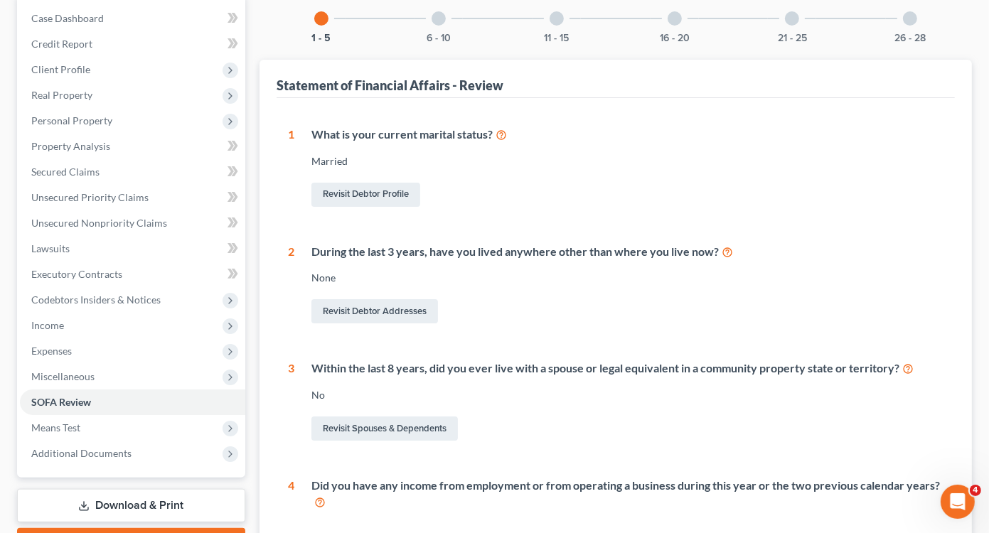
click at [436, 12] on div at bounding box center [438, 18] width 14 height 14
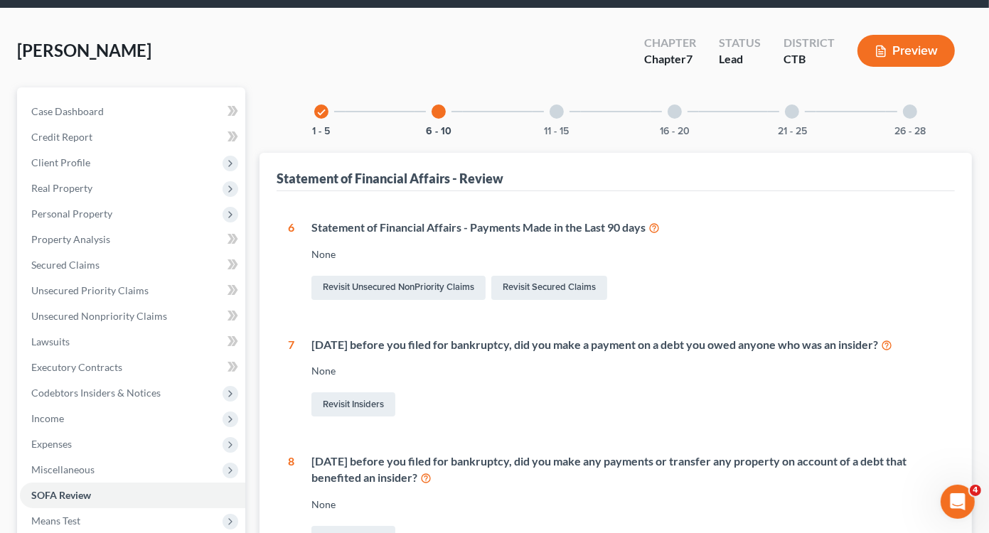
scroll to position [0, 0]
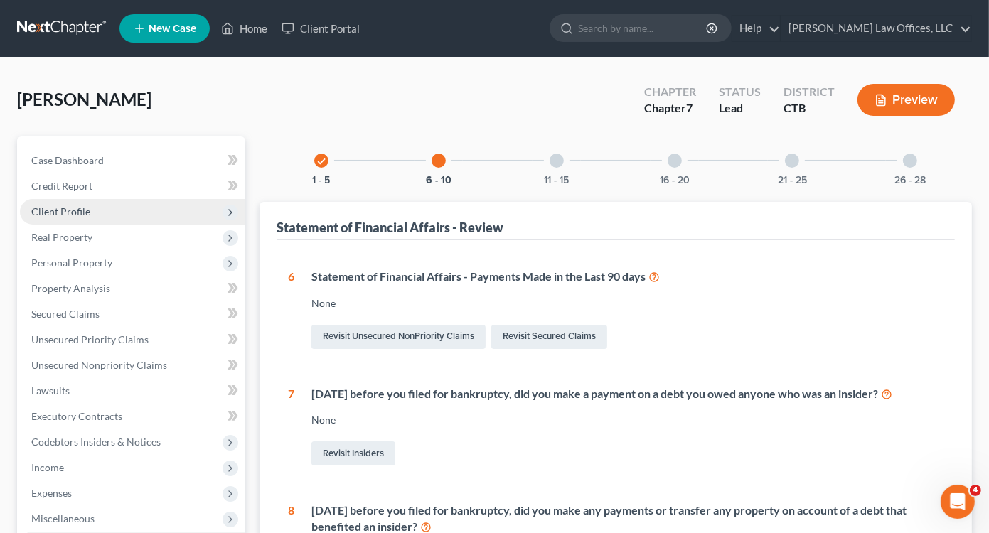
click at [72, 213] on span "Client Profile" at bounding box center [60, 211] width 59 height 12
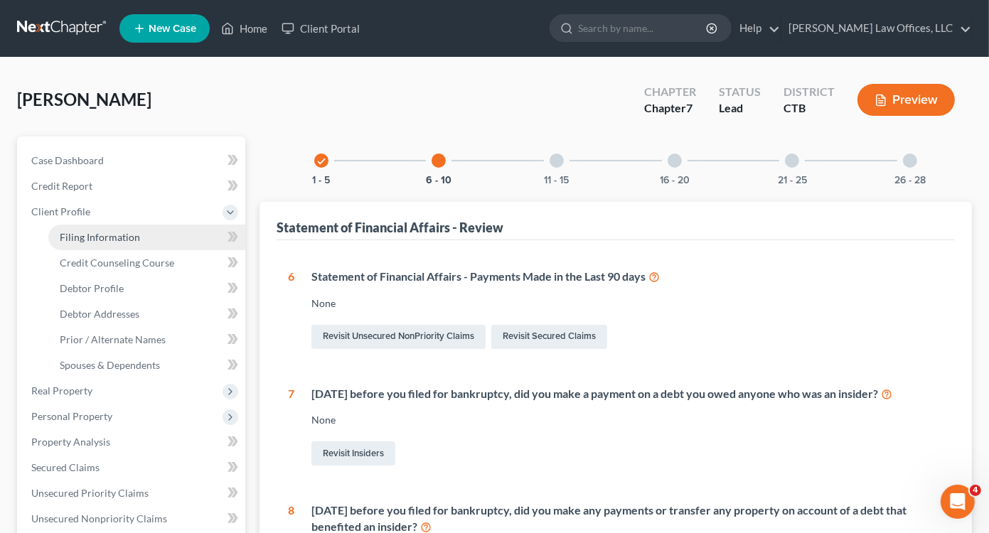
click at [125, 240] on span "Filing Information" at bounding box center [100, 237] width 80 height 12
select select "1"
select select "0"
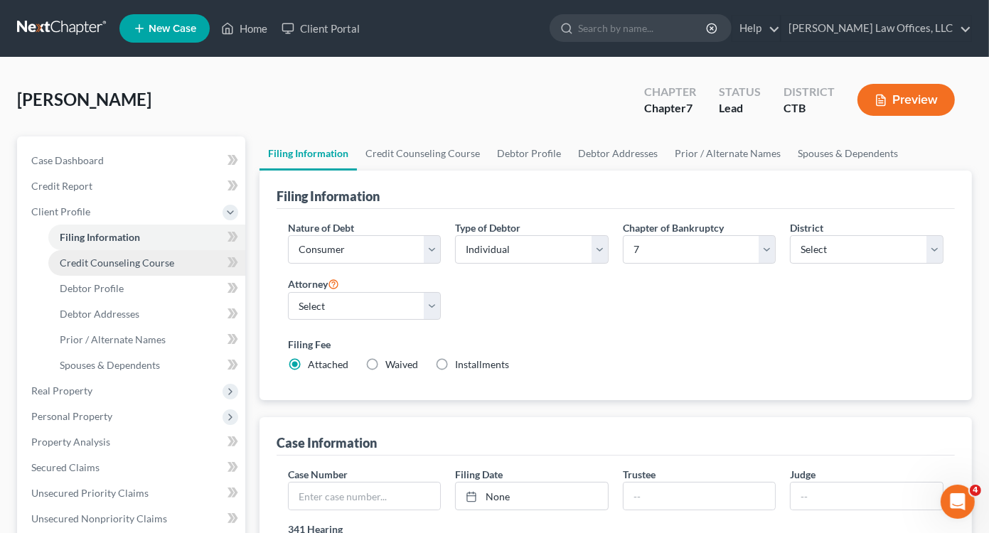
click at [104, 264] on span "Credit Counseling Course" at bounding box center [117, 263] width 114 height 12
